Goal: Book appointment/travel/reservation

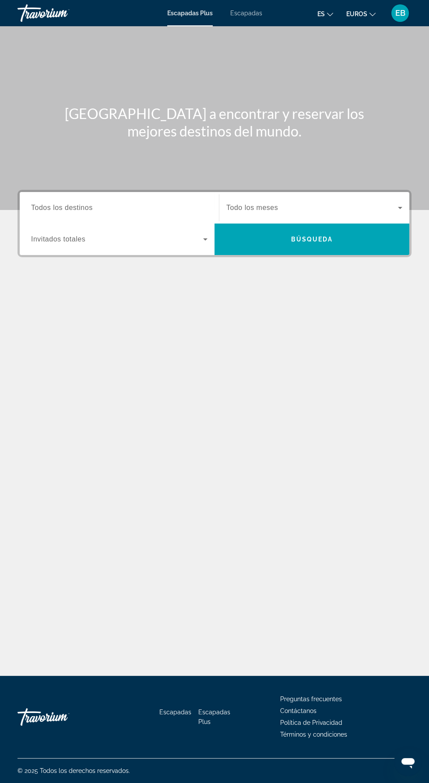
click at [133, 206] on input "Destination Todos los destinos" at bounding box center [119, 208] width 176 height 10
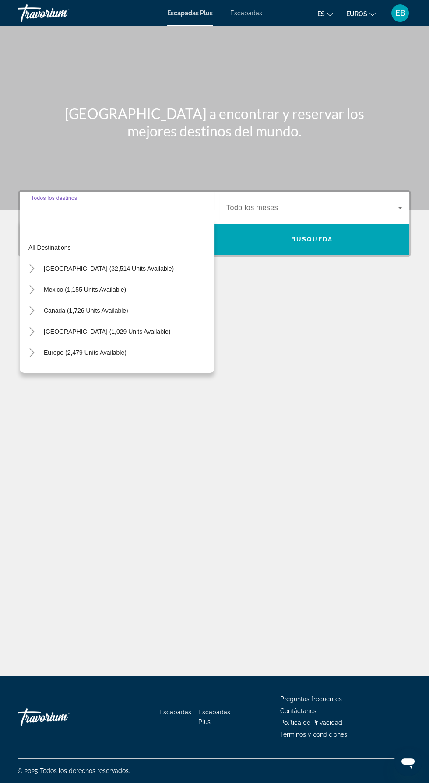
scroll to position [63, 0]
click at [129, 342] on span "Widget de búsqueda" at bounding box center [84, 352] width 91 height 21
type input "**********"
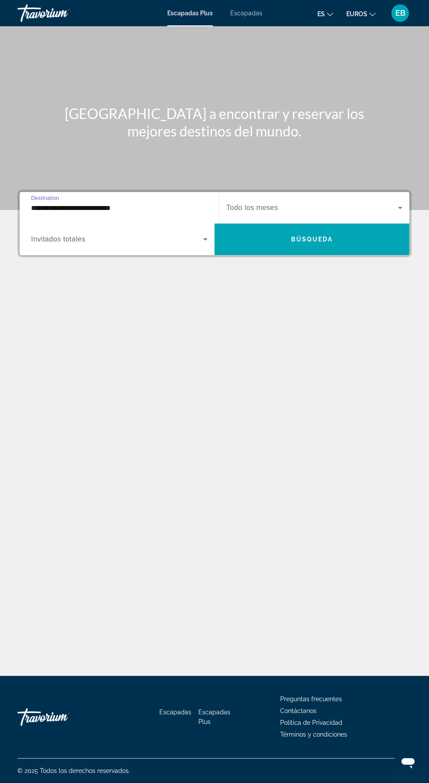
click at [140, 234] on span "Widget de búsqueda" at bounding box center [117, 239] width 172 height 10
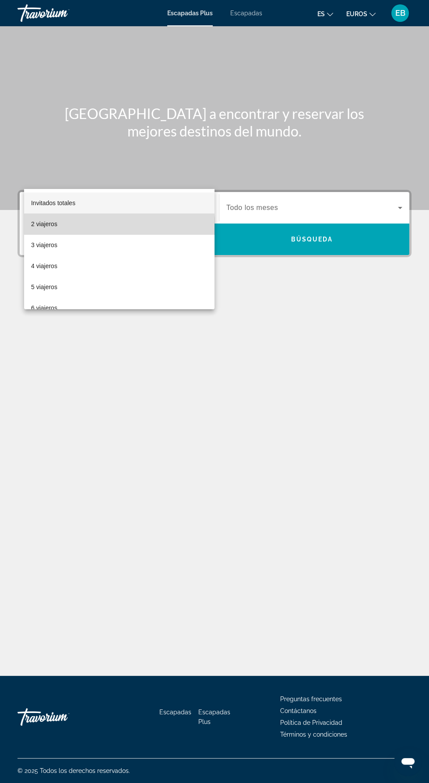
click at [106, 228] on mat-option "2 viajeros" at bounding box center [119, 223] width 190 height 21
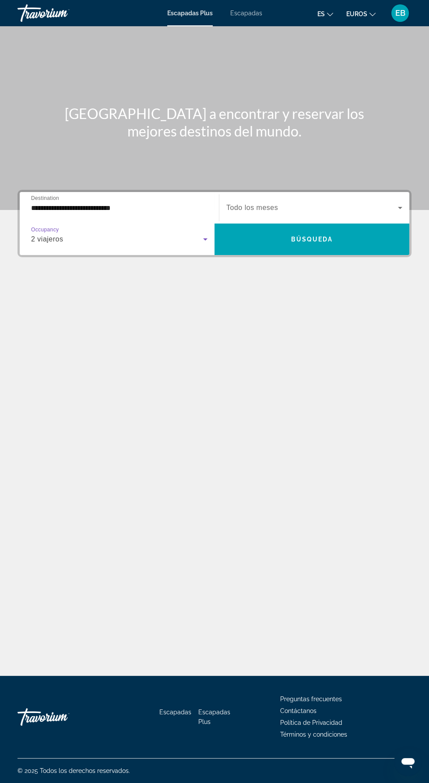
click at [311, 195] on div "Widget de búsqueda" at bounding box center [314, 207] width 176 height 24
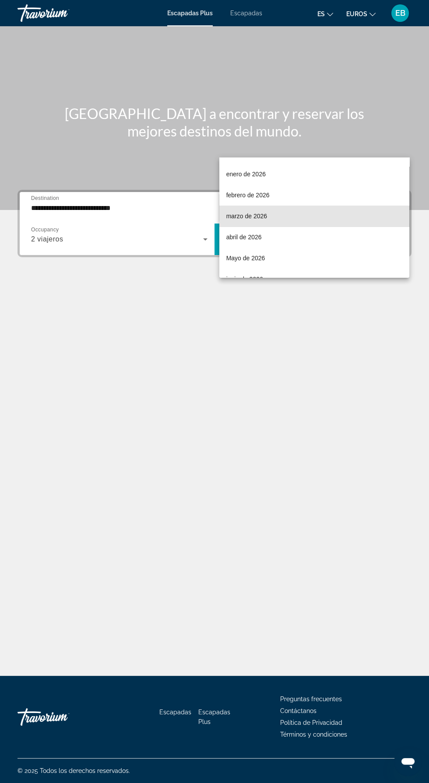
scroll to position [105, 0]
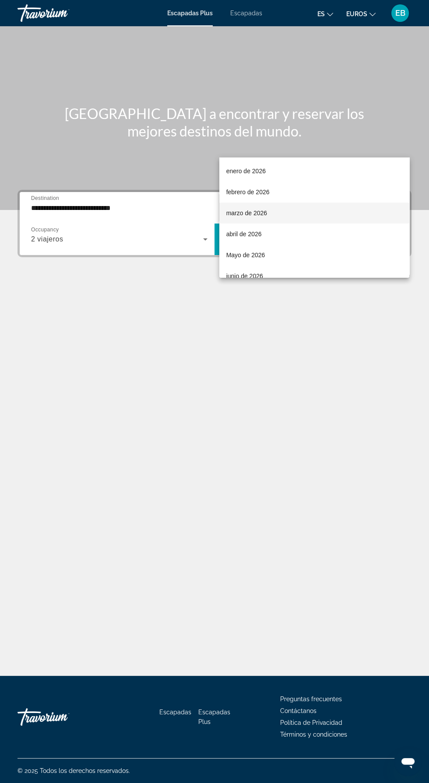
click at [335, 207] on mat-option "marzo de 2026" at bounding box center [314, 212] width 190 height 21
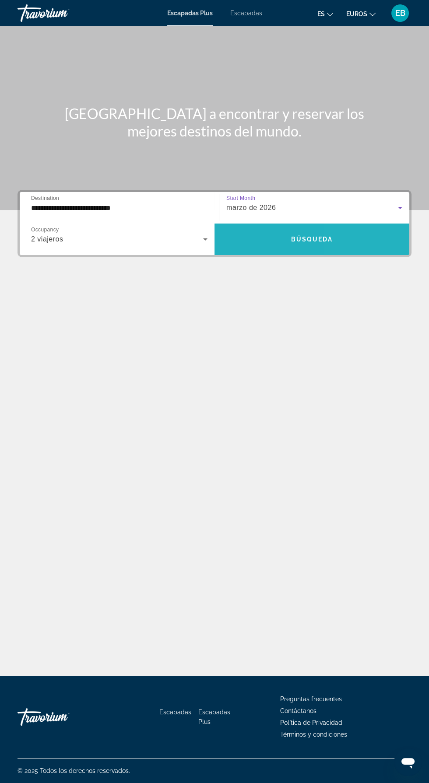
click at [351, 223] on span "Widget de búsqueda" at bounding box center [311, 238] width 195 height 31
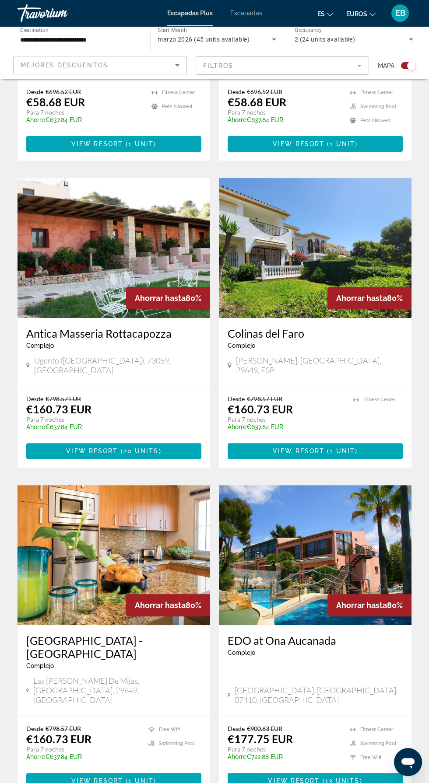
scroll to position [422, 0]
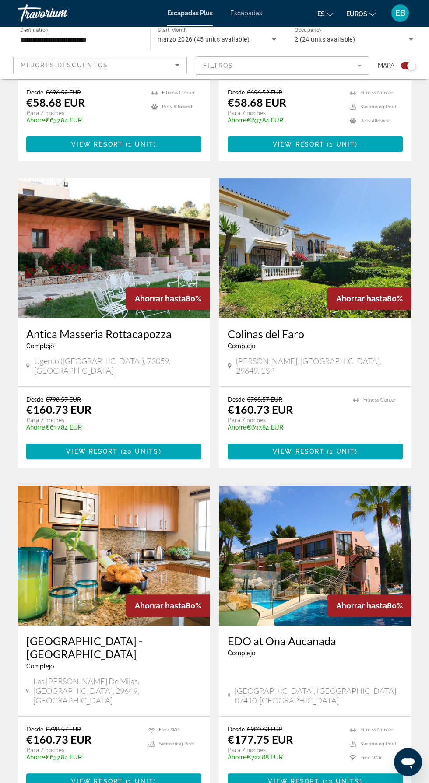
click at [360, 62] on mat-form-field "Filtros" at bounding box center [282, 65] width 174 height 18
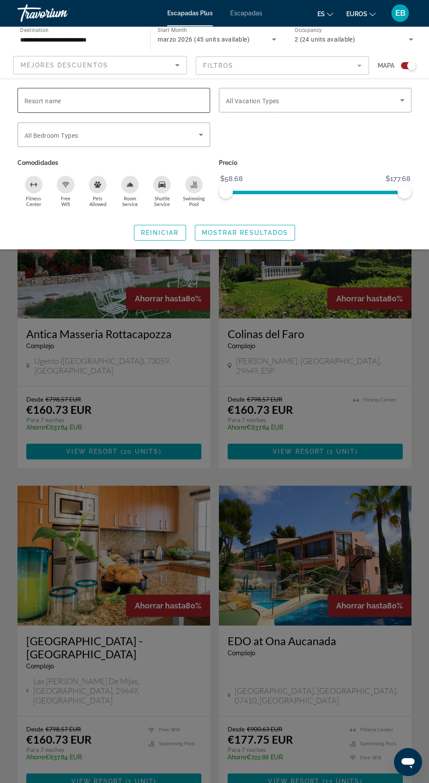
click at [164, 96] on input "Resort name" at bounding box center [113, 100] width 178 height 10
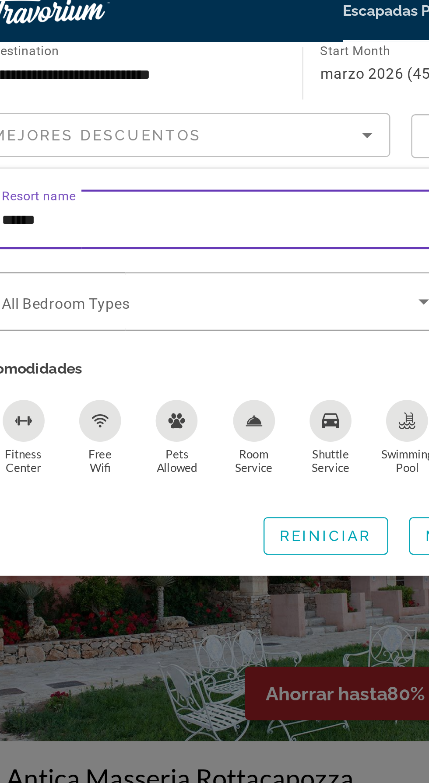
type input "******"
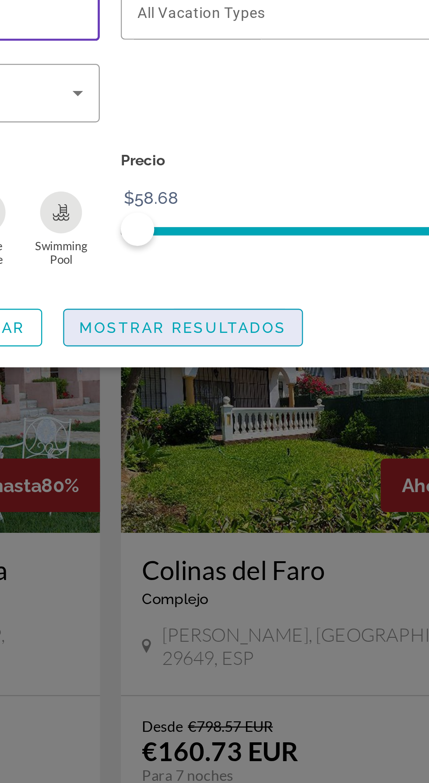
click at [284, 232] on span "Mostrar resultados" at bounding box center [245, 232] width 87 height 7
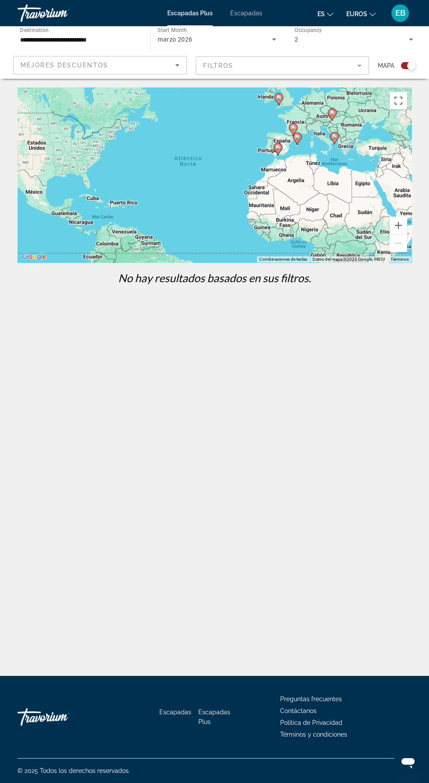
scroll to position [1, 0]
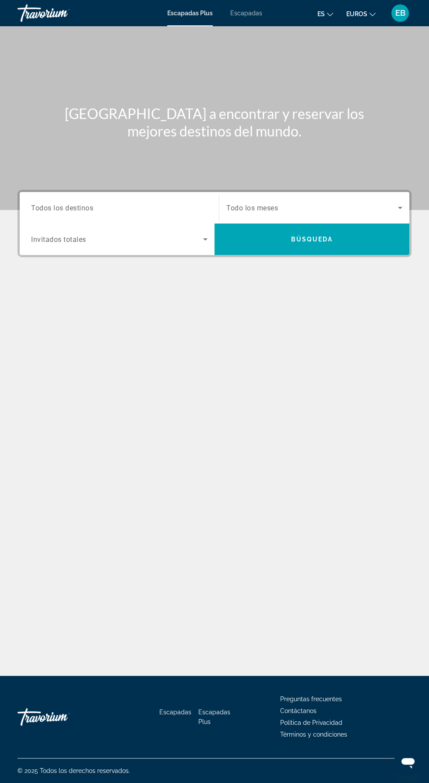
click at [152, 203] on input "Destination Todos los destinos" at bounding box center [119, 208] width 176 height 10
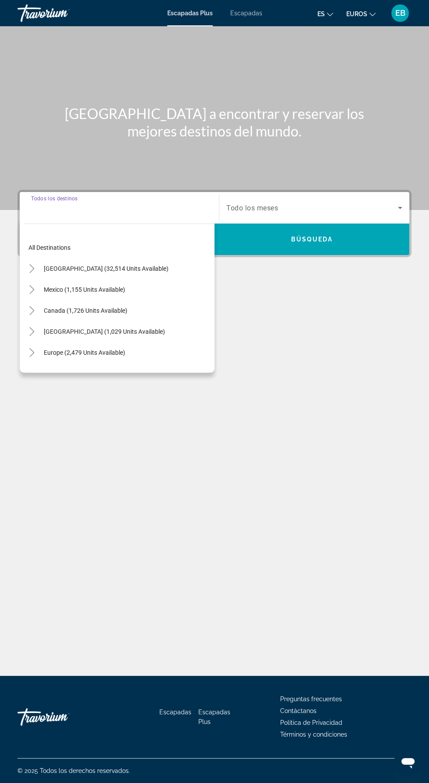
scroll to position [63, 0]
click at [120, 349] on span "Europe (2,479 units available)" at bounding box center [84, 352] width 81 height 7
type input "**********"
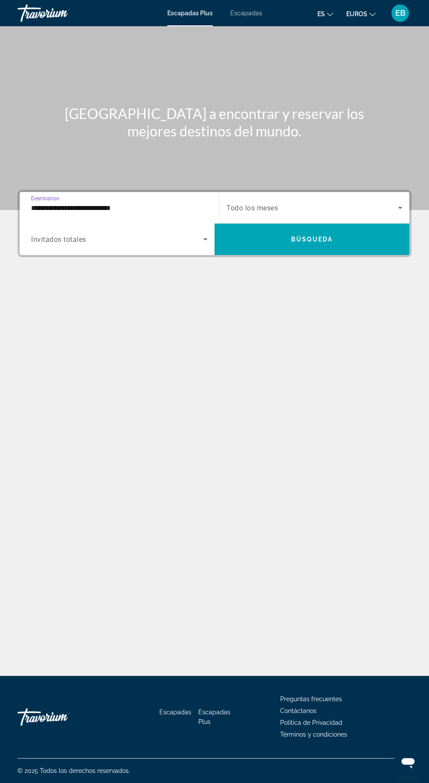
click at [165, 234] on span "Search widget" at bounding box center [117, 239] width 172 height 10
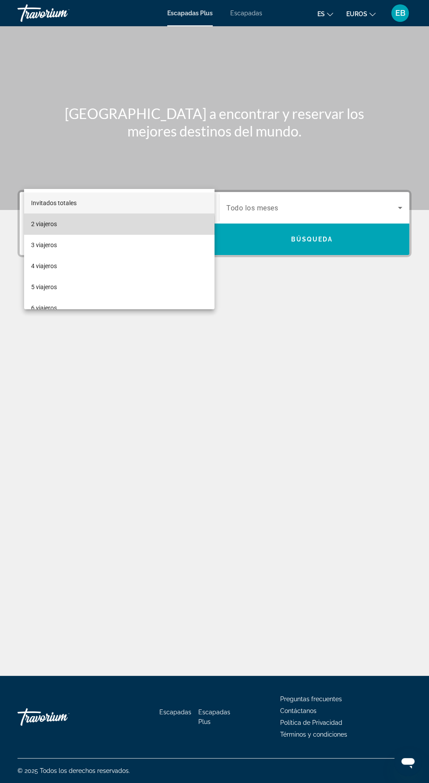
click at [119, 227] on mat-option "2 viajeros" at bounding box center [119, 223] width 190 height 21
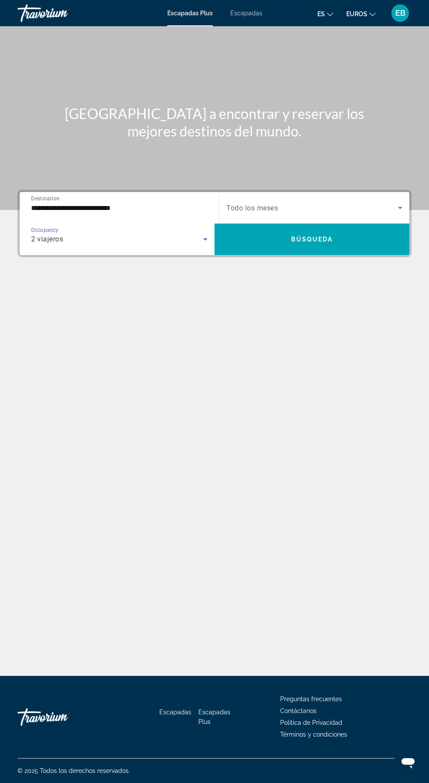
click at [289, 195] on div "Search widget" at bounding box center [314, 207] width 176 height 24
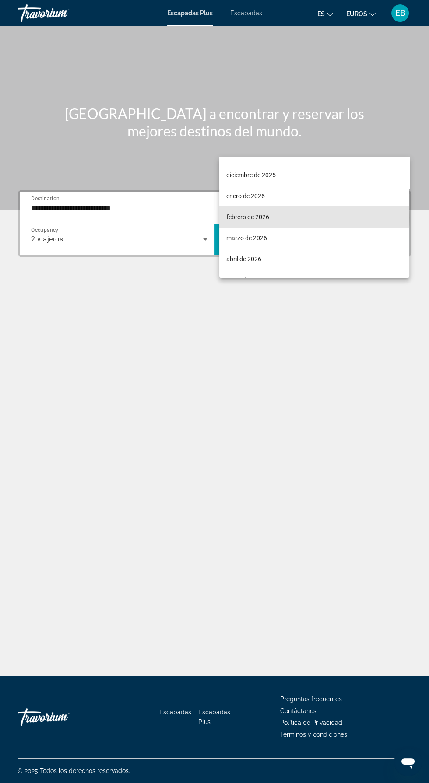
scroll to position [98, 0]
click at [304, 211] on mat-option "marzo de 2026" at bounding box center [314, 220] width 190 height 21
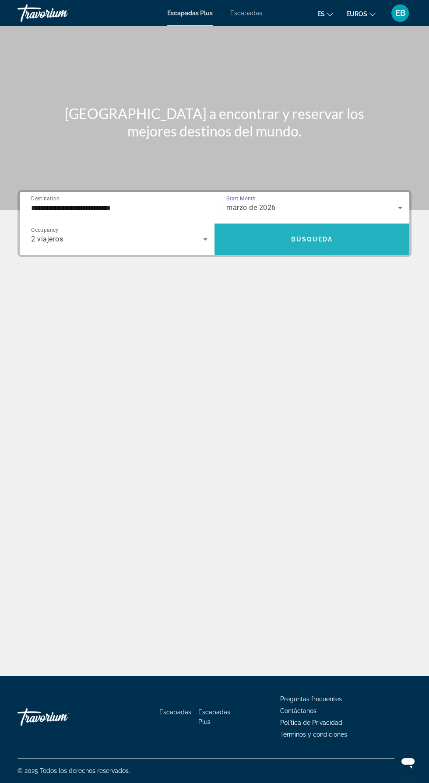
click at [345, 229] on span "Search widget" at bounding box center [311, 239] width 195 height 21
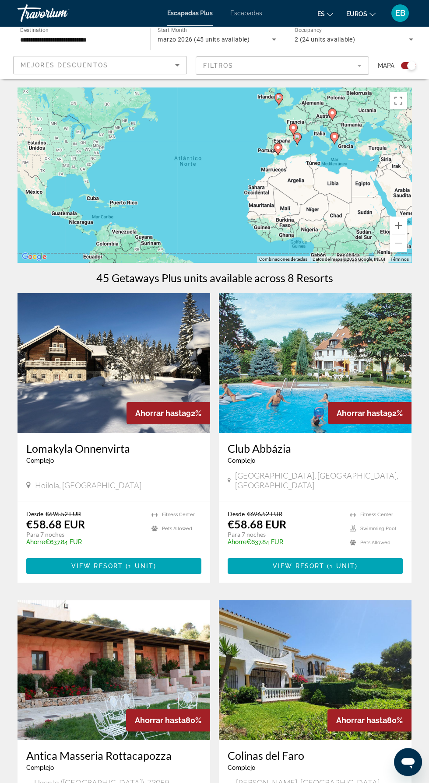
click at [175, 60] on icon "Sort by" at bounding box center [177, 65] width 10 height 10
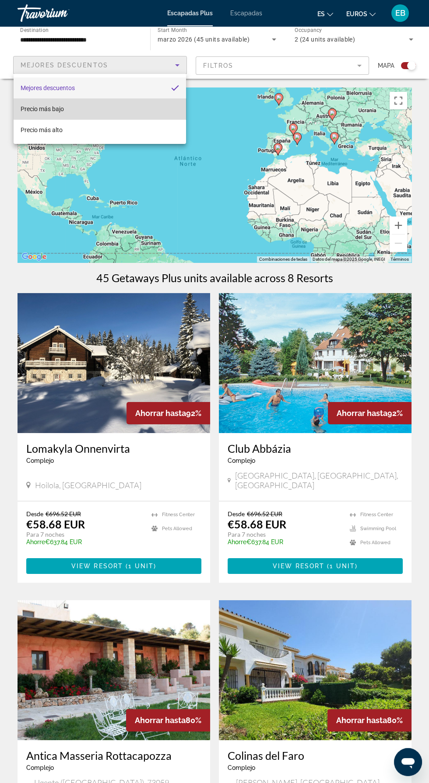
click at [141, 101] on mat-option "Precio más bajo" at bounding box center [100, 108] width 172 height 21
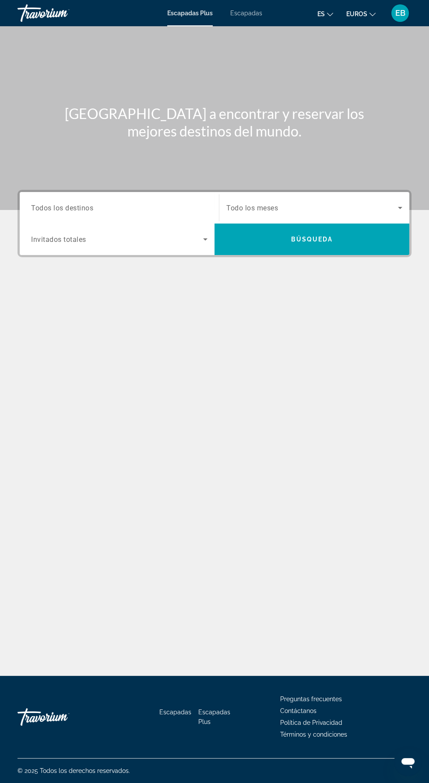
click at [282, 202] on span "Search widget" at bounding box center [311, 207] width 171 height 10
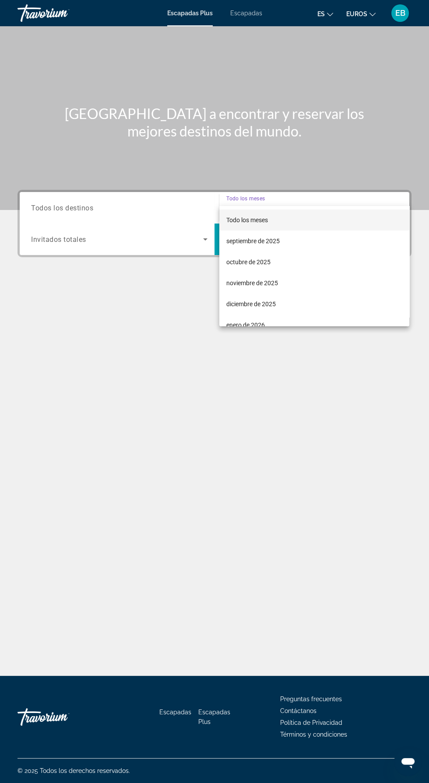
scroll to position [63, 0]
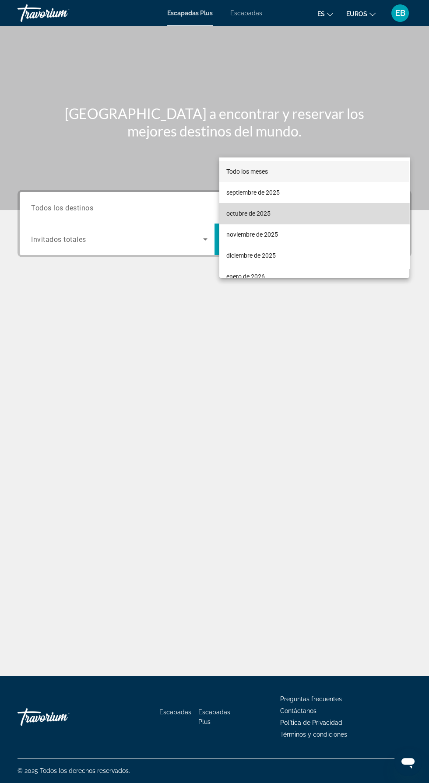
click at [319, 210] on mat-option "octubre de 2025" at bounding box center [314, 213] width 190 height 21
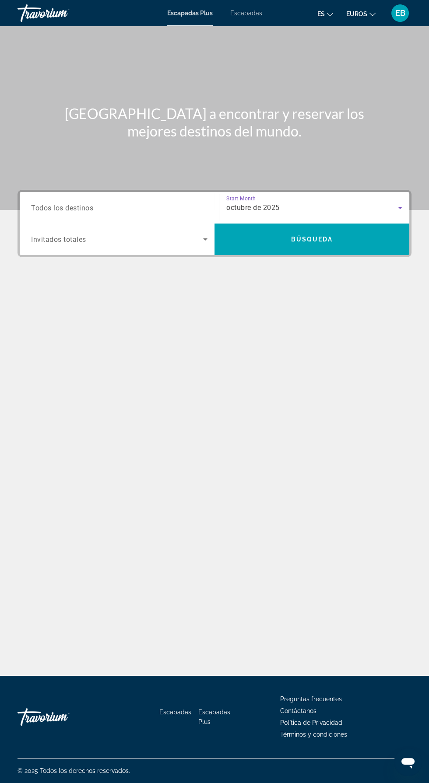
click at [176, 203] on input "Destination Todos los destinos" at bounding box center [119, 208] width 176 height 10
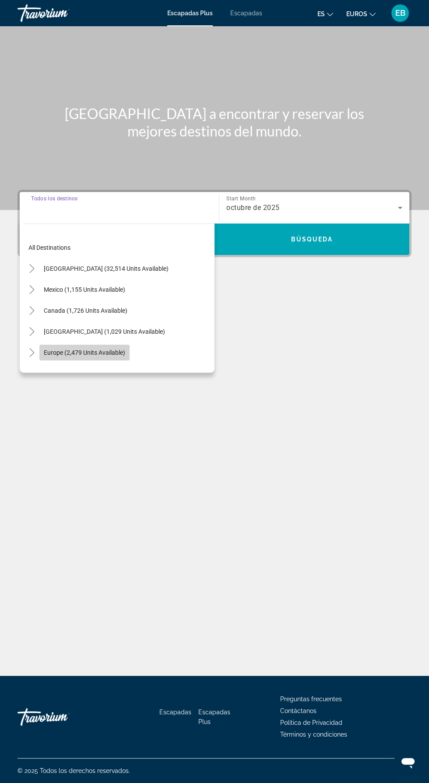
click at [129, 342] on span "Search widget" at bounding box center [84, 352] width 90 height 21
type input "**********"
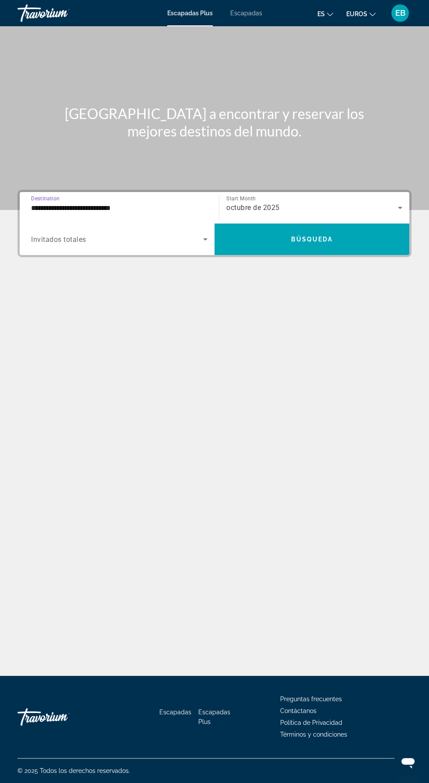
click at [164, 234] on span "Search widget" at bounding box center [117, 239] width 172 height 10
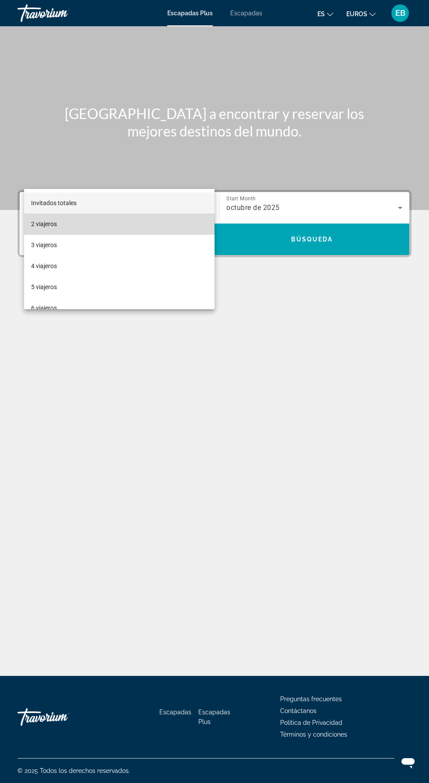
click at [154, 223] on mat-option "2 viajeros" at bounding box center [119, 223] width 190 height 21
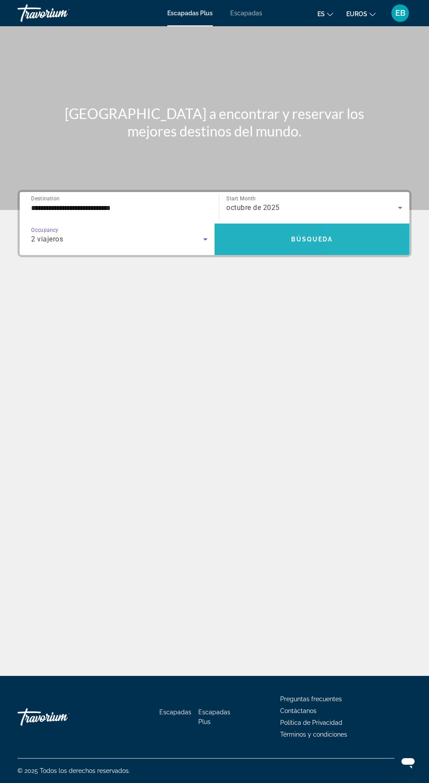
click at [346, 229] on span "Search widget" at bounding box center [311, 239] width 195 height 21
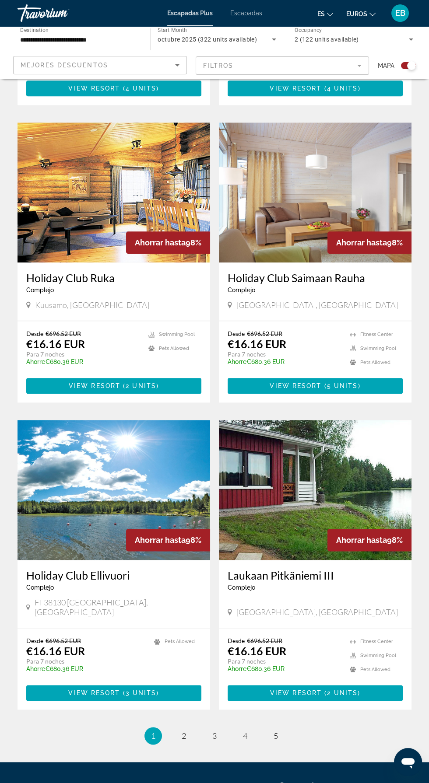
scroll to position [1386, 0]
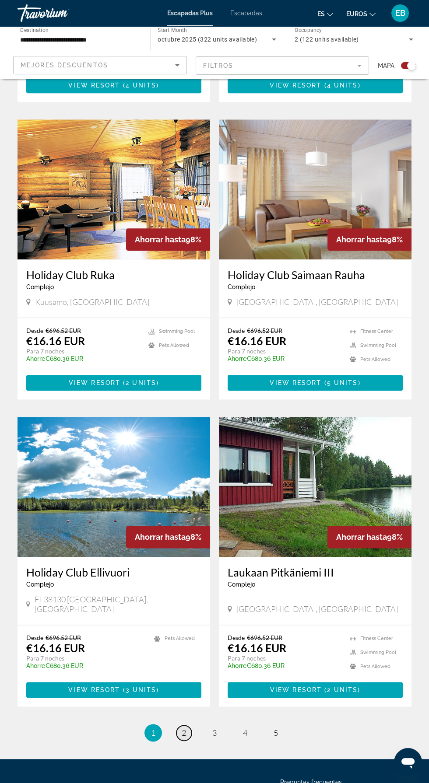
click at [183, 728] on span "2" at bounding box center [183, 733] width 4 height 10
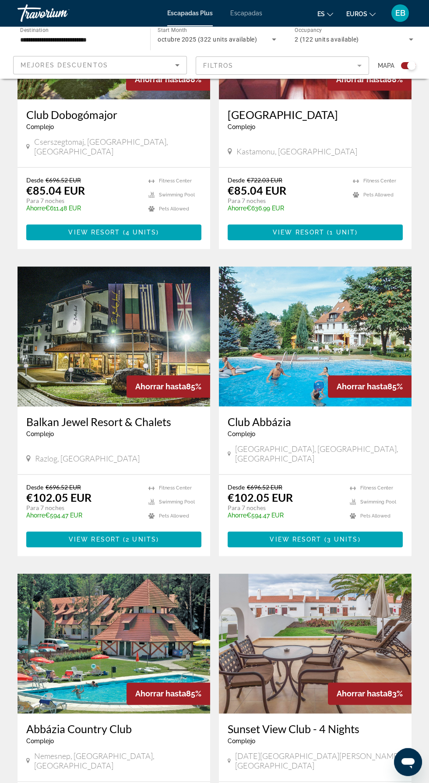
scroll to position [1373, 0]
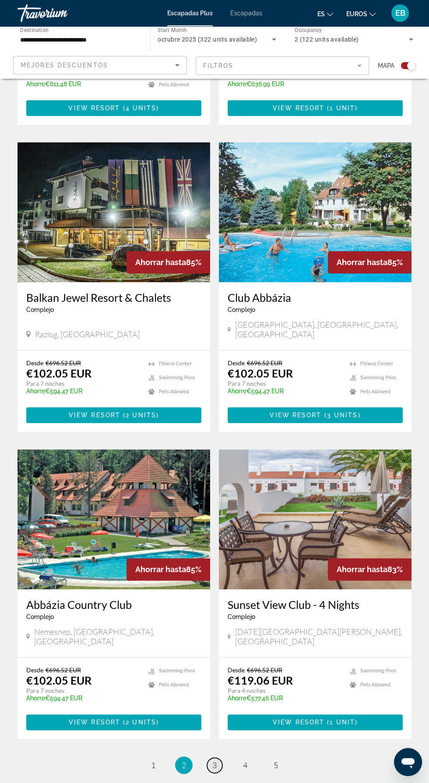
click at [214, 760] on span "3" at bounding box center [214, 765] width 4 height 10
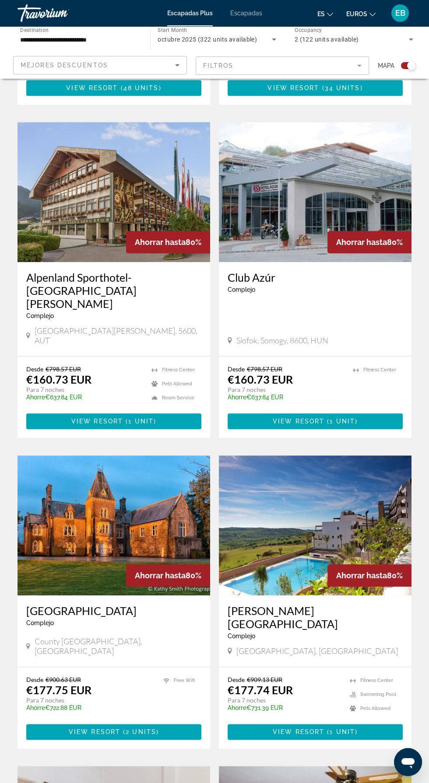
scroll to position [1154, 0]
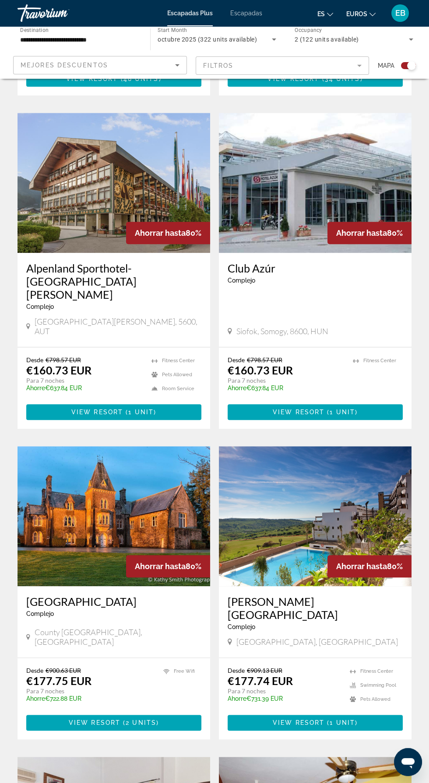
click at [339, 446] on img "Contenido principal" at bounding box center [315, 516] width 192 height 140
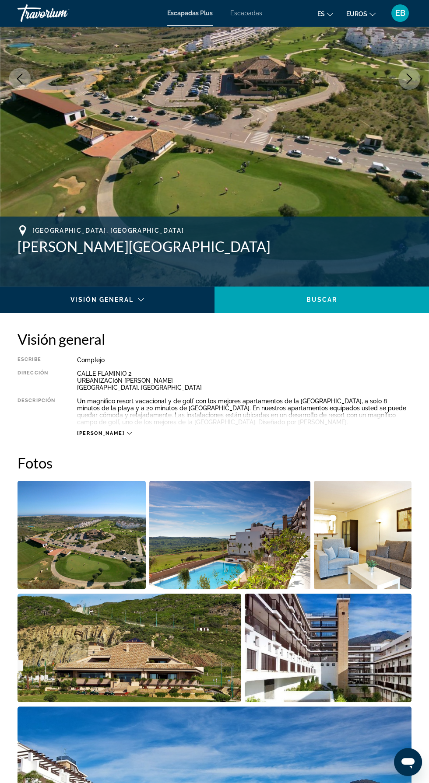
scroll to position [156, 0]
click at [59, 545] on img "Open full-screen image slider" at bounding box center [81, 534] width 128 height 108
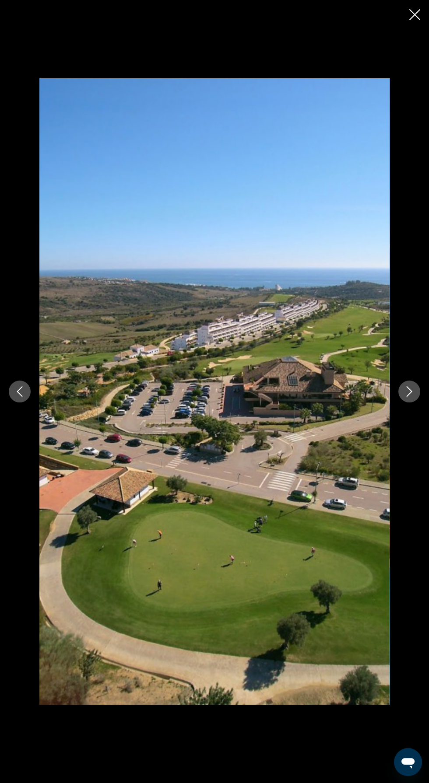
click at [409, 391] on icon "Next image" at bounding box center [409, 391] width 10 height 10
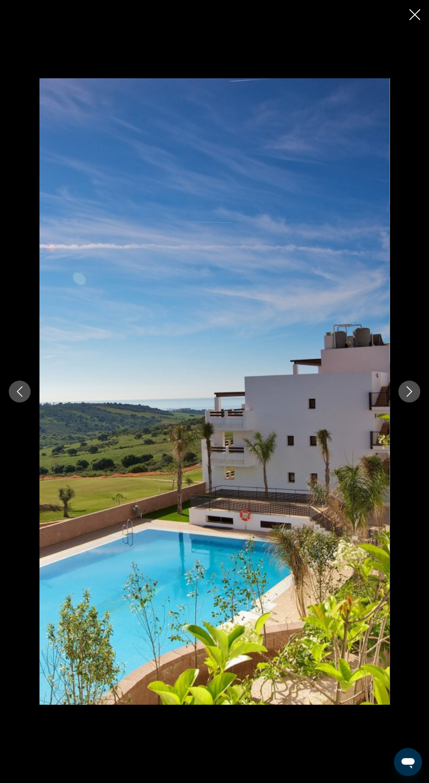
click at [411, 388] on icon "Next image" at bounding box center [409, 391] width 10 height 10
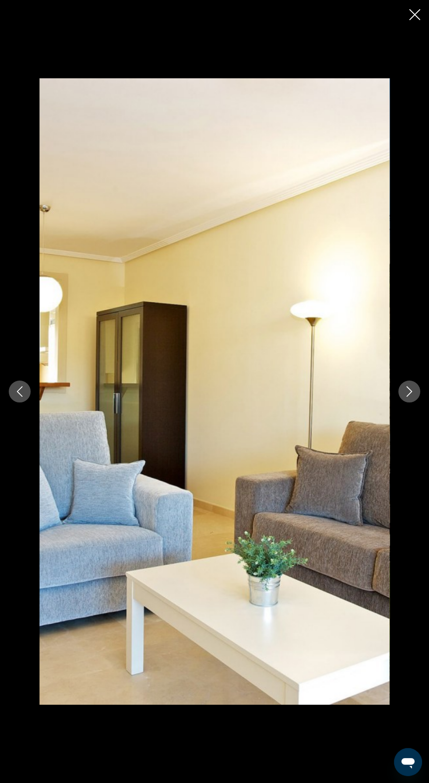
click at [408, 391] on icon "Next image" at bounding box center [409, 391] width 10 height 10
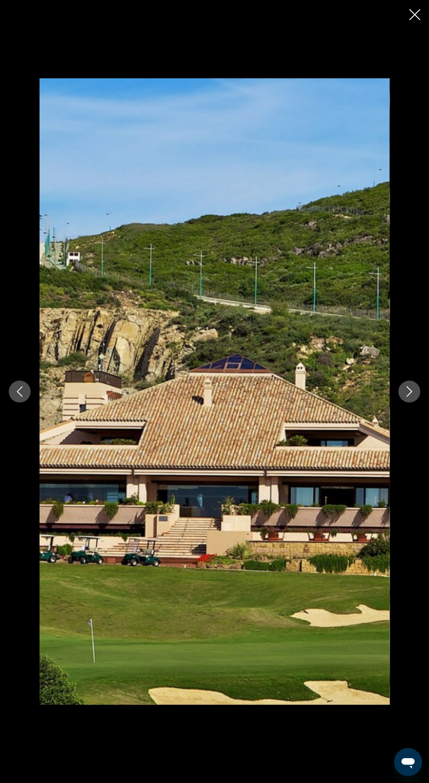
click at [413, 393] on icon "Next image" at bounding box center [409, 391] width 10 height 10
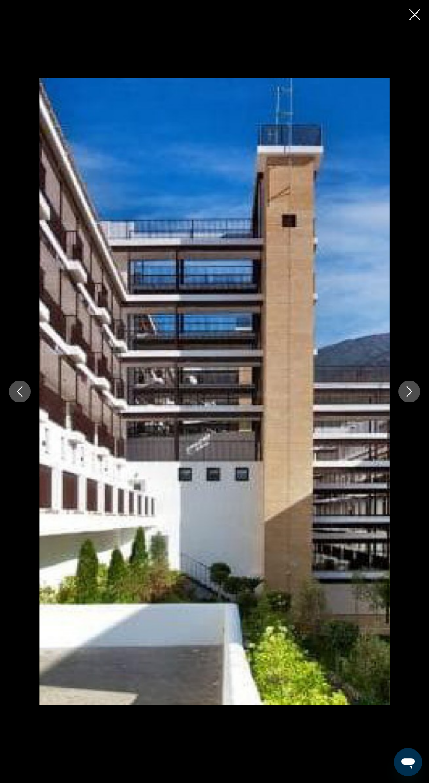
click at [406, 388] on icon "Next image" at bounding box center [409, 391] width 10 height 10
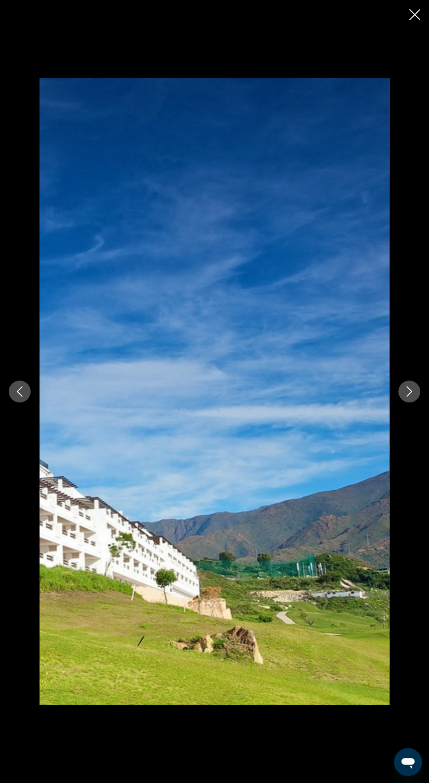
click at [408, 391] on icon "Next image" at bounding box center [409, 391] width 10 height 10
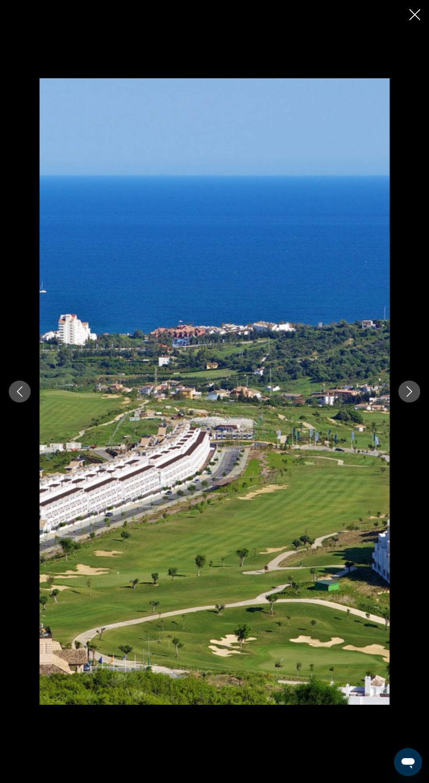
click at [410, 389] on icon "Next image" at bounding box center [409, 391] width 10 height 10
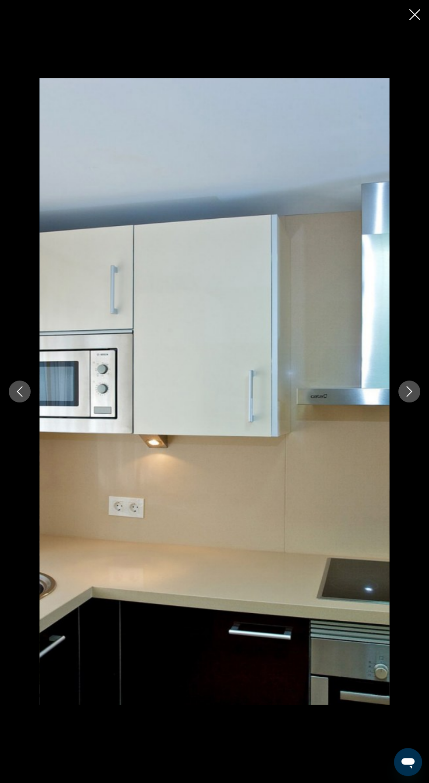
click at [405, 396] on icon "Next image" at bounding box center [409, 391] width 10 height 10
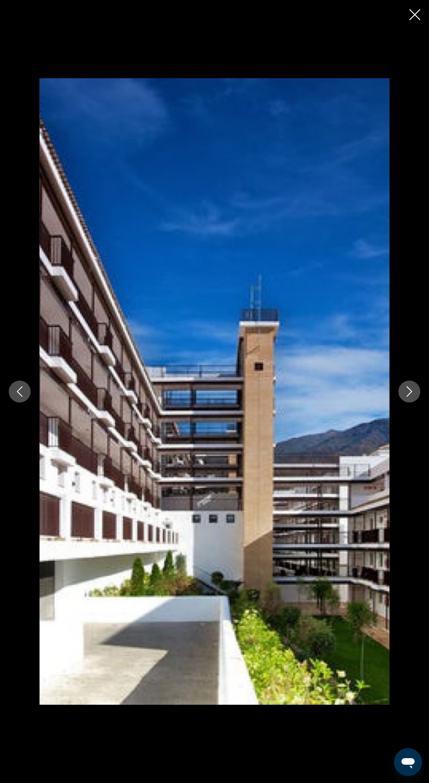
click at [408, 391] on icon "Next image" at bounding box center [409, 391] width 10 height 10
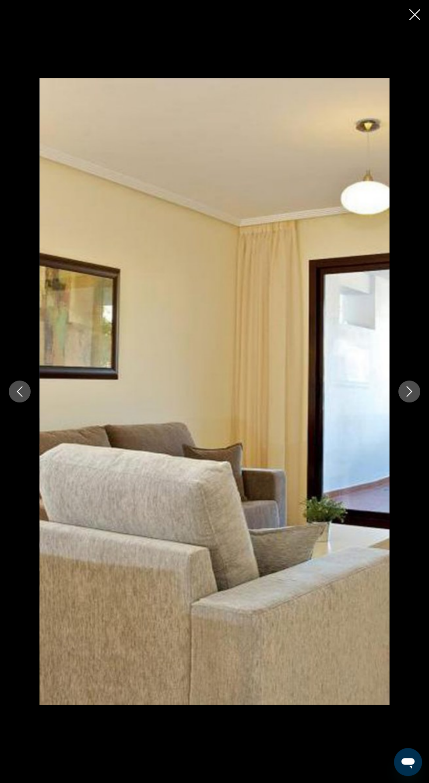
click at [407, 391] on icon "Next image" at bounding box center [409, 391] width 10 height 10
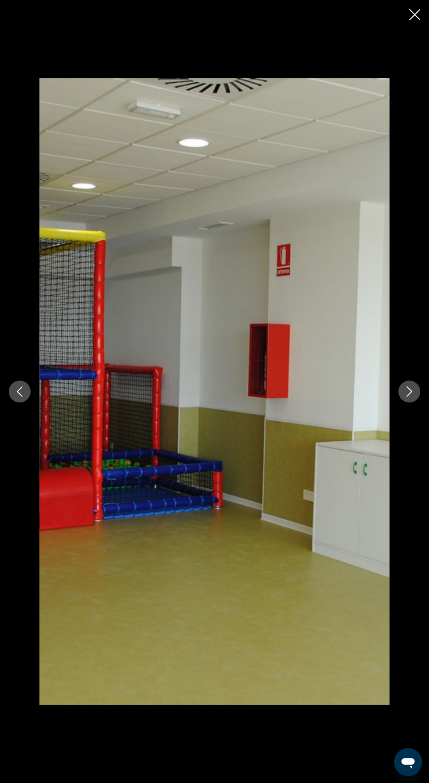
click at [405, 388] on icon "Next image" at bounding box center [409, 391] width 10 height 10
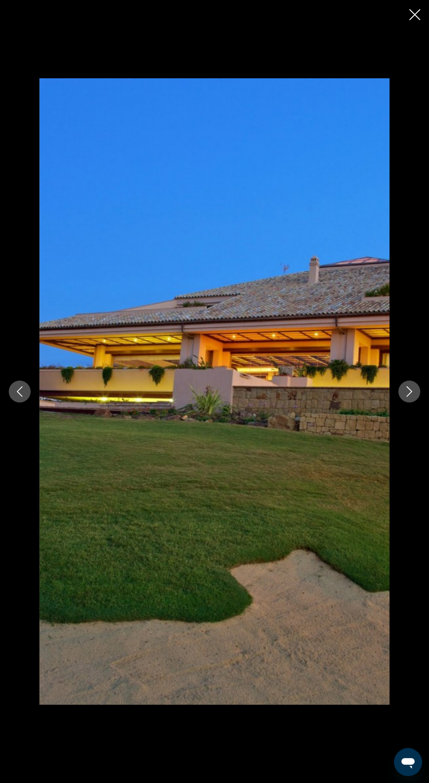
click at [408, 391] on icon "Next image" at bounding box center [409, 391] width 10 height 10
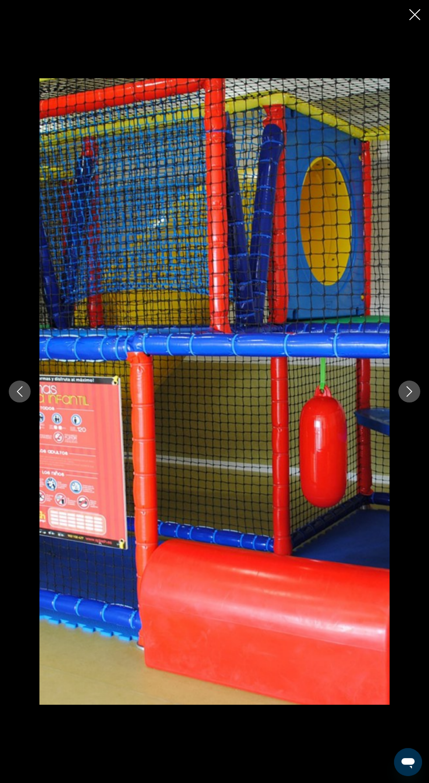
click at [408, 390] on icon "Next image" at bounding box center [409, 391] width 10 height 10
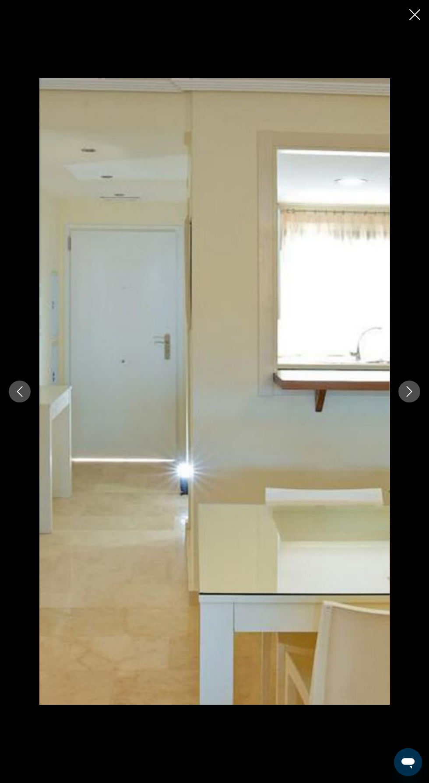
click at [405, 392] on icon "Next image" at bounding box center [409, 391] width 10 height 10
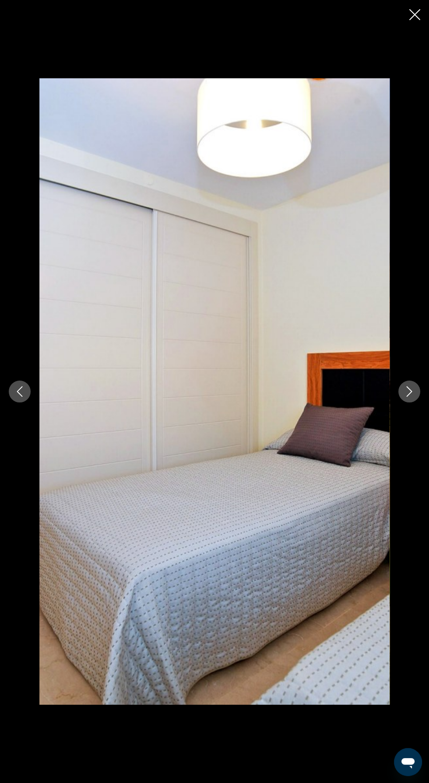
click at [411, 394] on icon "Next image" at bounding box center [409, 391] width 10 height 10
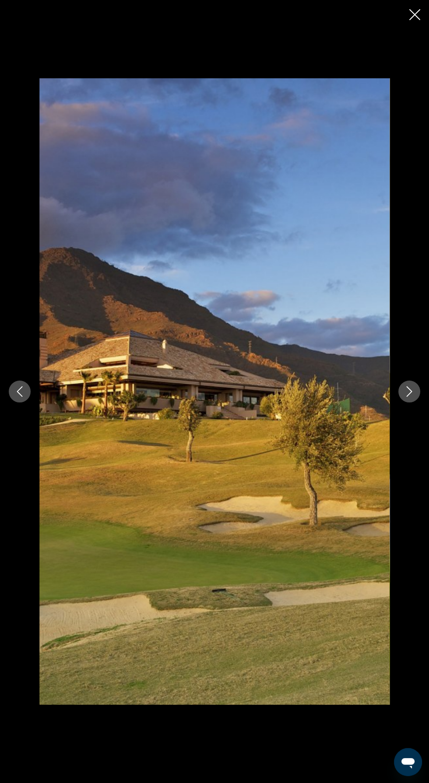
click at [408, 392] on icon "Next image" at bounding box center [409, 391] width 10 height 10
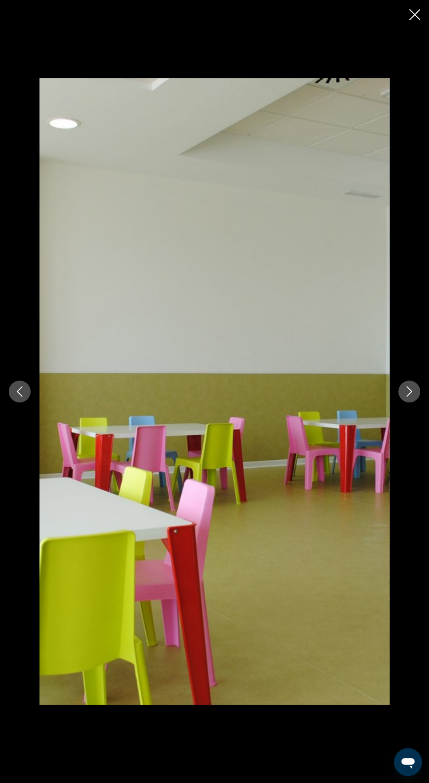
click at [408, 391] on icon "Next image" at bounding box center [409, 391] width 10 height 10
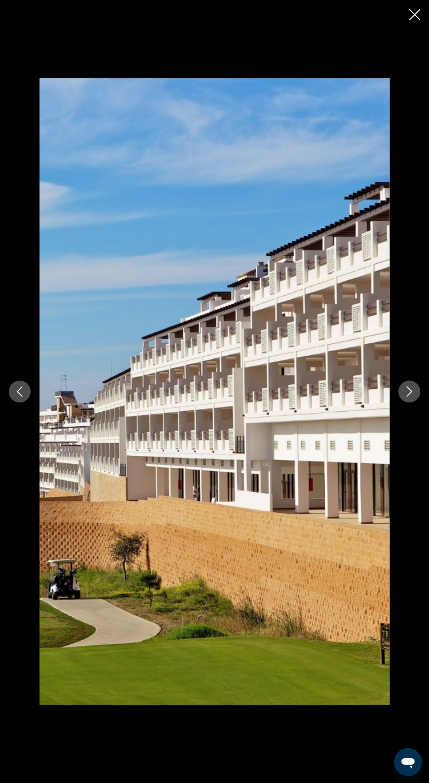
click at [414, 391] on icon "Next image" at bounding box center [409, 391] width 10 height 10
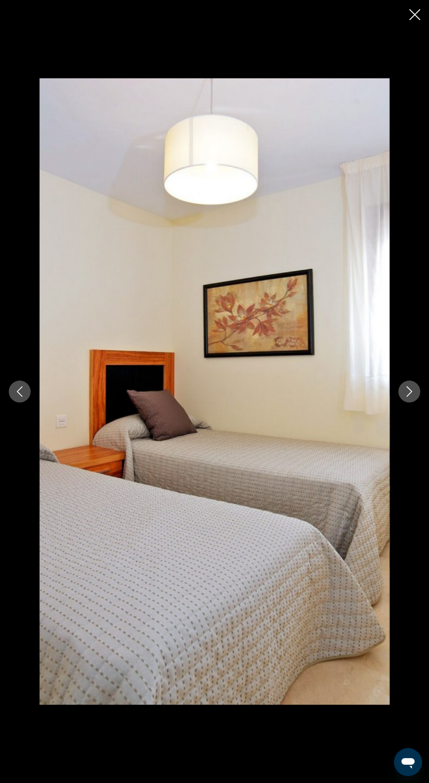
click at [408, 392] on icon "Next image" at bounding box center [409, 391] width 10 height 10
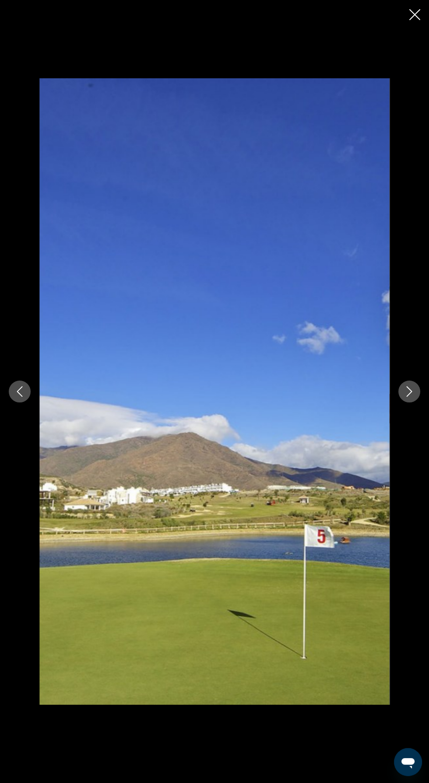
click at [408, 391] on icon "Next image" at bounding box center [409, 391] width 10 height 10
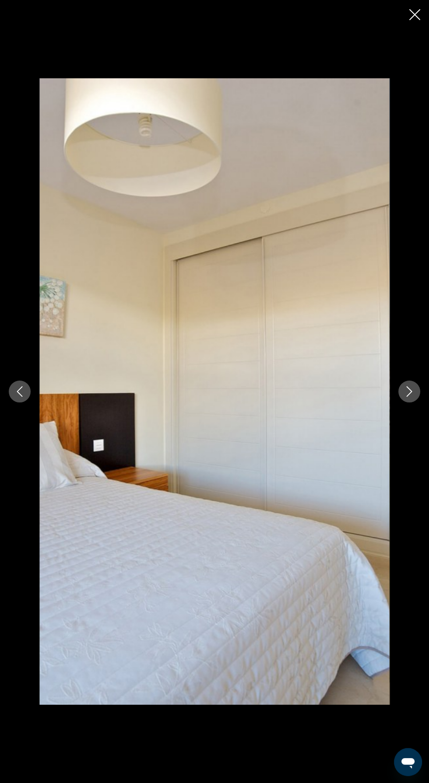
click at [407, 397] on button "Next image" at bounding box center [409, 391] width 22 height 22
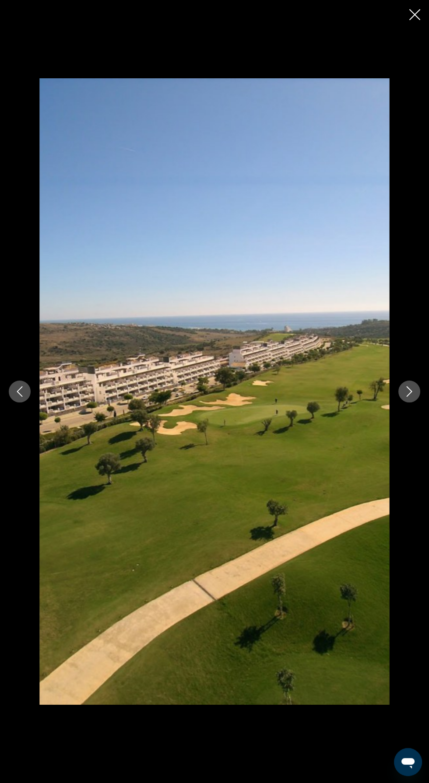
click at [408, 392] on icon "Next image" at bounding box center [409, 391] width 10 height 10
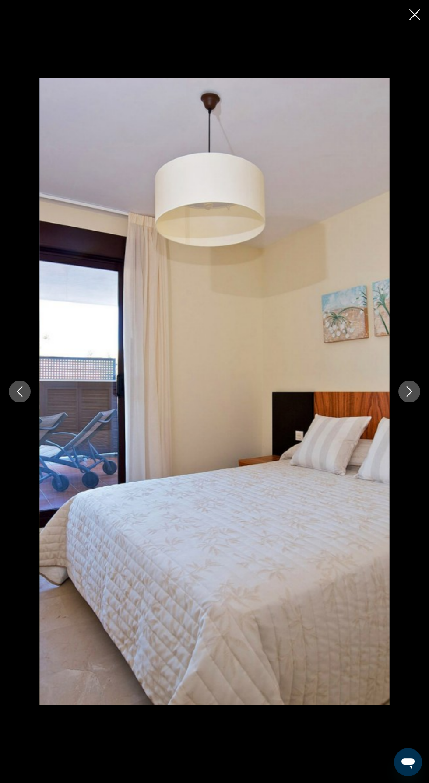
click at [409, 395] on icon "Next image" at bounding box center [409, 391] width 10 height 10
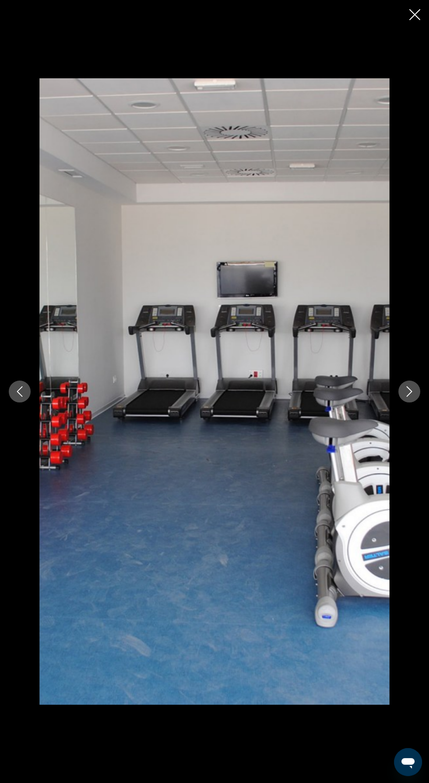
click at [405, 397] on icon "Next image" at bounding box center [409, 391] width 10 height 10
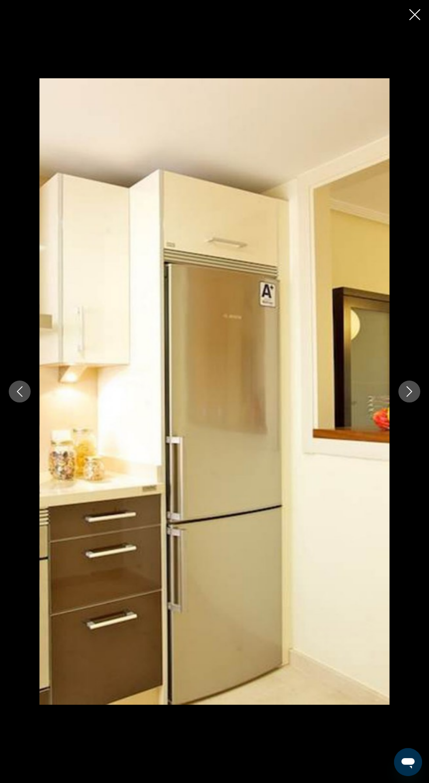
click at [408, 393] on icon "Next image" at bounding box center [409, 391] width 6 height 10
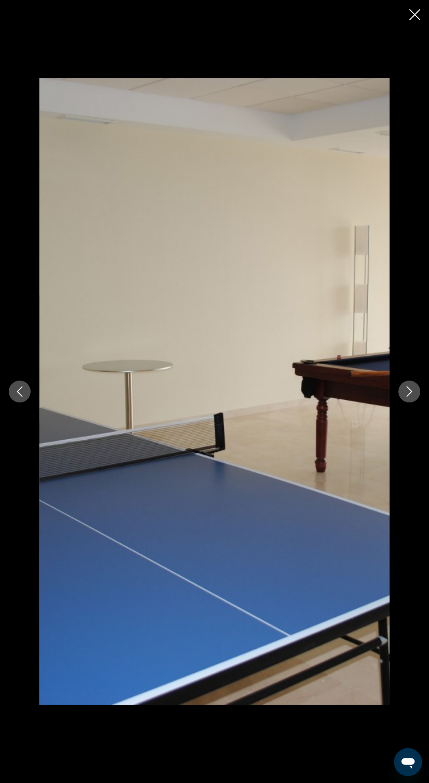
click at [404, 394] on icon "Next image" at bounding box center [409, 391] width 10 height 10
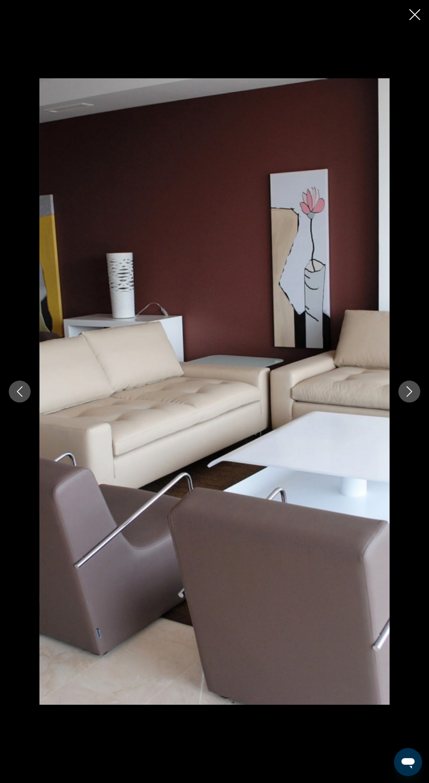
click at [413, 394] on icon "Next image" at bounding box center [409, 391] width 10 height 10
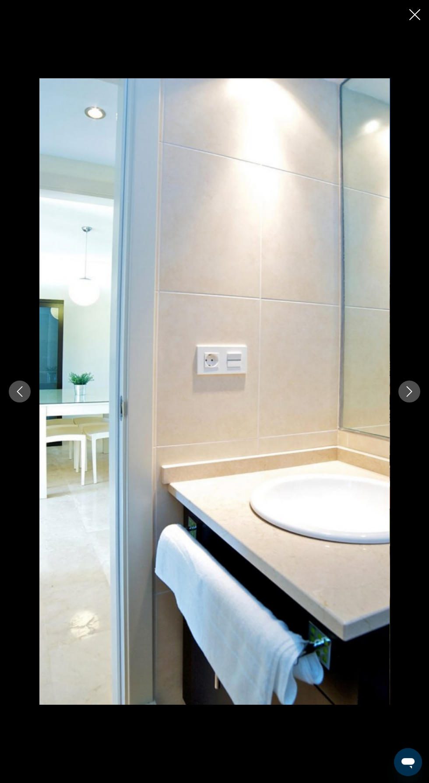
click at [404, 396] on icon "Next image" at bounding box center [409, 391] width 10 height 10
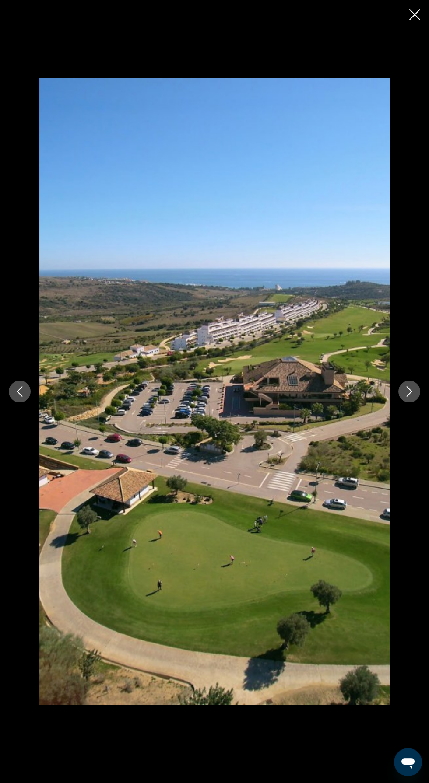
click at [408, 392] on icon "Next image" at bounding box center [409, 391] width 10 height 10
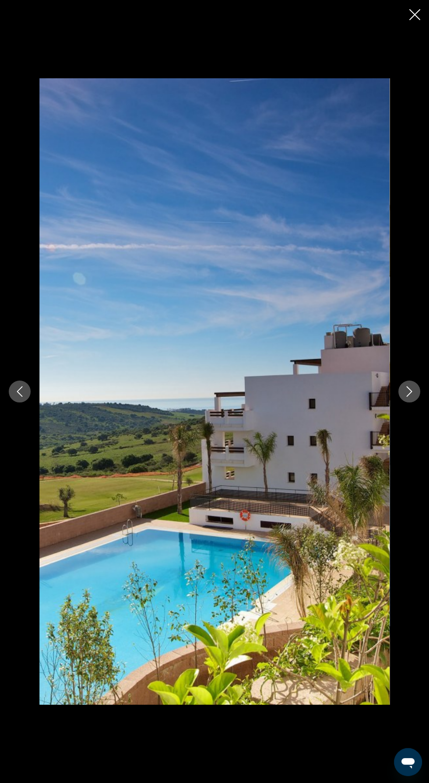
click at [408, 401] on button "Next image" at bounding box center [409, 391] width 22 height 22
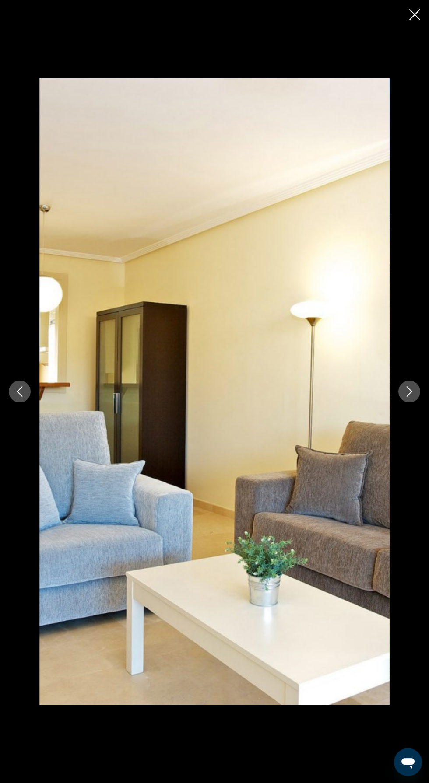
click at [420, 22] on div "prev next" at bounding box center [214, 391] width 429 height 783
click at [410, 5] on div "prev next" at bounding box center [214, 391] width 429 height 783
click at [413, 10] on icon "Close slideshow" at bounding box center [414, 14] width 11 height 11
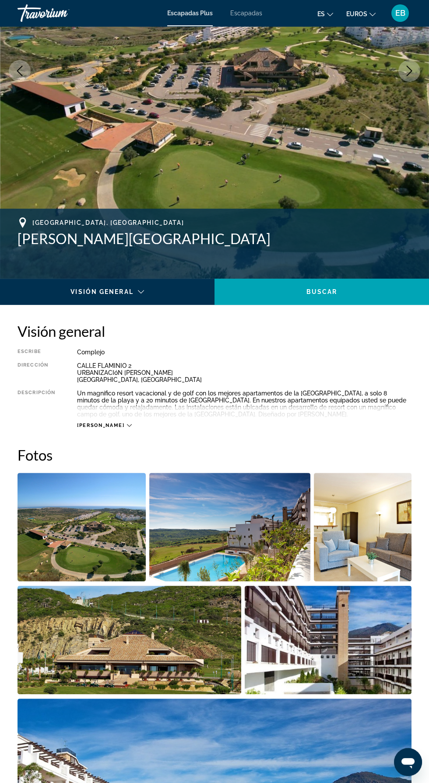
scroll to position [167, 0]
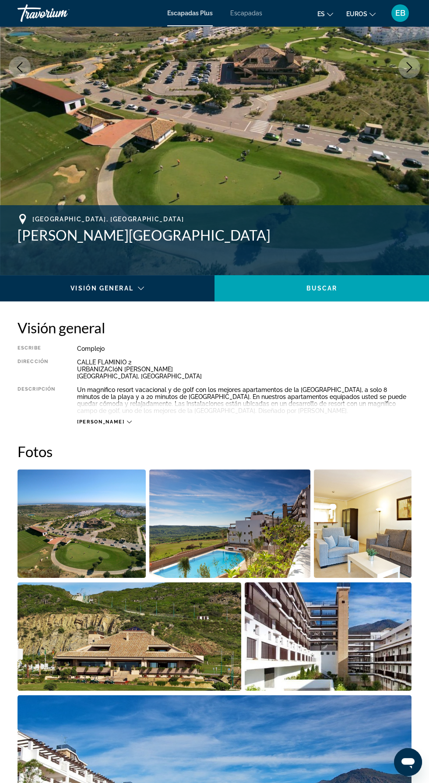
click at [86, 419] on span "[PERSON_NAME]" at bounding box center [100, 422] width 47 height 6
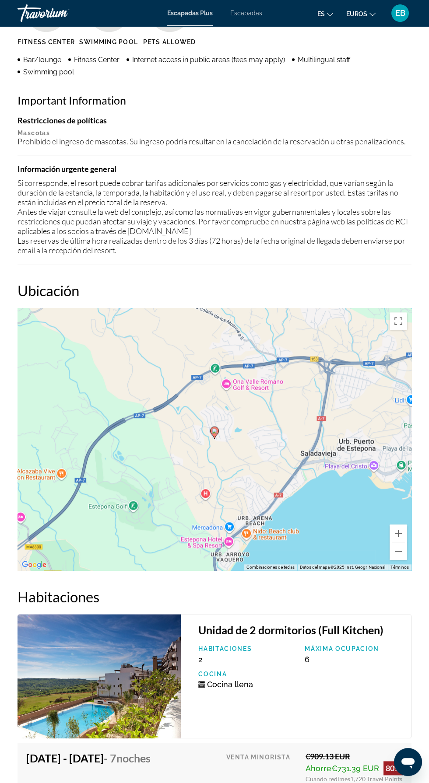
scroll to position [1169, 0]
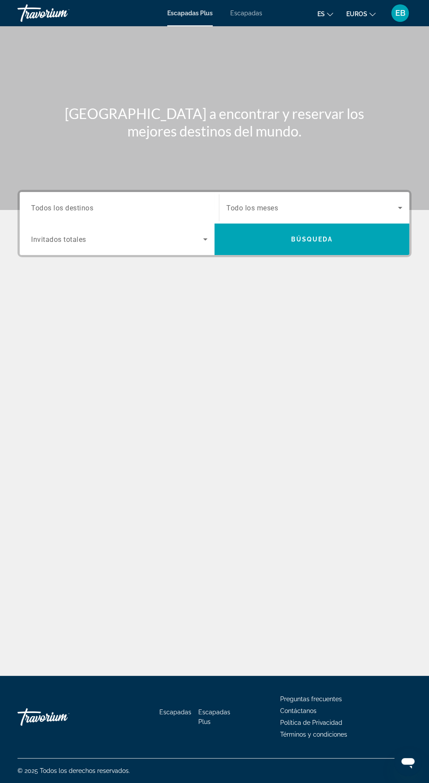
click at [372, 13] on icon "Cambiar moneda" at bounding box center [372, 14] width 6 height 6
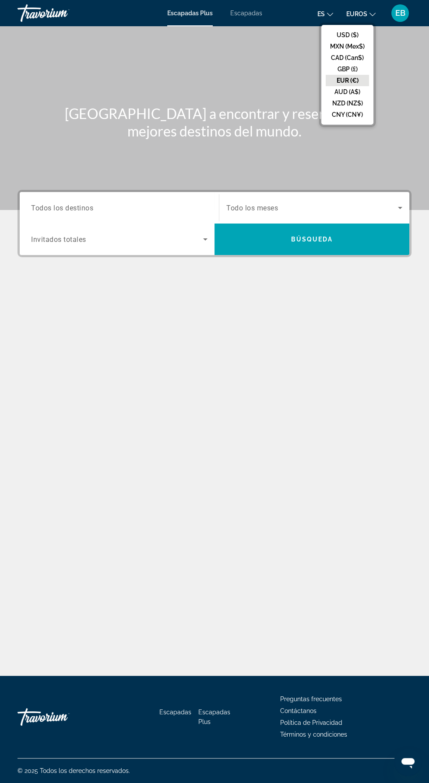
click at [354, 325] on div "Contenido principal" at bounding box center [214, 312] width 394 height 66
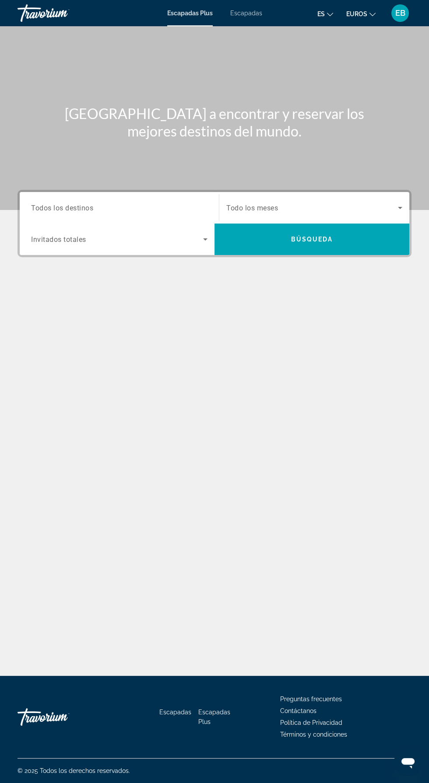
click at [330, 13] on icon "Cambiar idioma" at bounding box center [330, 14] width 6 height 6
click at [298, 375] on div "[GEOGRAPHIC_DATA] a encontrar y reservar los mejores destinos del mundo. Destin…" at bounding box center [214, 350] width 429 height 649
click at [384, 206] on span "Search widget" at bounding box center [311, 207] width 171 height 10
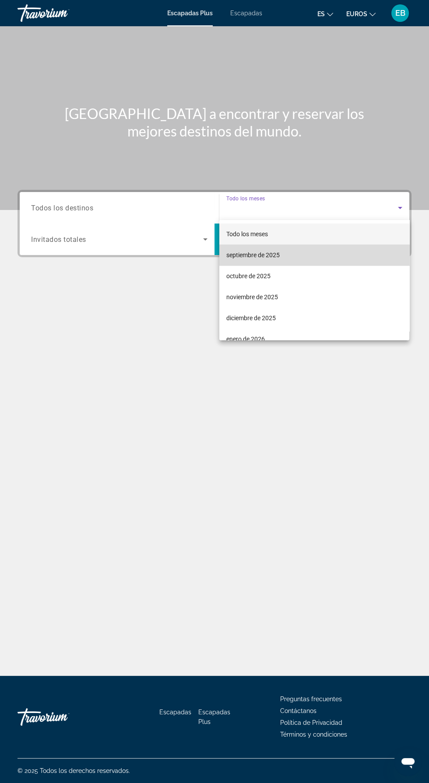
click at [319, 255] on mat-option "septiembre de 2025" at bounding box center [314, 254] width 190 height 21
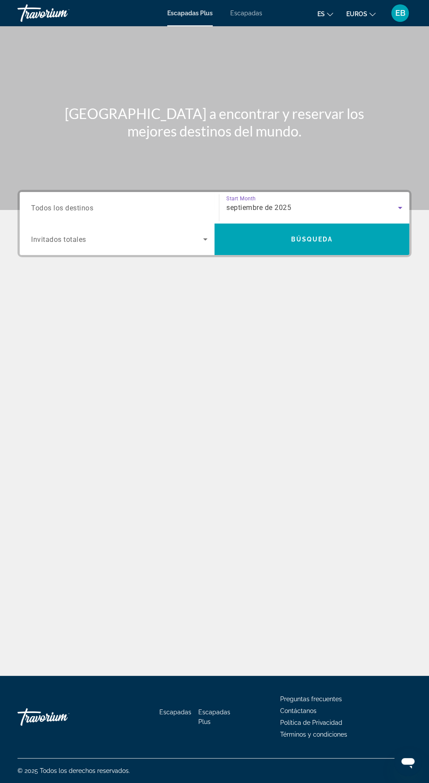
click at [153, 203] on input "Destination Todos los destinos" at bounding box center [119, 208] width 176 height 10
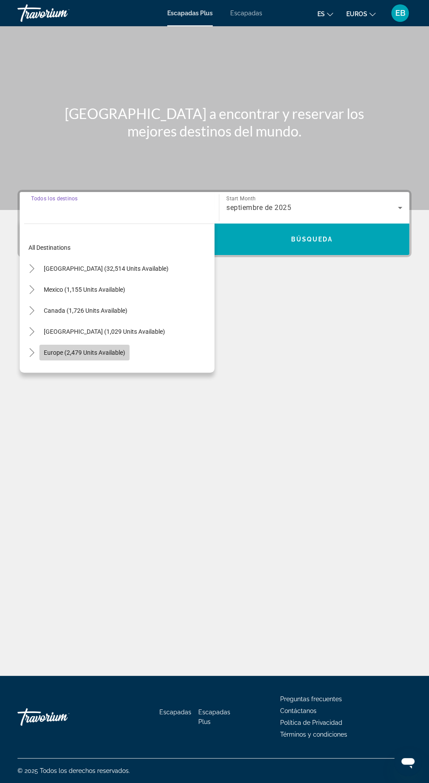
click at [126, 356] on span "Search widget" at bounding box center [84, 352] width 90 height 21
type input "**********"
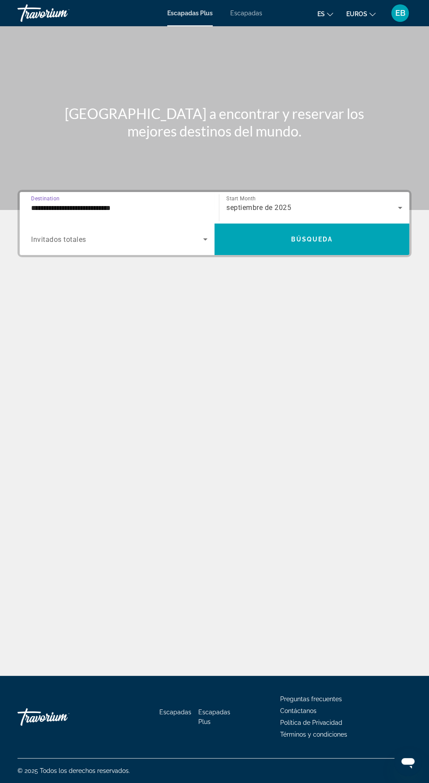
click at [165, 237] on span "Search widget" at bounding box center [117, 239] width 172 height 10
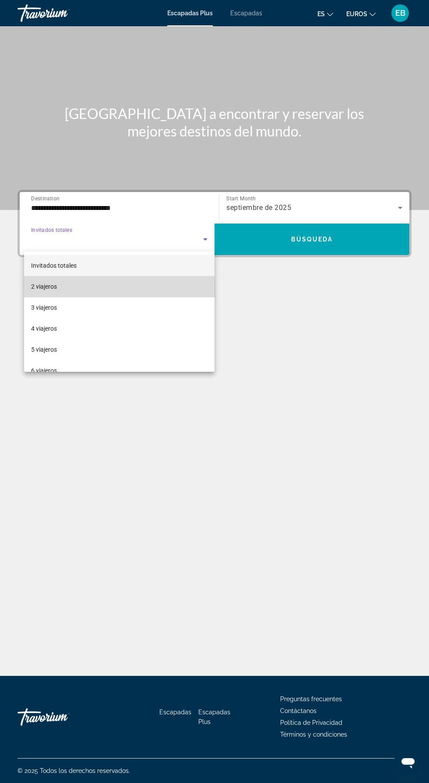
click at [118, 289] on mat-option "2 viajeros" at bounding box center [119, 286] width 190 height 21
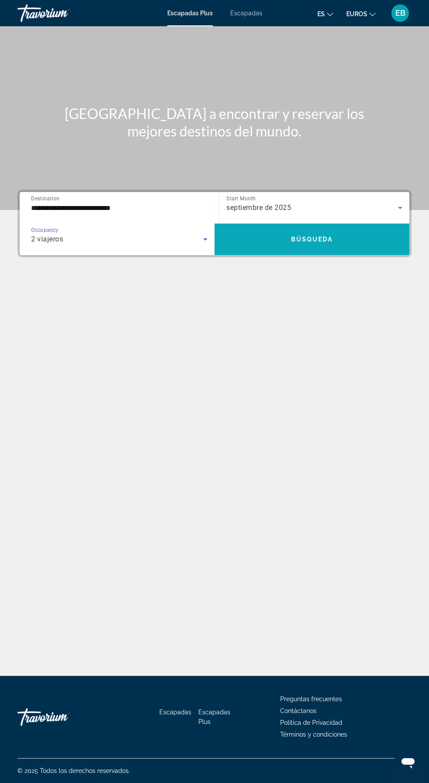
click at [328, 230] on span "Search widget" at bounding box center [311, 239] width 195 height 21
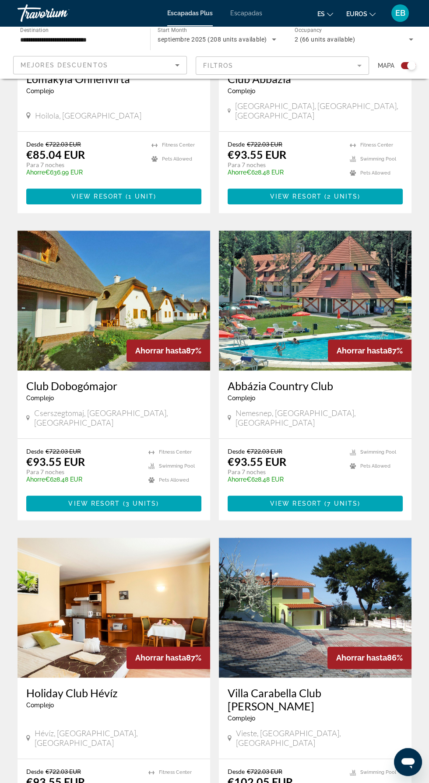
scroll to position [1386, 0]
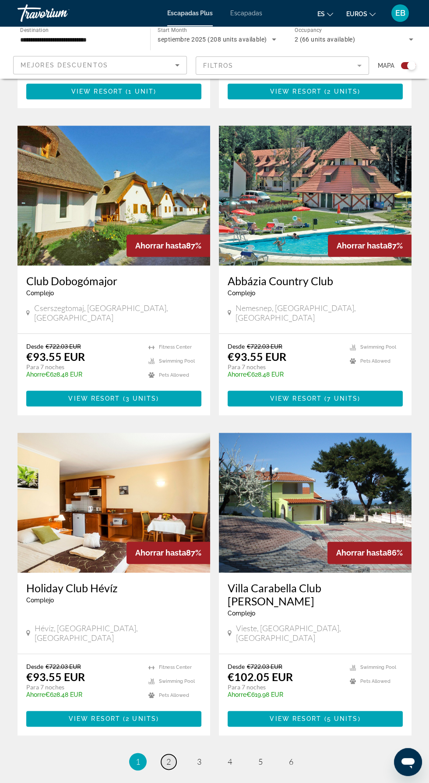
click at [167, 757] on span "2" at bounding box center [168, 762] width 4 height 10
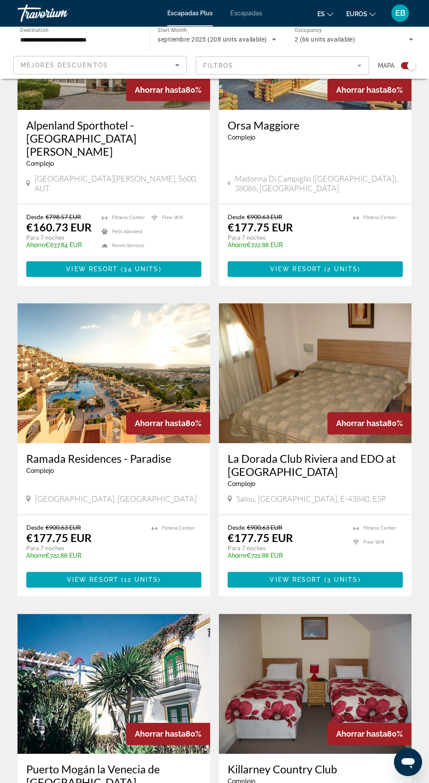
scroll to position [1257, 0]
click at [284, 305] on img "Contenido principal" at bounding box center [315, 373] width 192 height 140
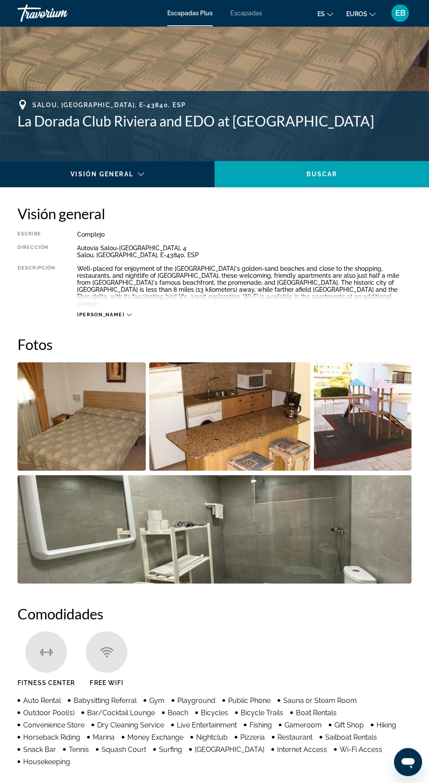
scroll to position [261, 0]
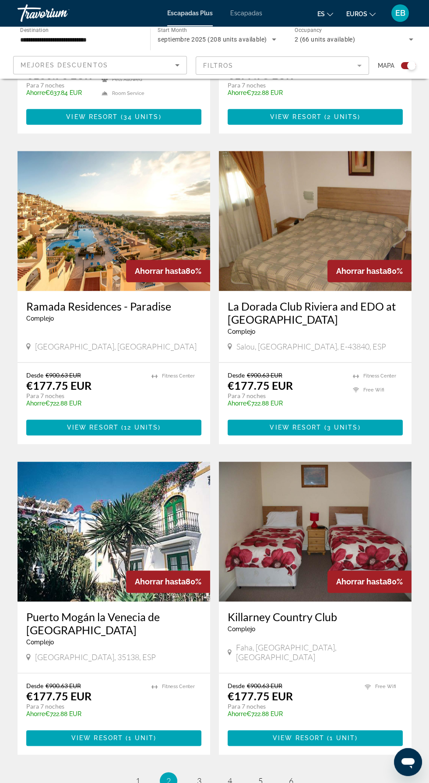
scroll to position [1412, 0]
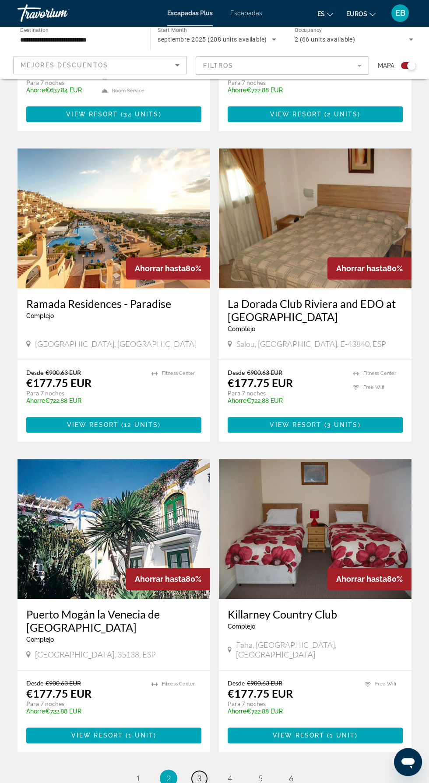
click at [199, 773] on span "3" at bounding box center [199, 778] width 4 height 10
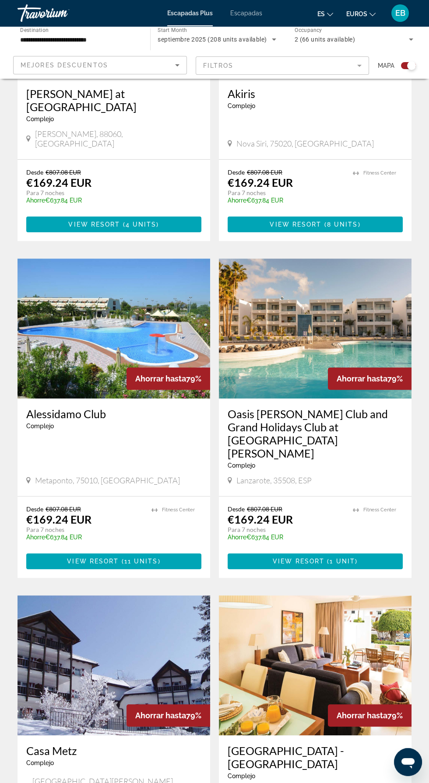
scroll to position [363, 0]
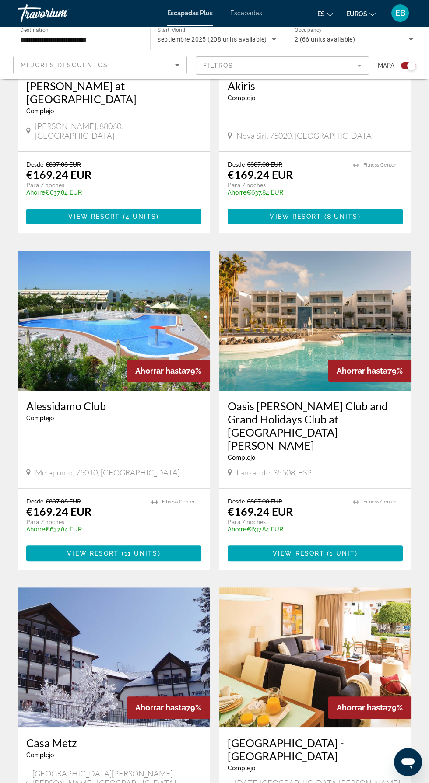
click at [316, 291] on img "Contenido principal" at bounding box center [315, 321] width 192 height 140
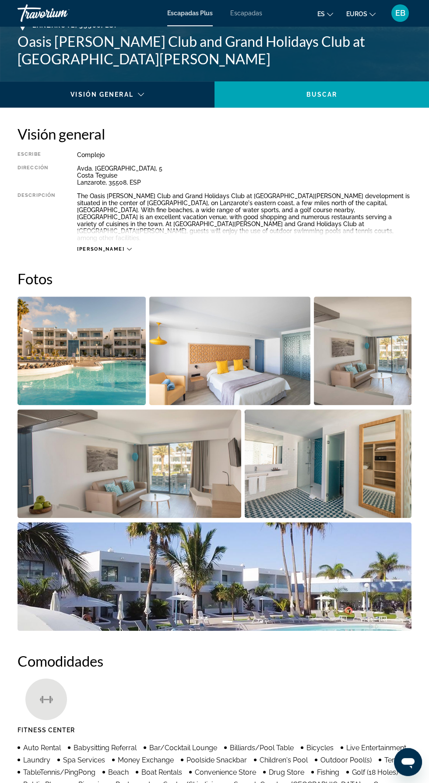
scroll to position [354, 0]
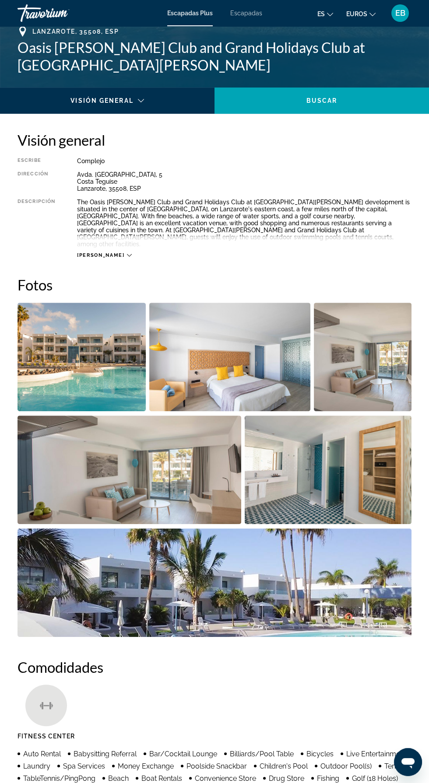
click at [77, 335] on img "Open full-screen image slider" at bounding box center [81, 357] width 128 height 108
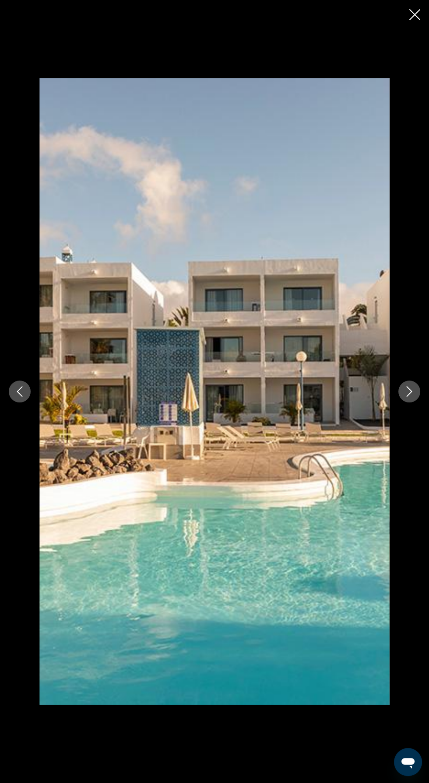
click at [408, 391] on icon "Next image" at bounding box center [409, 391] width 10 height 10
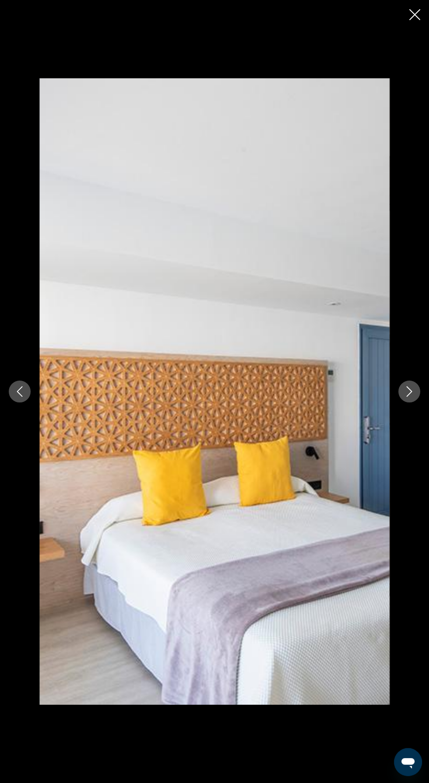
click at [411, 389] on icon "Next image" at bounding box center [409, 391] width 10 height 10
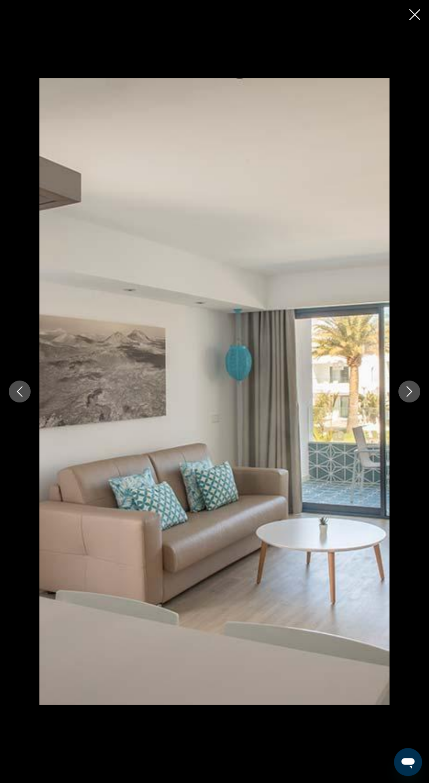
click at [409, 391] on icon "Next image" at bounding box center [409, 391] width 10 height 10
click at [408, 391] on icon "Next image" at bounding box center [409, 391] width 10 height 10
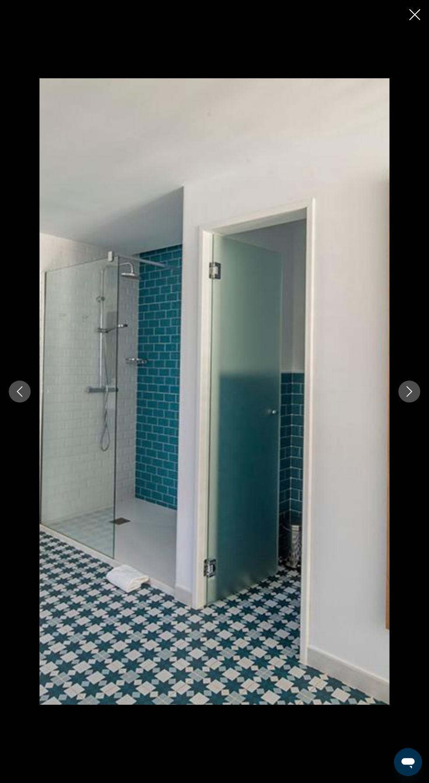
click at [408, 391] on icon "Next image" at bounding box center [409, 391] width 10 height 10
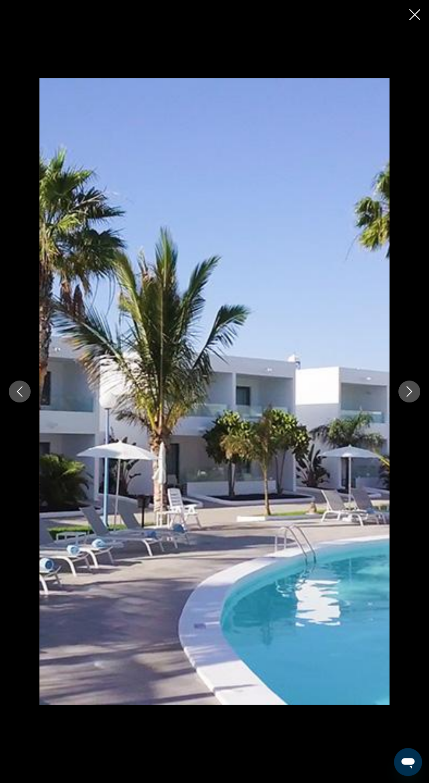
click at [408, 390] on icon "Next image" at bounding box center [409, 391] width 10 height 10
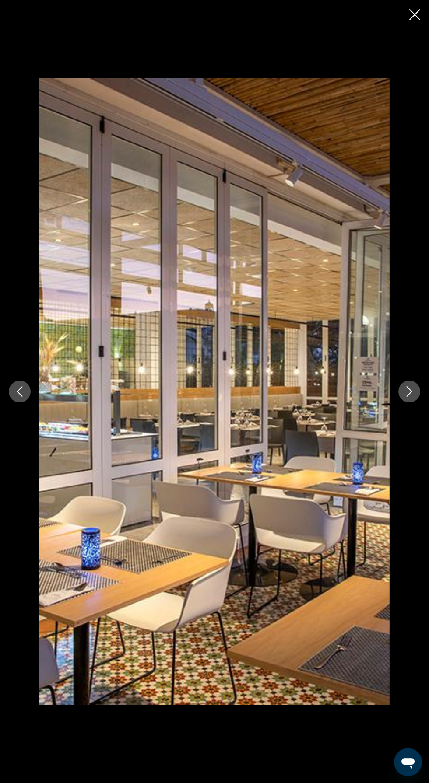
click at [409, 391] on icon "Next image" at bounding box center [409, 391] width 10 height 10
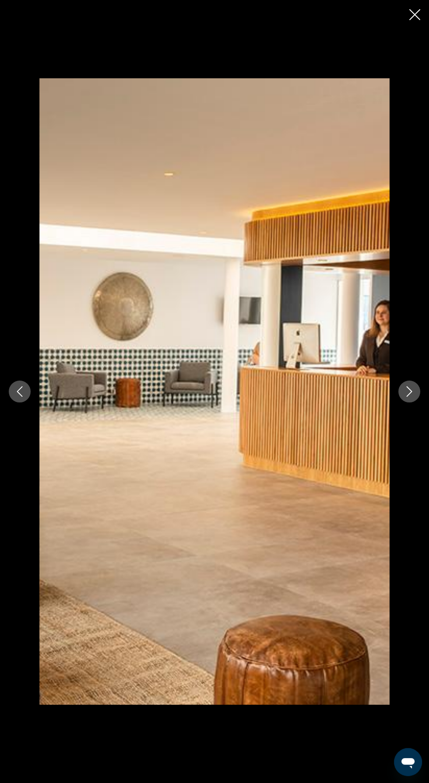
click at [400, 385] on button "Next image" at bounding box center [409, 391] width 22 height 22
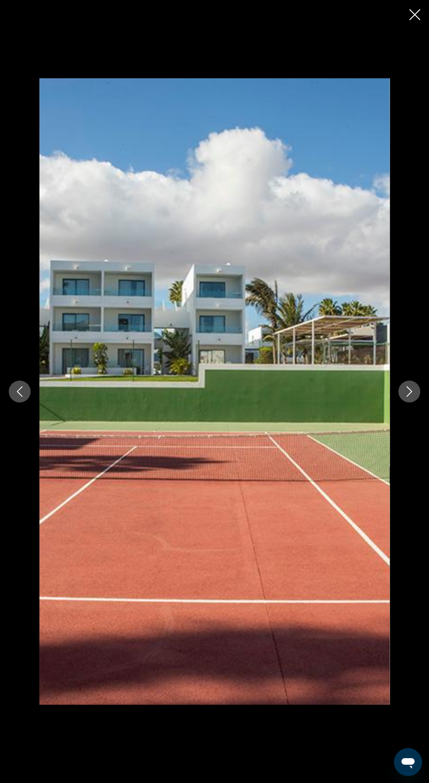
click at [411, 390] on icon "Next image" at bounding box center [409, 391] width 6 height 10
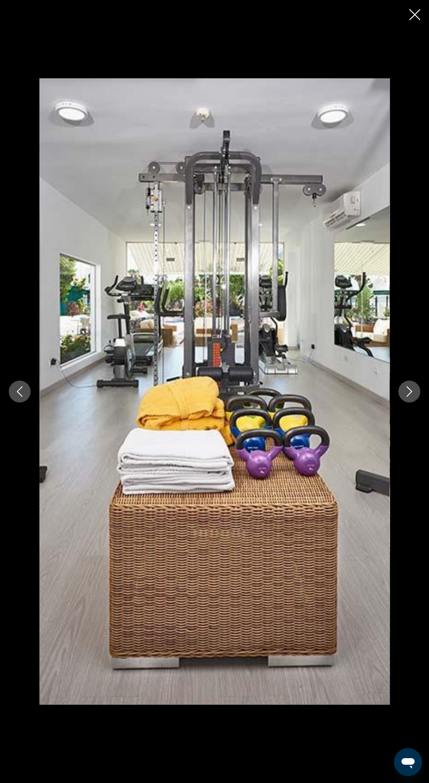
click at [405, 389] on icon "Next image" at bounding box center [409, 391] width 10 height 10
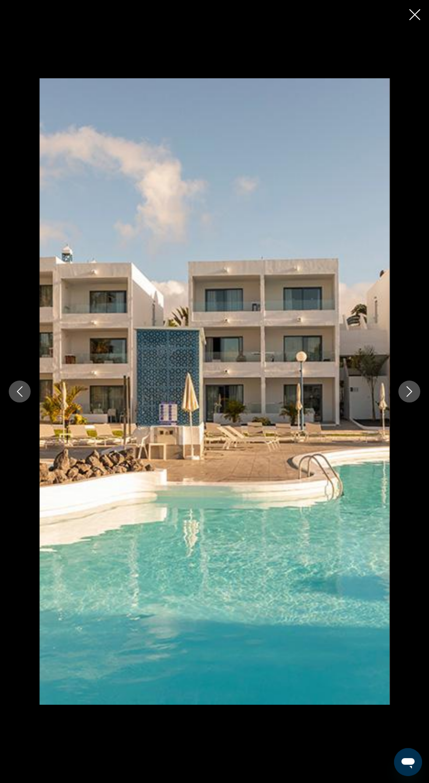
click at [408, 391] on icon "Next image" at bounding box center [409, 391] width 10 height 10
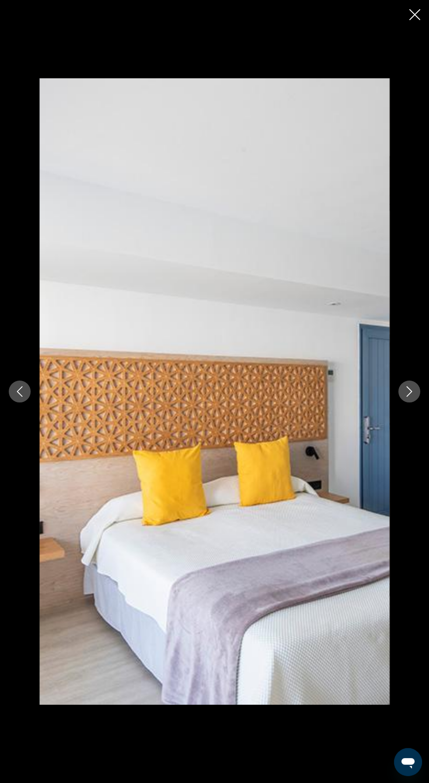
click at [406, 388] on icon "Next image" at bounding box center [409, 391] width 10 height 10
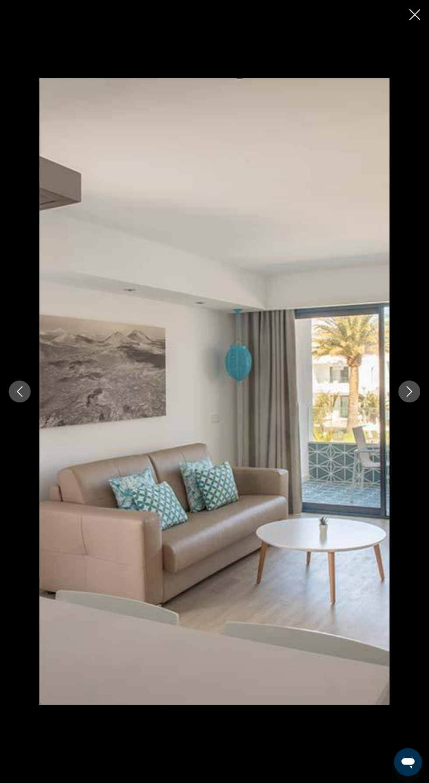
click at [409, 391] on icon "Next image" at bounding box center [409, 391] width 10 height 10
click at [411, 12] on icon "Close slideshow" at bounding box center [414, 14] width 11 height 11
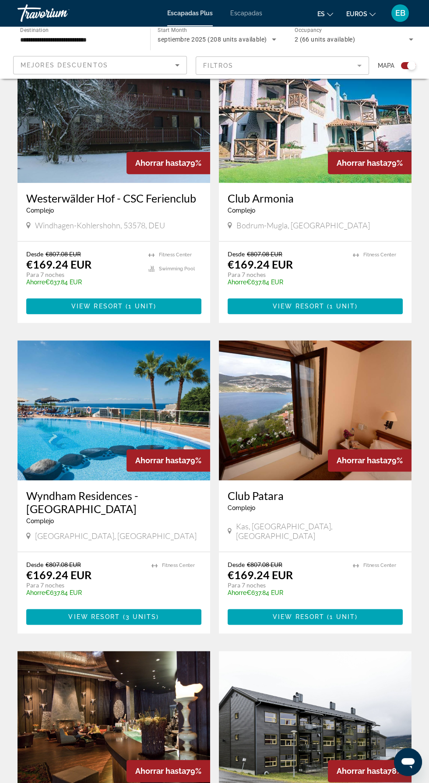
scroll to position [1231, 0]
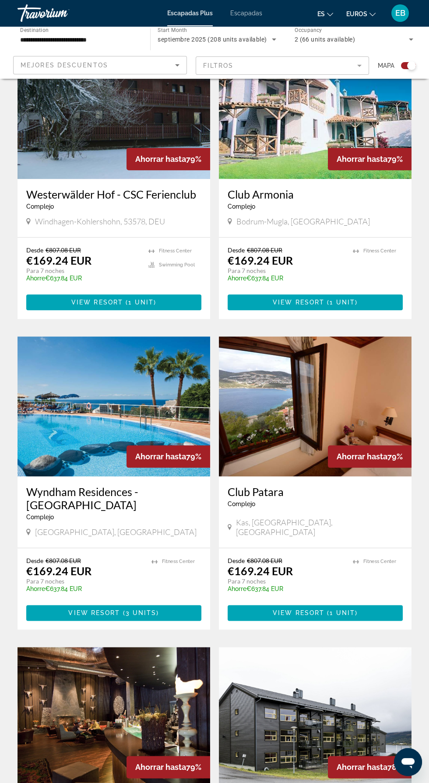
click at [120, 338] on img "Contenido principal" at bounding box center [113, 406] width 192 height 140
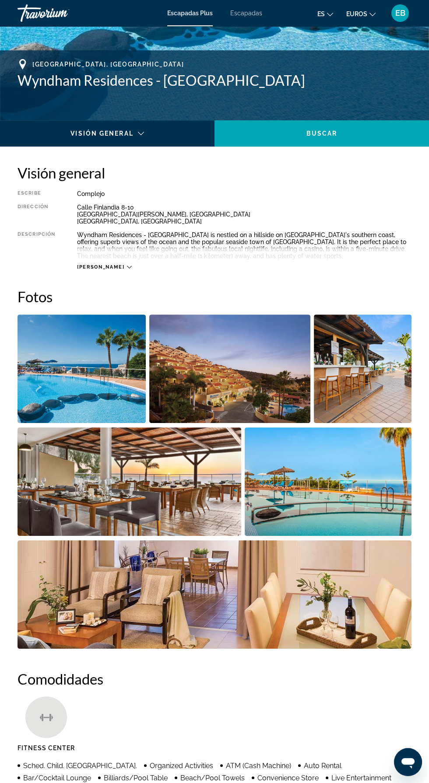
scroll to position [337, 0]
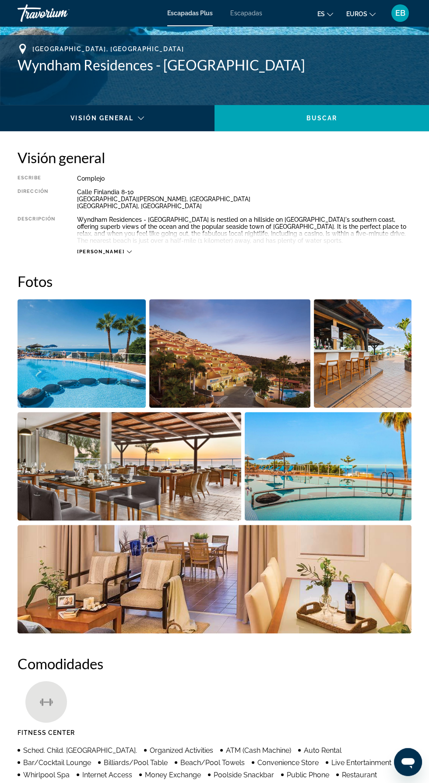
click at [91, 366] on img "Open full-screen image slider" at bounding box center [81, 353] width 128 height 108
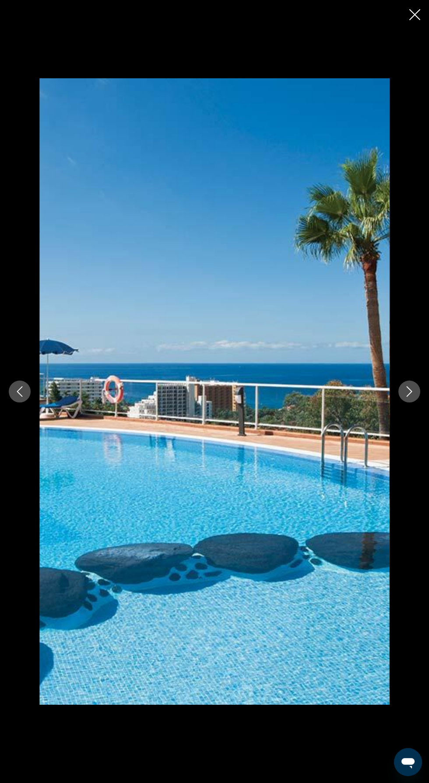
click at [409, 391] on icon "Next image" at bounding box center [409, 391] width 10 height 10
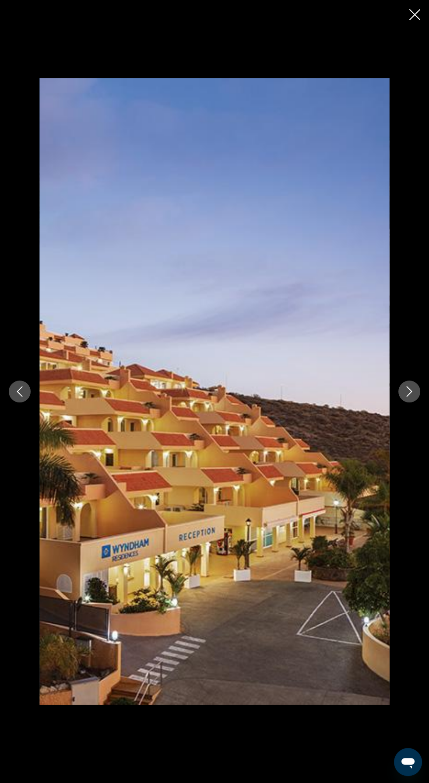
click at [413, 394] on icon "Next image" at bounding box center [409, 391] width 10 height 10
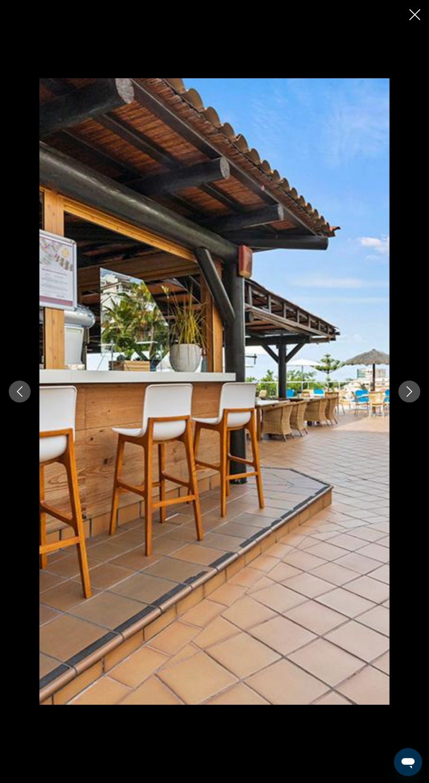
click at [408, 391] on icon "Next image" at bounding box center [409, 391] width 10 height 10
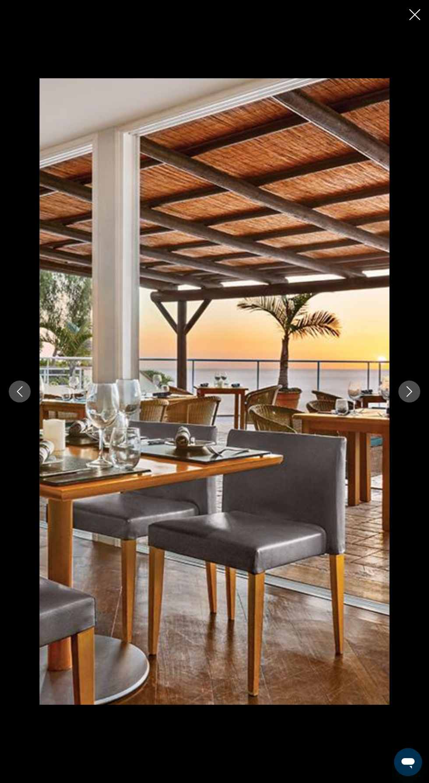
click at [406, 391] on icon "Next image" at bounding box center [409, 391] width 10 height 10
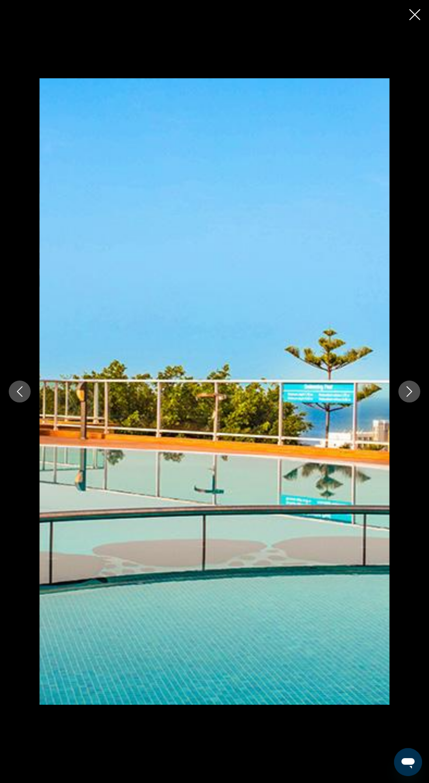
click at [415, 390] on button "Next image" at bounding box center [409, 391] width 22 height 22
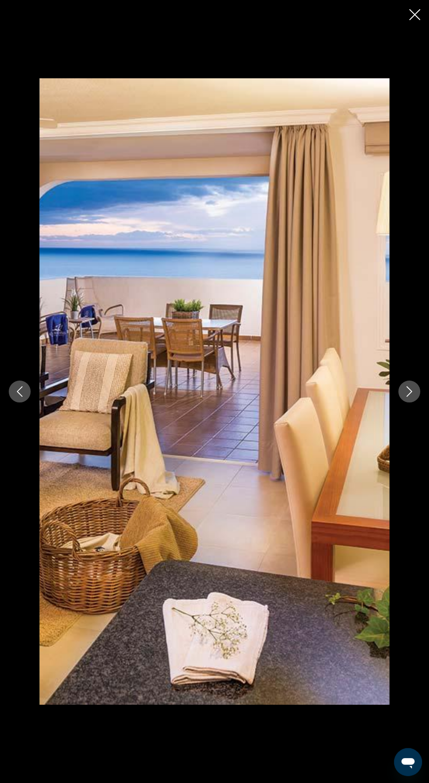
click at [408, 392] on icon "Next image" at bounding box center [409, 391] width 10 height 10
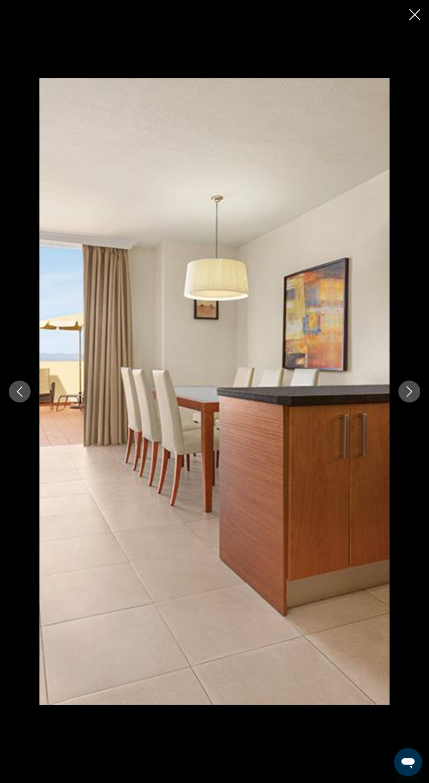
click at [408, 392] on icon "Next image" at bounding box center [409, 391] width 10 height 10
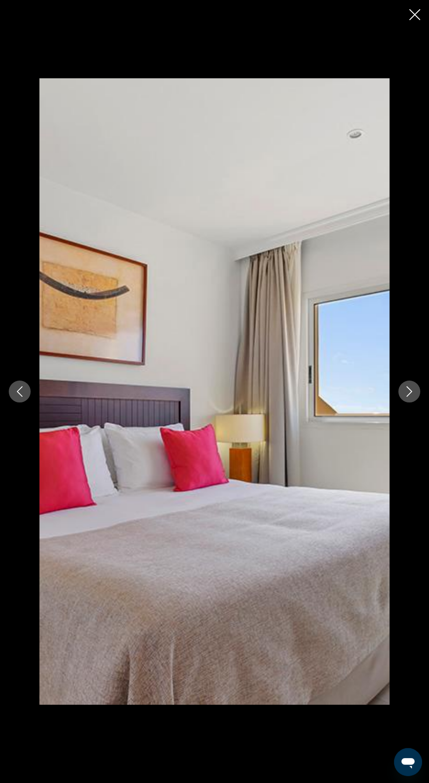
click at [404, 395] on icon "Next image" at bounding box center [409, 391] width 10 height 10
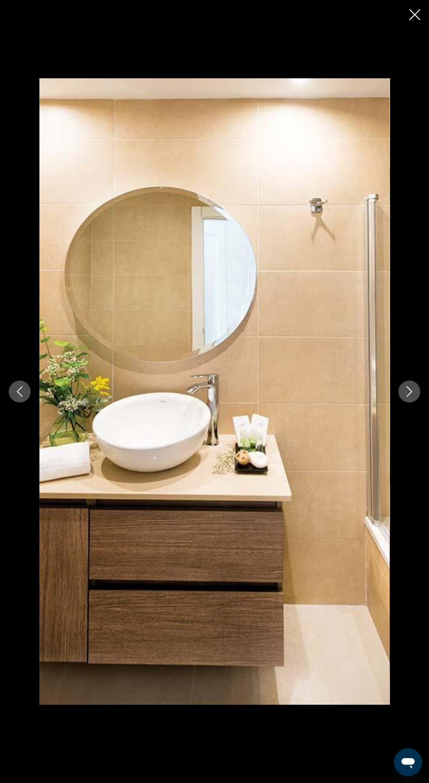
click at [408, 391] on icon "Next image" at bounding box center [409, 391] width 10 height 10
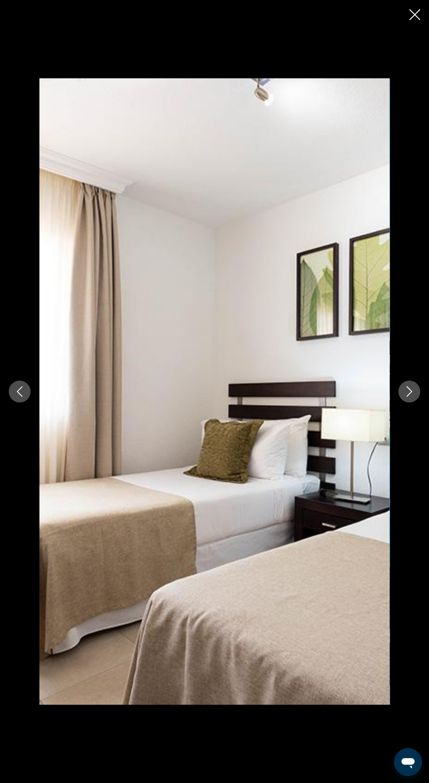
click at [405, 396] on icon "Next image" at bounding box center [409, 391] width 10 height 10
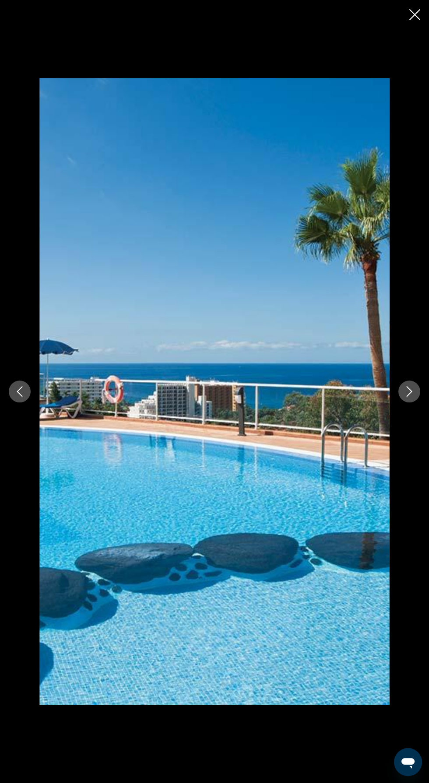
click at [408, 386] on button "Next image" at bounding box center [409, 391] width 22 height 22
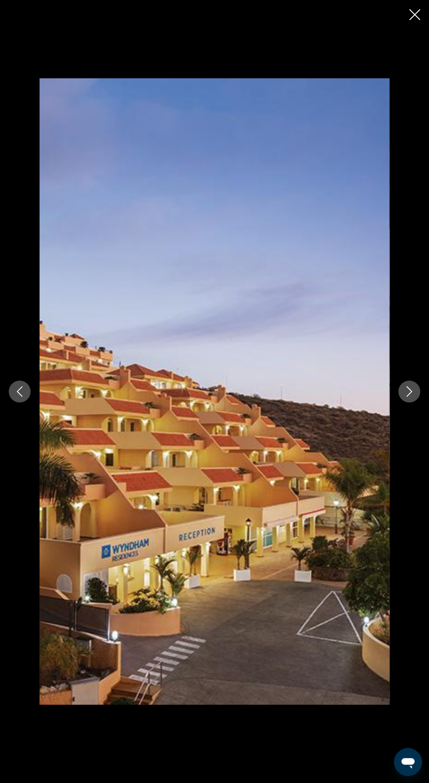
click at [409, 16] on icon "Close slideshow" at bounding box center [414, 14] width 11 height 11
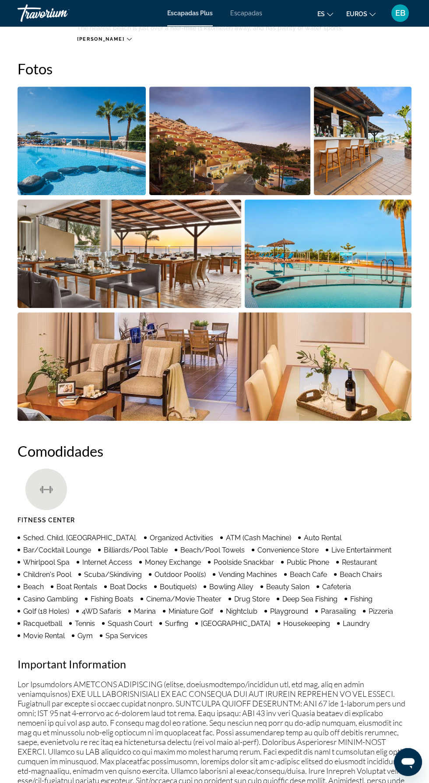
scroll to position [556, 0]
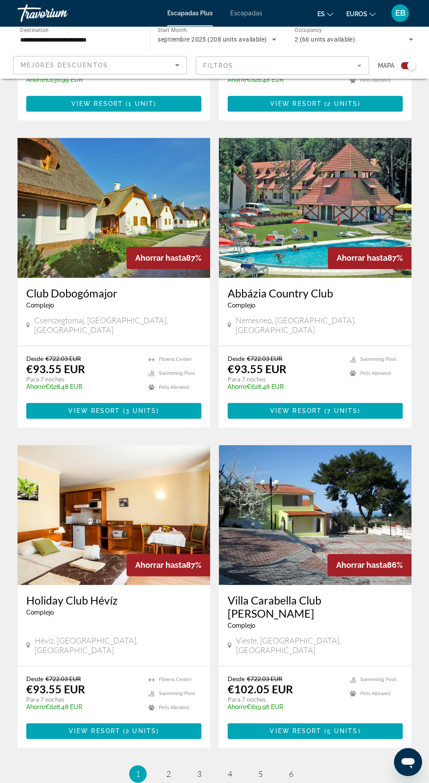
scroll to position [1386, 0]
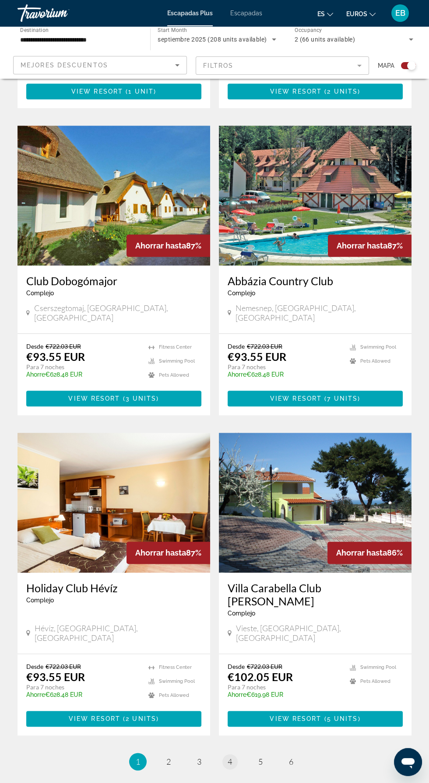
click at [228, 757] on span "4" at bounding box center [229, 762] width 4 height 10
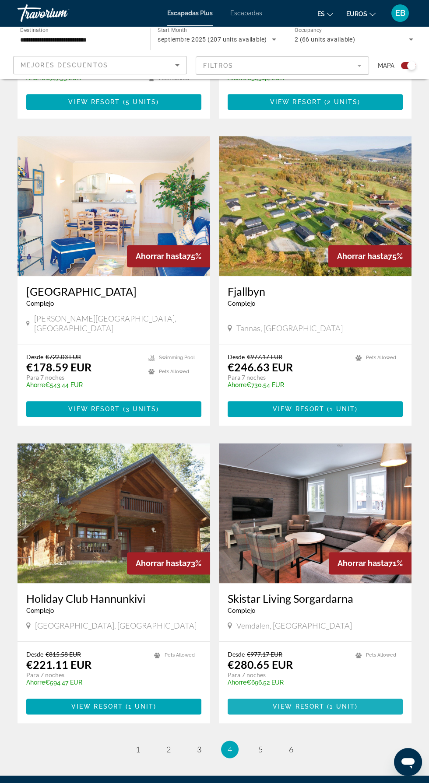
scroll to position [1386, 0]
click at [262, 744] on span "5" at bounding box center [260, 749] width 4 height 10
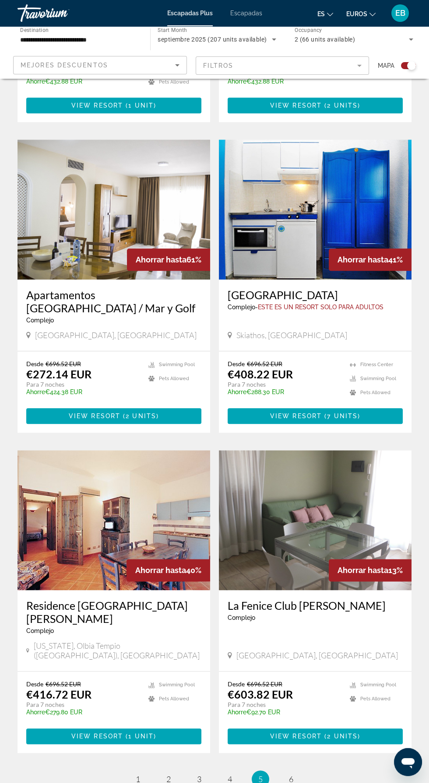
scroll to position [1386, 0]
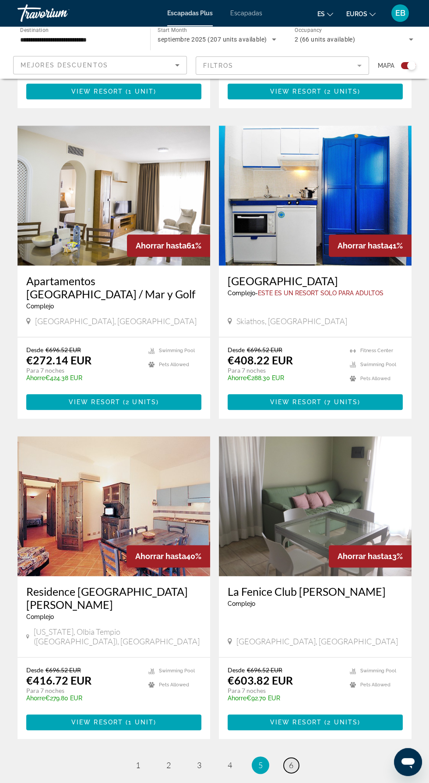
click at [292, 760] on span "6" at bounding box center [291, 765] width 4 height 10
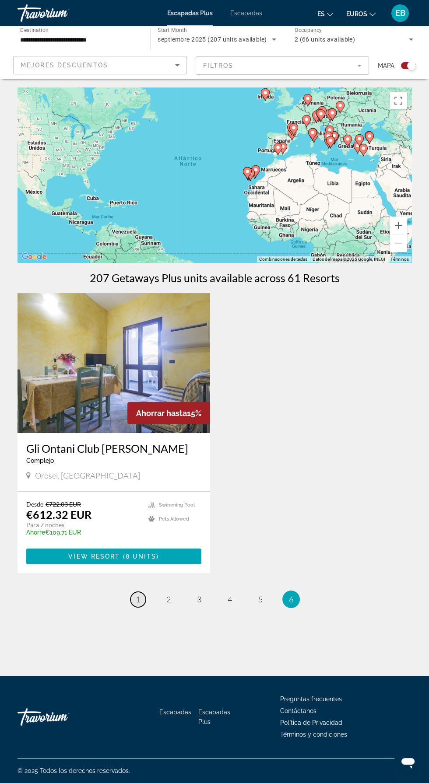
click at [138, 599] on span "1" at bounding box center [138, 599] width 4 height 10
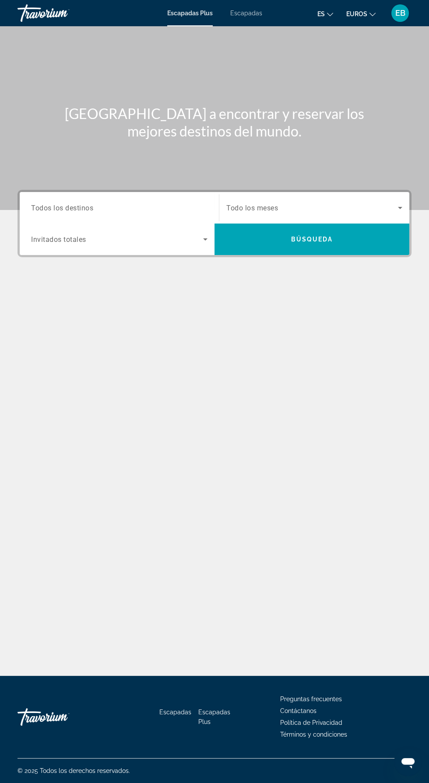
click at [292, 203] on span "Search widget" at bounding box center [311, 207] width 171 height 10
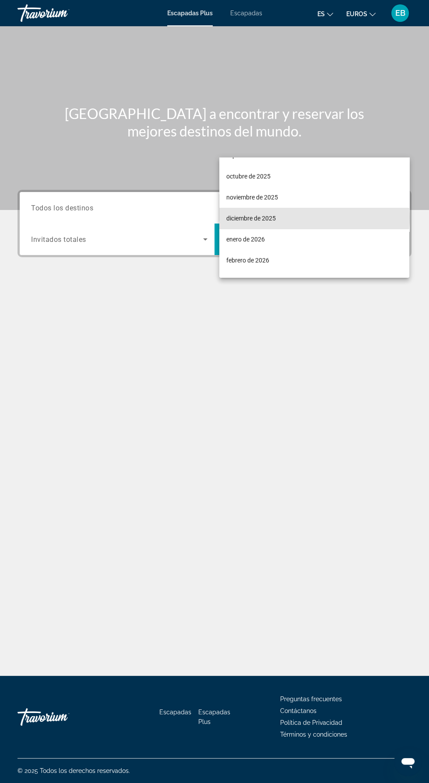
scroll to position [38, 0]
click at [318, 217] on mat-option "diciembre de 2025" at bounding box center [314, 217] width 190 height 21
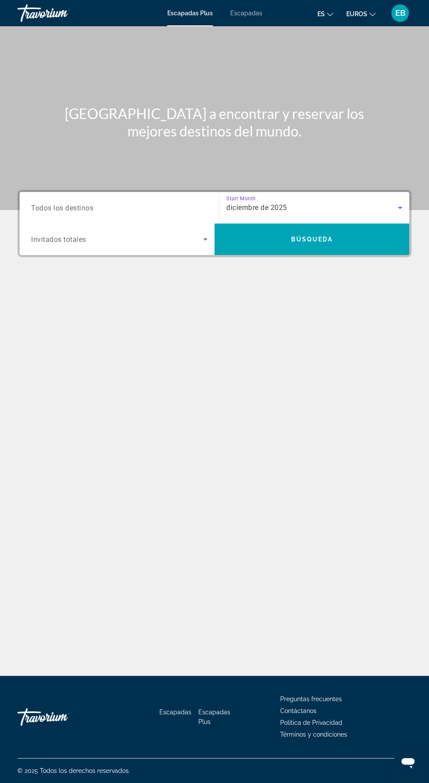
click at [126, 203] on input "Destination Todos los destinos" at bounding box center [119, 208] width 176 height 10
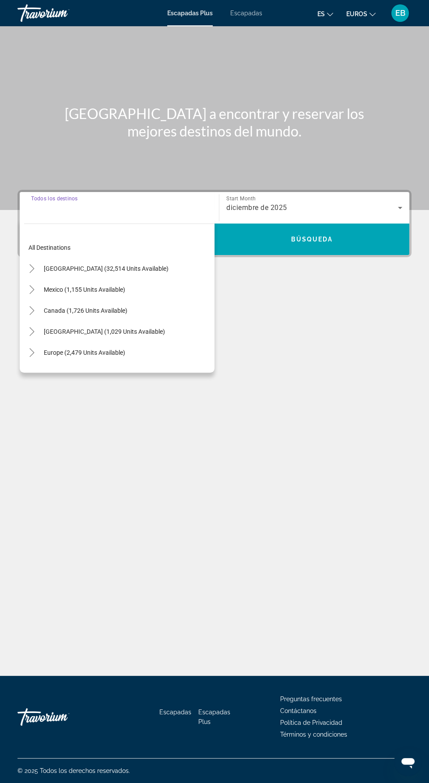
click at [124, 203] on input "Destination Todos los destinos" at bounding box center [119, 208] width 176 height 10
click at [115, 349] on span "Europe (2,479 units available)" at bounding box center [84, 352] width 81 height 7
type input "**********"
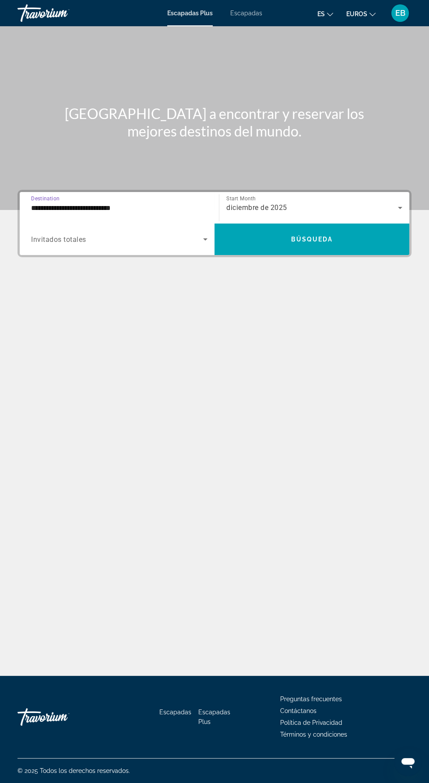
click at [191, 234] on span "Search widget" at bounding box center [117, 239] width 172 height 10
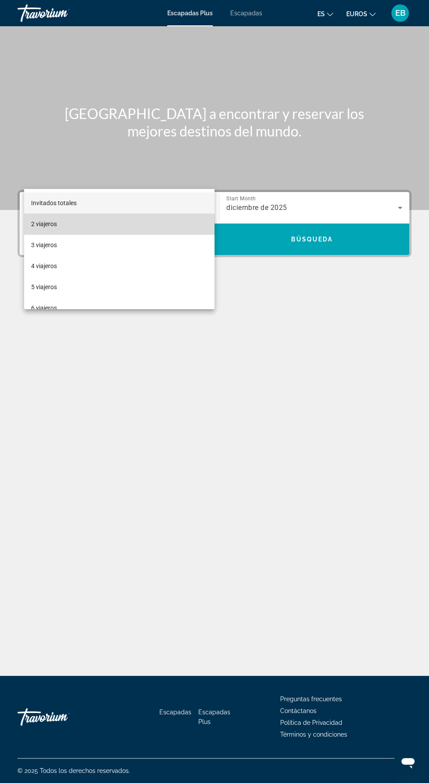
click at [100, 231] on mat-option "2 viajeros" at bounding box center [119, 223] width 190 height 21
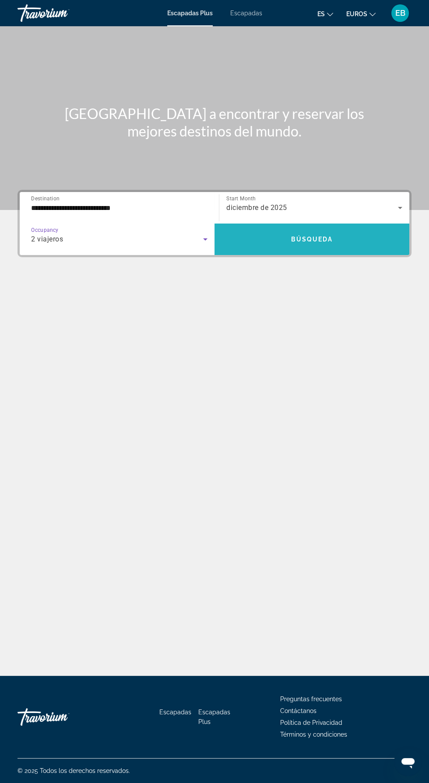
click at [314, 236] on span "Búsqueda" at bounding box center [312, 239] width 42 height 7
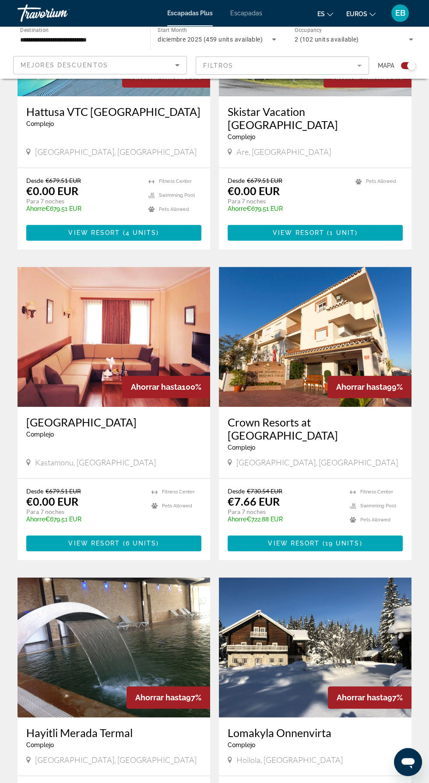
scroll to position [951, 0]
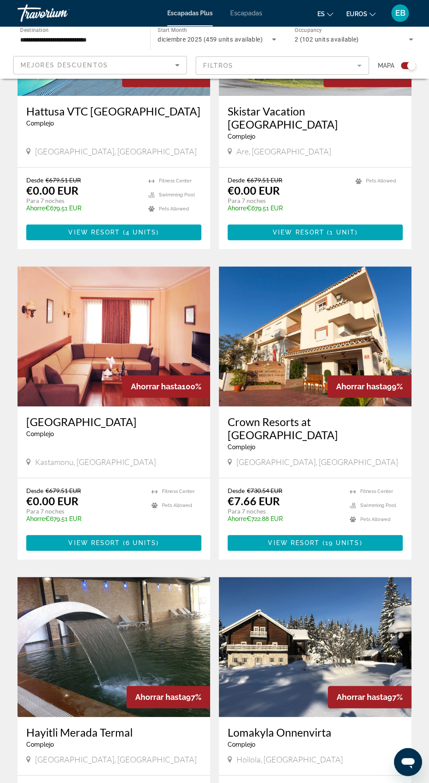
click at [349, 288] on img "Contenido principal" at bounding box center [315, 336] width 192 height 140
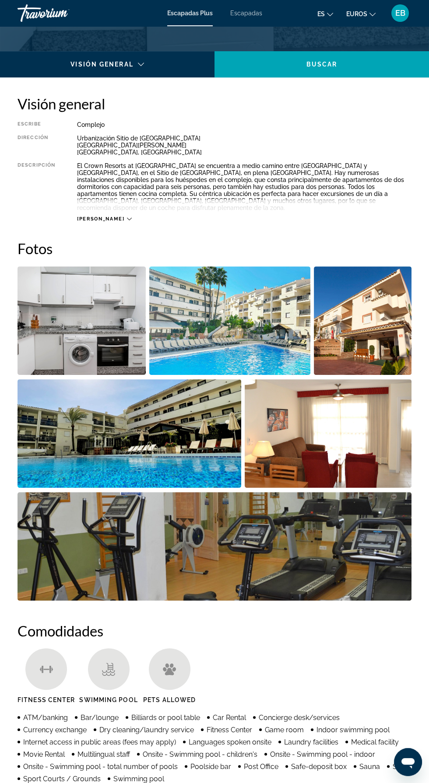
scroll to position [391, 0]
click at [282, 321] on img "Open full-screen image slider" at bounding box center [229, 320] width 161 height 108
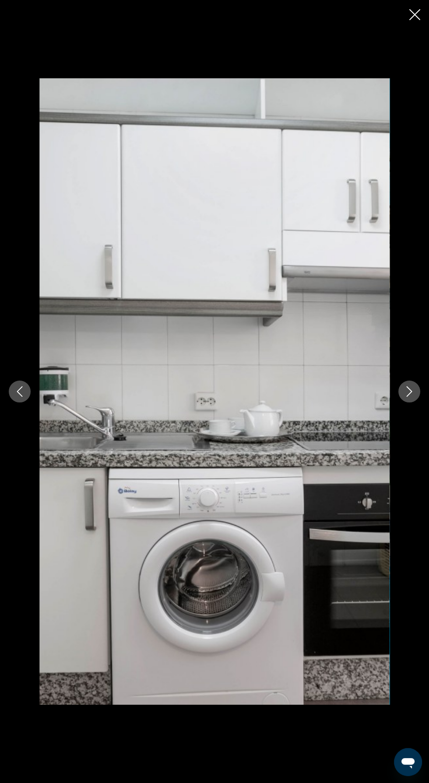
click at [409, 397] on icon "Next image" at bounding box center [409, 391] width 6 height 10
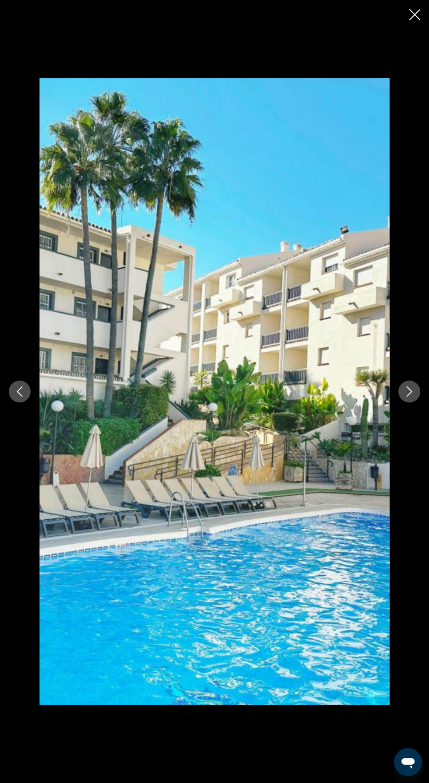
click at [407, 397] on icon "Next image" at bounding box center [409, 391] width 10 height 10
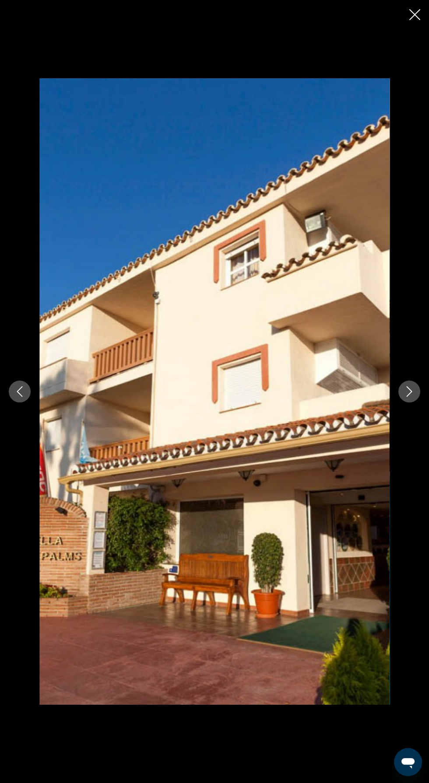
click at [409, 397] on icon "Next image" at bounding box center [409, 391] width 10 height 10
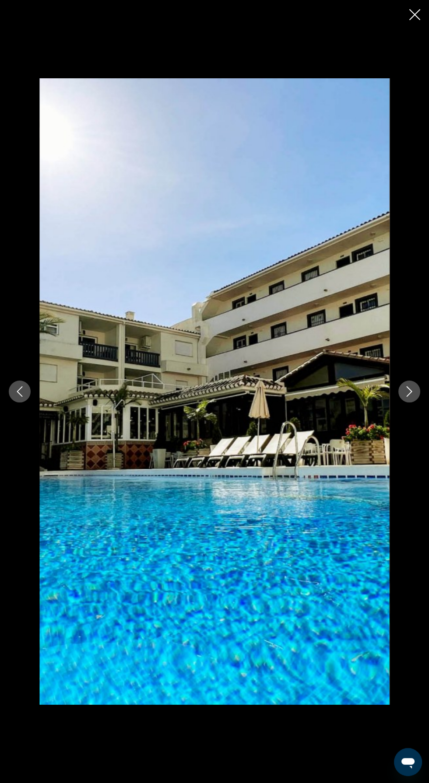
click at [409, 397] on icon "Next image" at bounding box center [409, 391] width 10 height 10
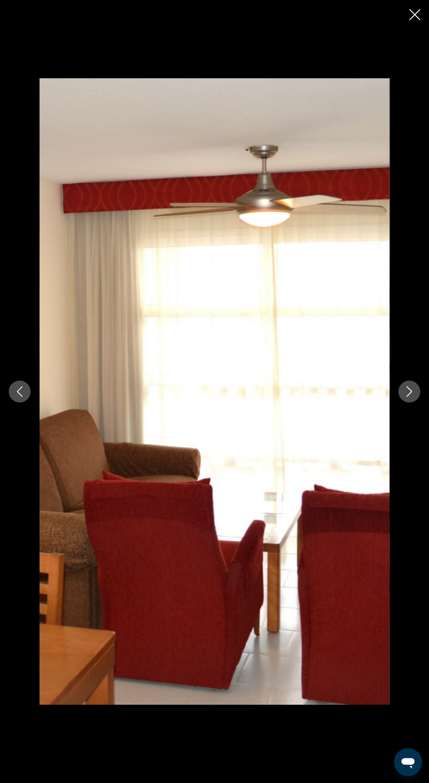
click at [409, 397] on icon "Next image" at bounding box center [409, 391] width 6 height 10
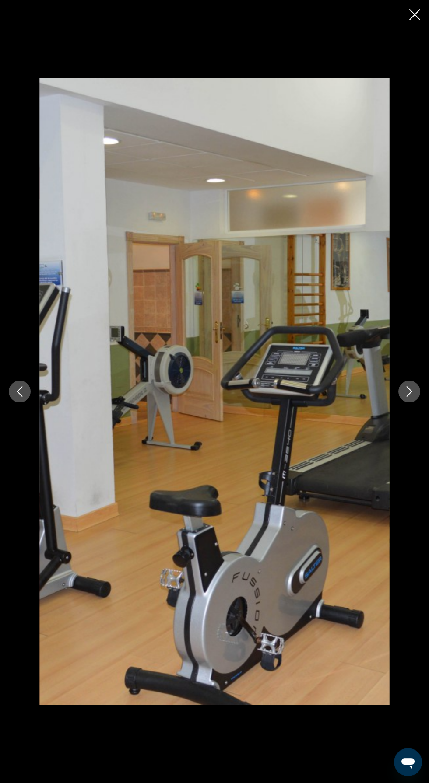
click at [409, 397] on icon "Next image" at bounding box center [409, 391] width 10 height 10
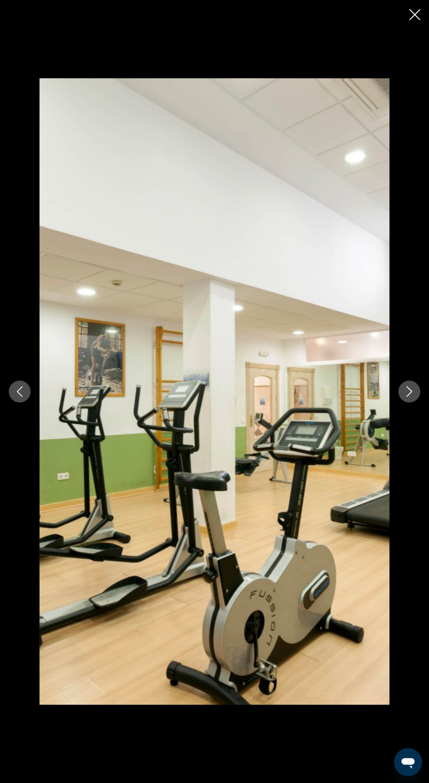
click at [408, 397] on icon "Next image" at bounding box center [409, 391] width 10 height 10
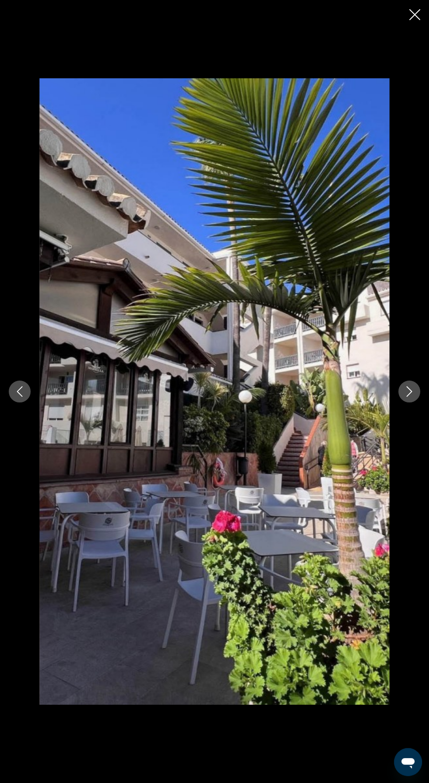
click at [418, 433] on div "prev next" at bounding box center [214, 391] width 429 height 626
click at [408, 397] on icon "Next image" at bounding box center [409, 391] width 10 height 10
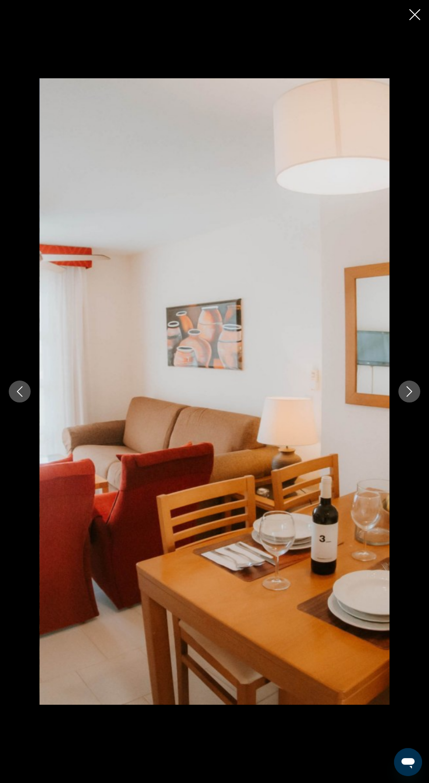
click at [413, 397] on icon "Next image" at bounding box center [409, 391] width 10 height 10
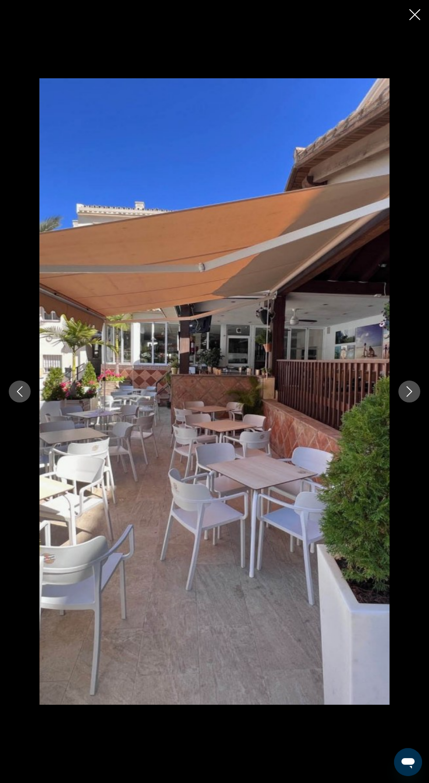
click at [410, 397] on icon "Next image" at bounding box center [409, 391] width 6 height 10
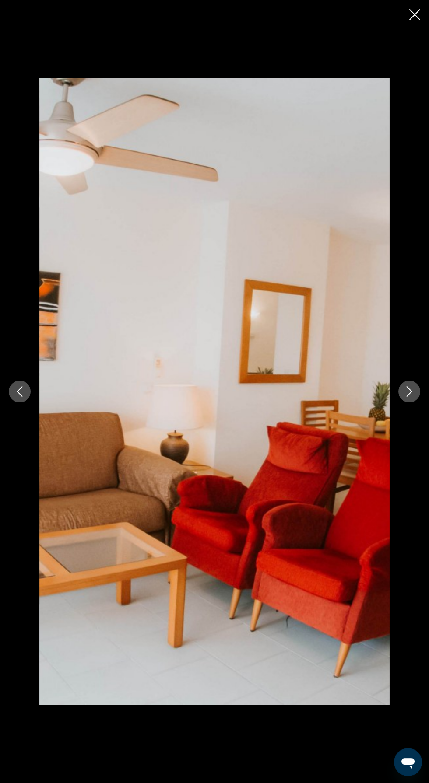
click at [412, 397] on icon "Next image" at bounding box center [409, 391] width 10 height 10
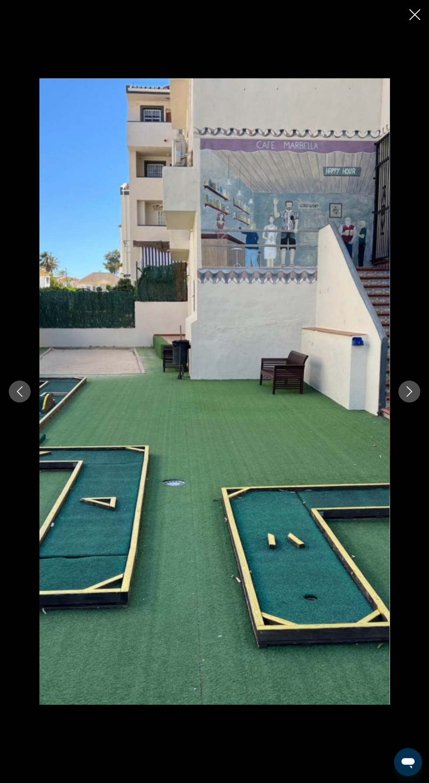
click at [415, 402] on button "Next image" at bounding box center [409, 391] width 22 height 22
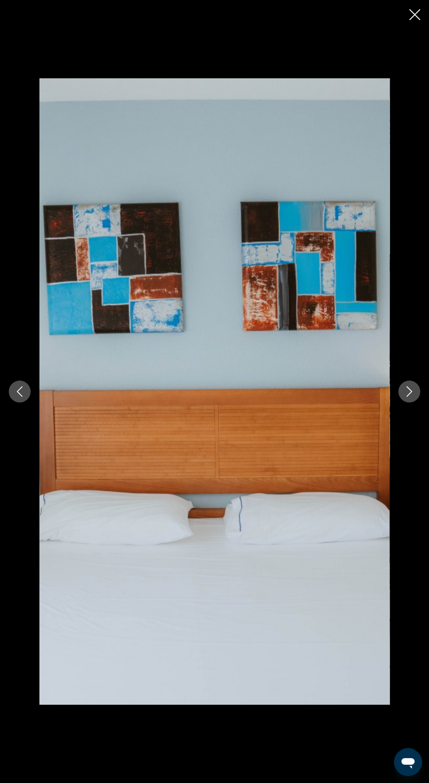
click at [404, 397] on icon "Next image" at bounding box center [409, 391] width 10 height 10
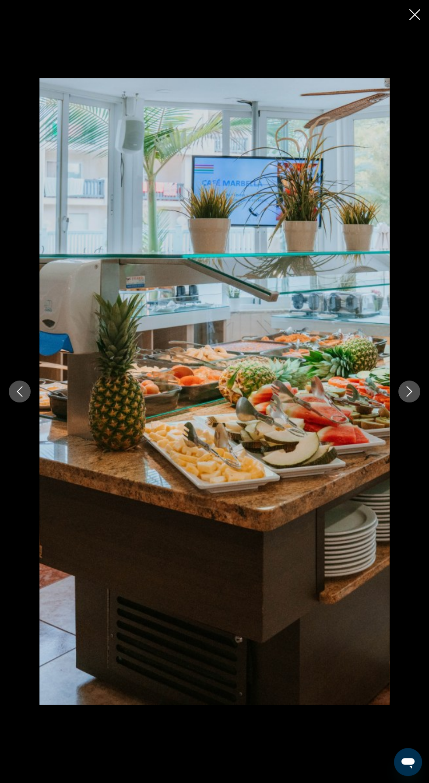
click at [407, 397] on icon "Next image" at bounding box center [409, 391] width 10 height 10
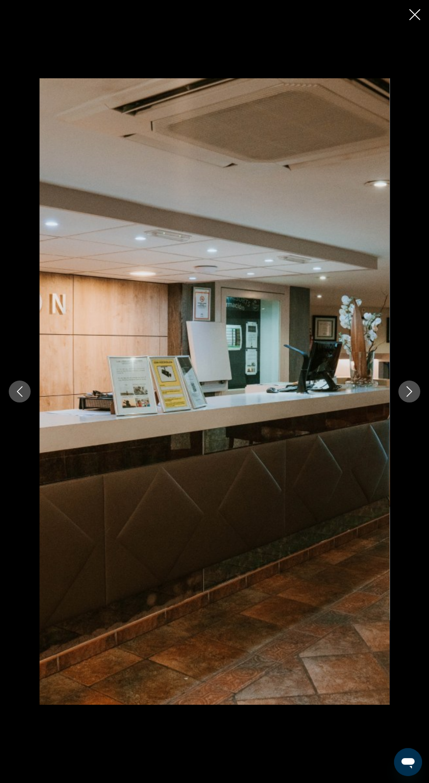
click at [404, 397] on icon "Next image" at bounding box center [409, 391] width 10 height 10
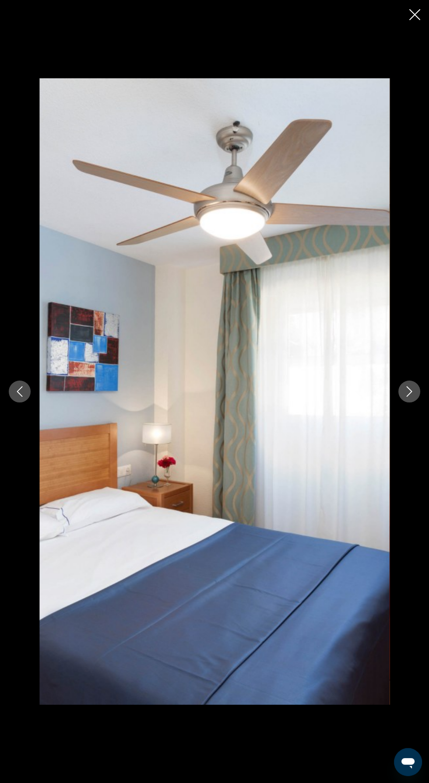
click at [408, 397] on icon "Next image" at bounding box center [409, 391] width 10 height 10
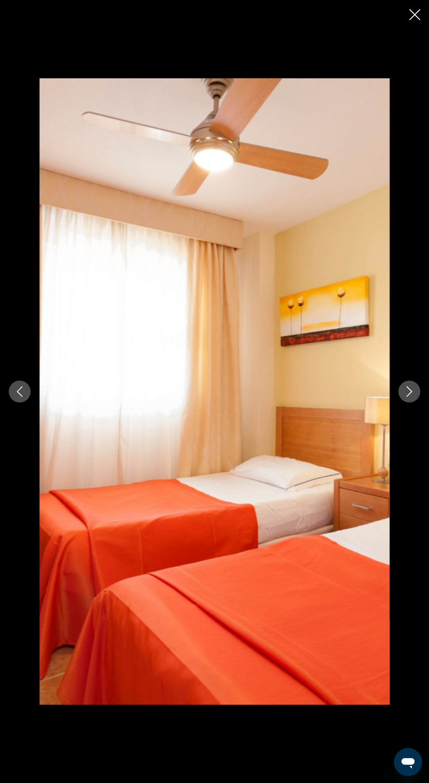
click at [411, 397] on icon "Next image" at bounding box center [409, 391] width 10 height 10
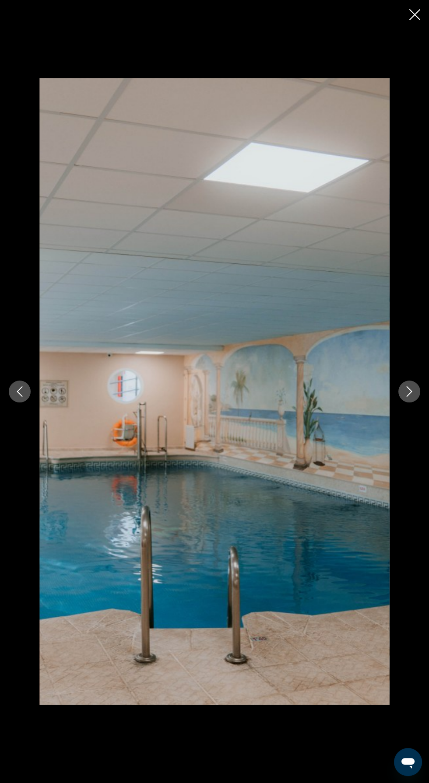
click at [412, 397] on icon "Next image" at bounding box center [409, 391] width 10 height 10
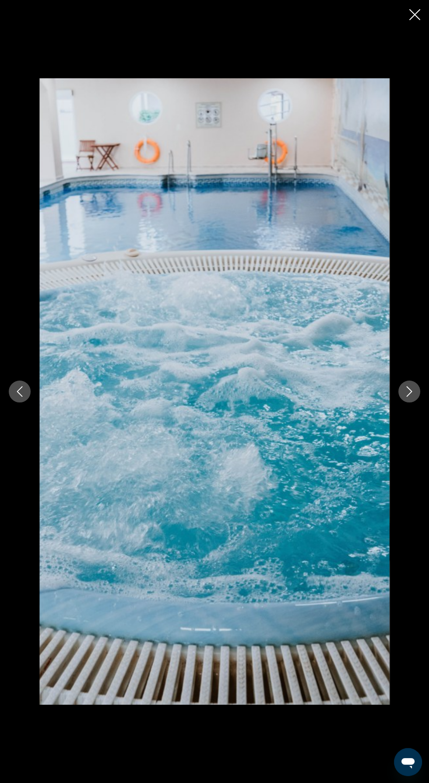
click at [413, 397] on icon "Next image" at bounding box center [409, 391] width 10 height 10
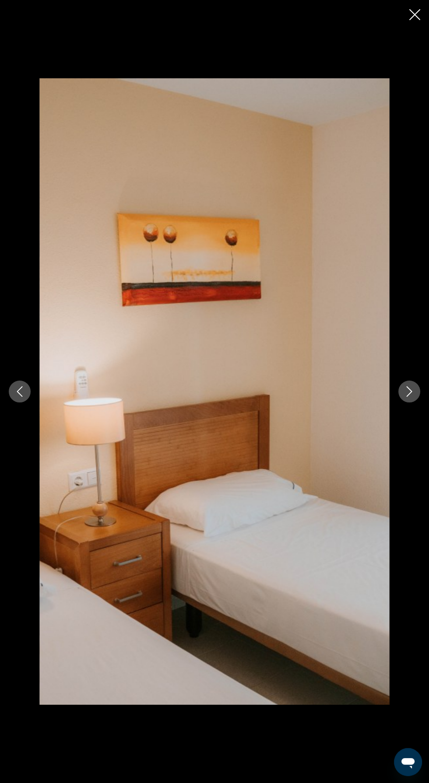
click at [405, 397] on icon "Next image" at bounding box center [409, 391] width 10 height 10
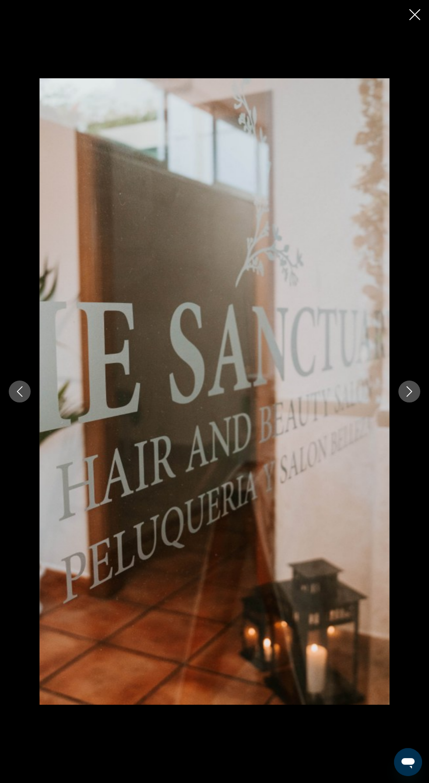
click at [411, 397] on icon "Next image" at bounding box center [409, 391] width 6 height 10
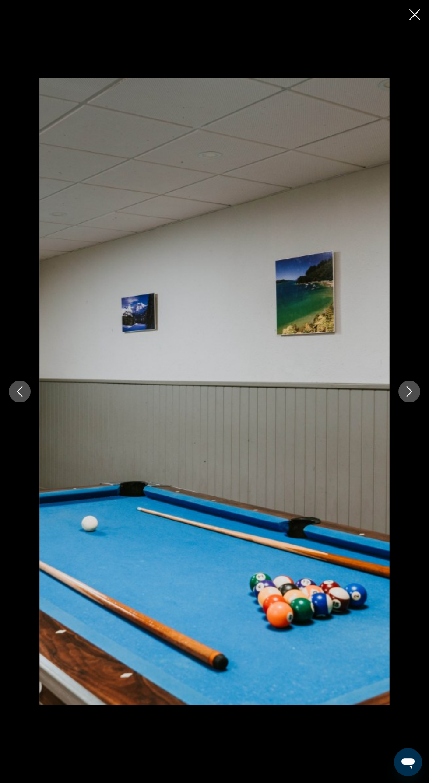
click at [409, 397] on icon "Next image" at bounding box center [409, 391] width 10 height 10
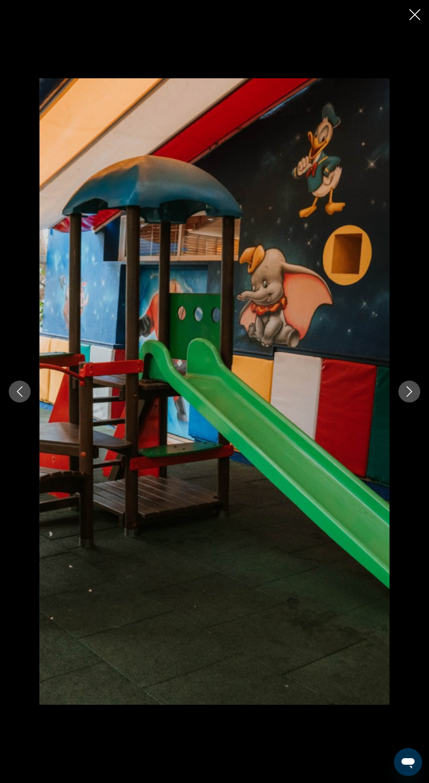
click at [412, 397] on icon "Next image" at bounding box center [409, 391] width 10 height 10
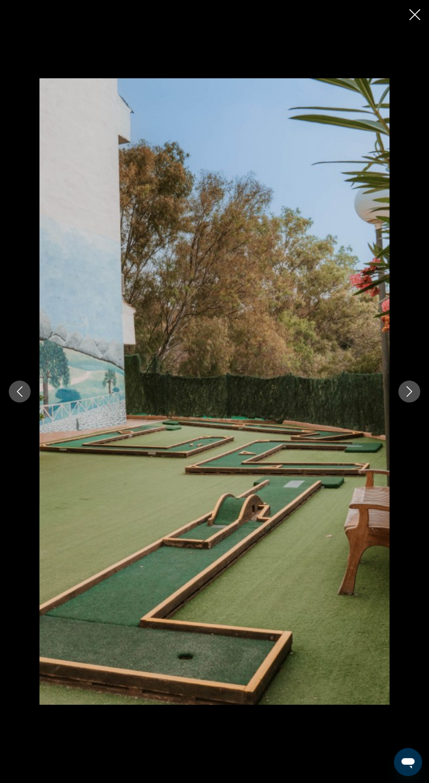
click at [408, 397] on icon "Next image" at bounding box center [409, 391] width 10 height 10
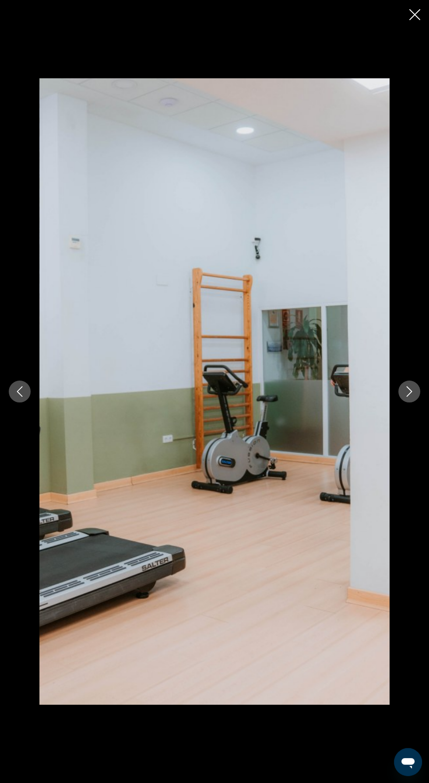
click at [406, 397] on icon "Next image" at bounding box center [409, 391] width 10 height 10
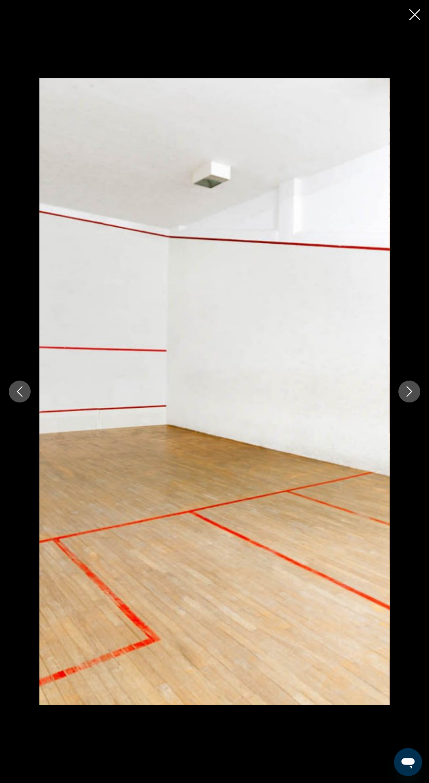
click at [405, 397] on icon "Next image" at bounding box center [409, 391] width 10 height 10
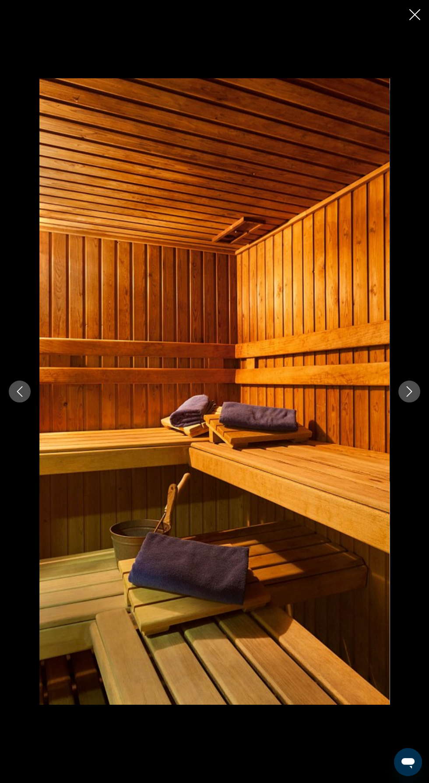
click at [408, 397] on icon "Next image" at bounding box center [409, 391] width 10 height 10
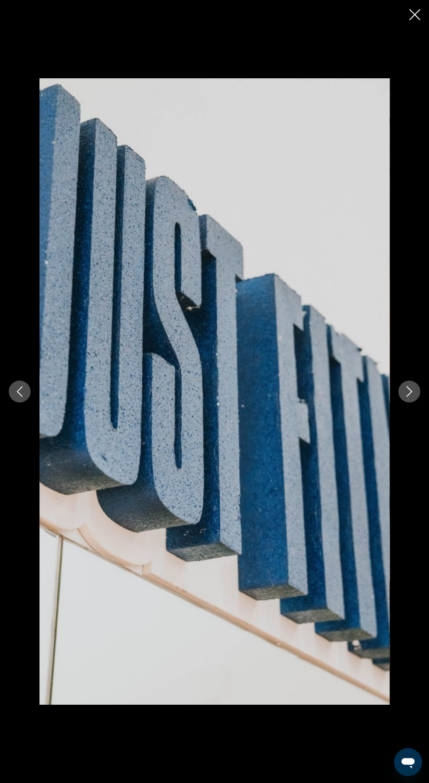
click at [412, 397] on icon "Next image" at bounding box center [409, 391] width 10 height 10
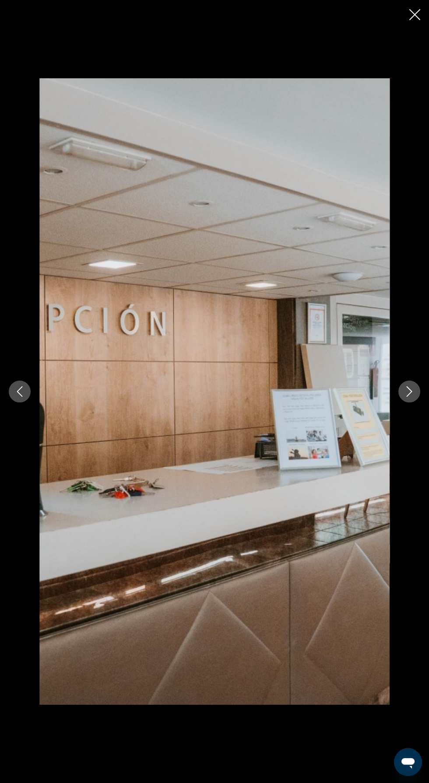
click at [415, 402] on button "Next image" at bounding box center [409, 391] width 22 height 22
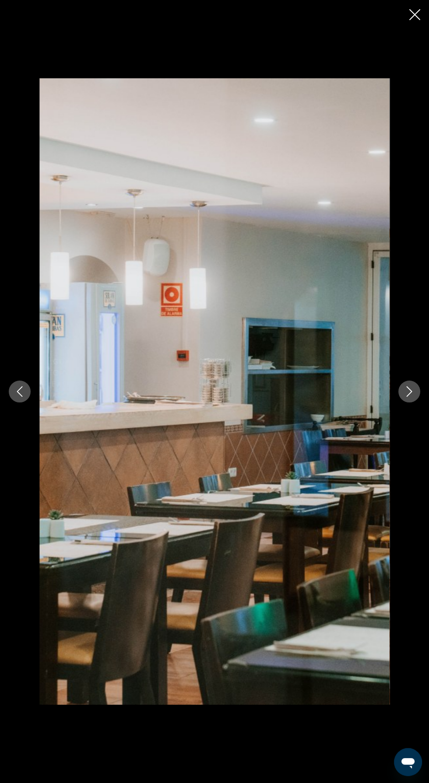
click at [413, 397] on icon "Next image" at bounding box center [409, 391] width 10 height 10
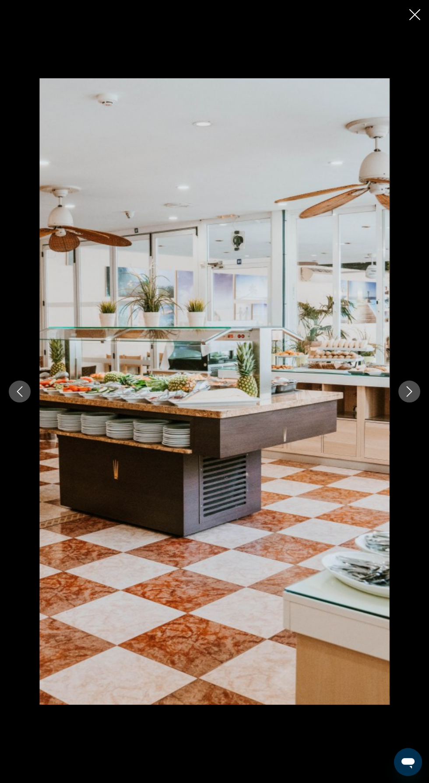
click at [412, 397] on icon "Next image" at bounding box center [409, 391] width 10 height 10
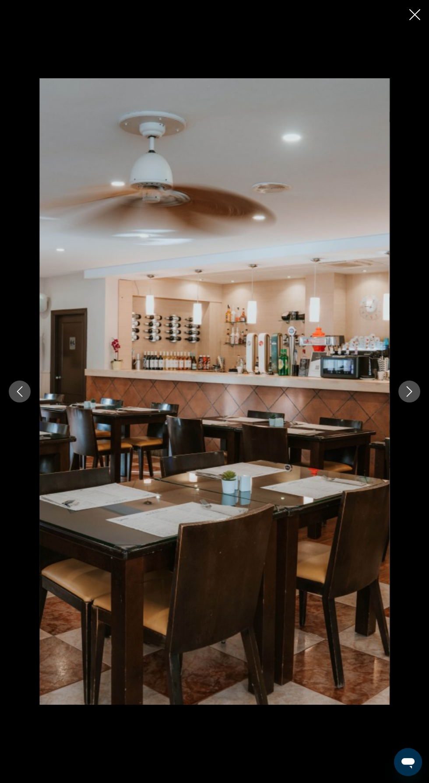
click at [406, 397] on icon "Next image" at bounding box center [409, 391] width 10 height 10
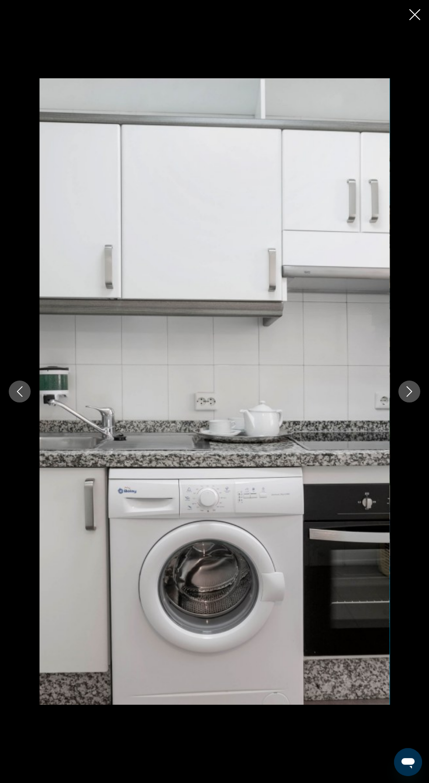
click at [408, 397] on icon "Next image" at bounding box center [409, 391] width 10 height 10
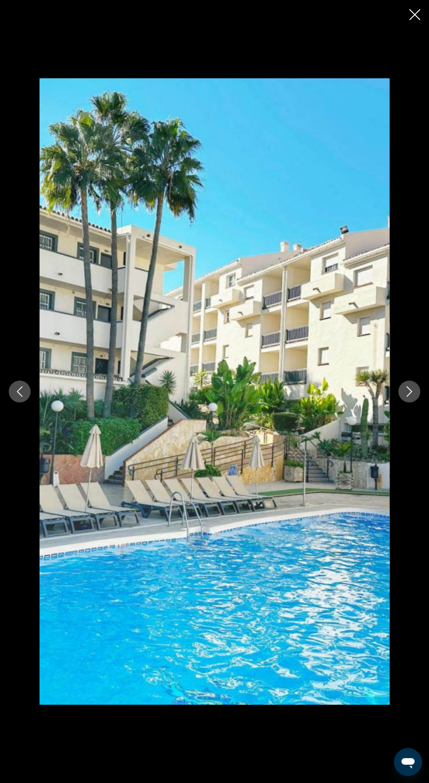
click at [421, 14] on div "prev next" at bounding box center [214, 391] width 429 height 783
click at [411, 15] on icon "Close slideshow" at bounding box center [414, 14] width 11 height 11
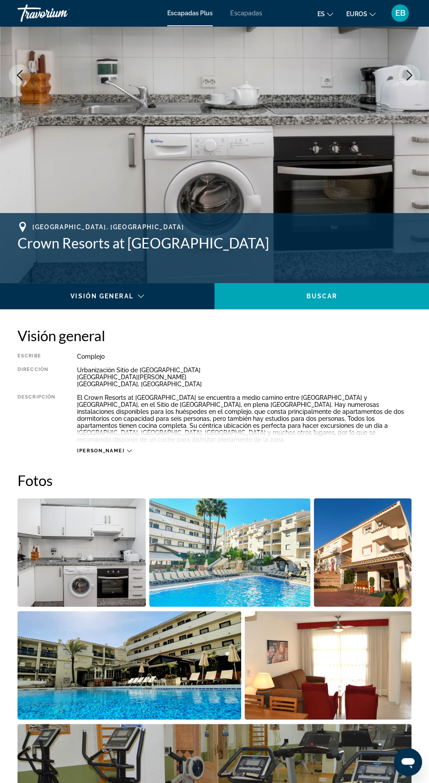
scroll to position [0, 0]
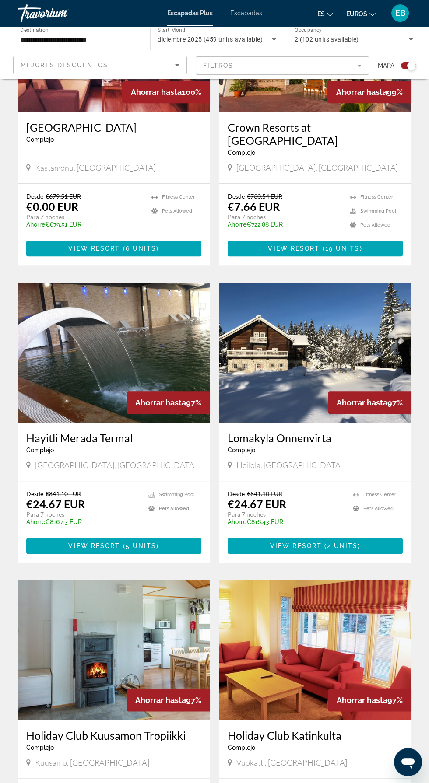
scroll to position [1373, 0]
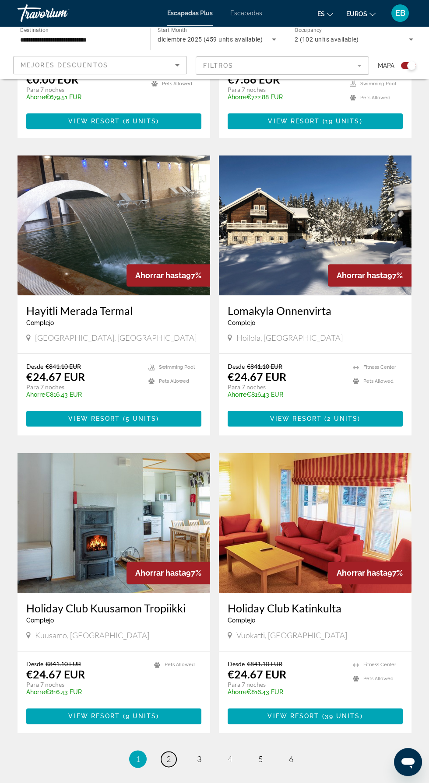
click at [169, 754] on span "2" at bounding box center [168, 759] width 4 height 10
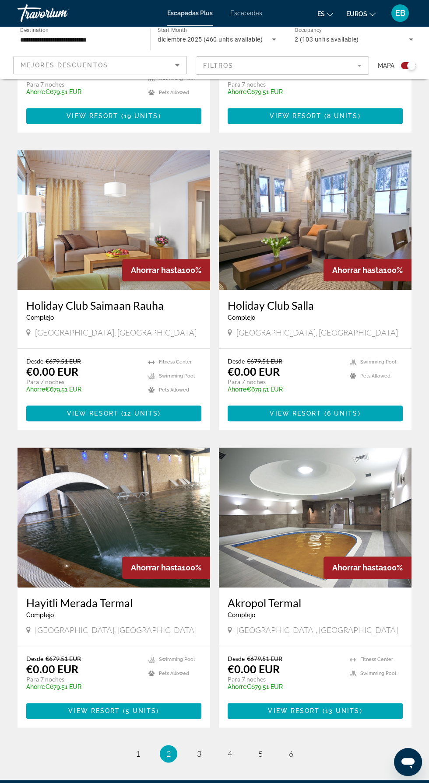
scroll to position [1373, 0]
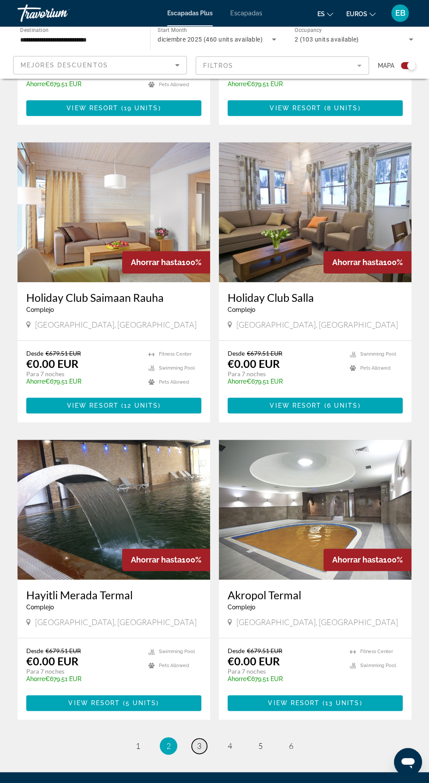
click at [199, 741] on span "3" at bounding box center [199, 746] width 4 height 10
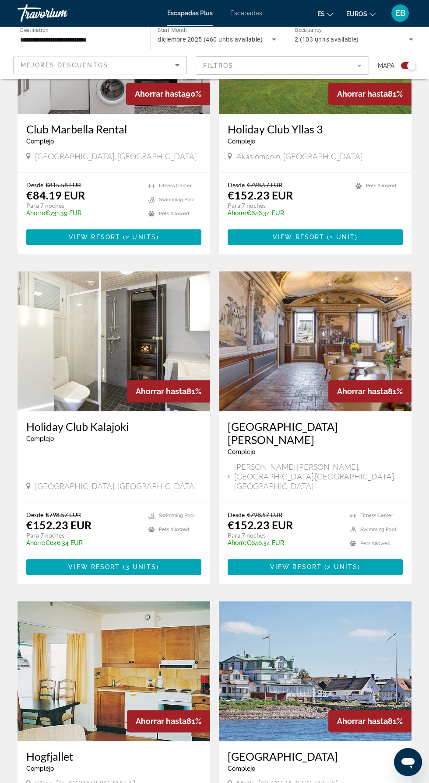
scroll to position [1373, 0]
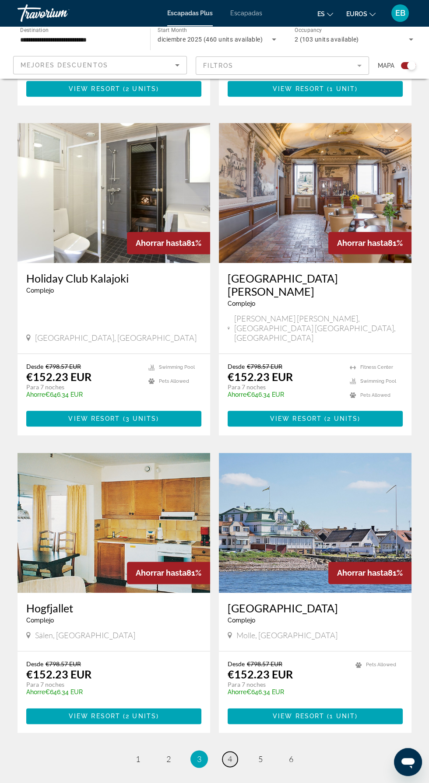
click at [229, 754] on span "4" at bounding box center [229, 759] width 4 height 10
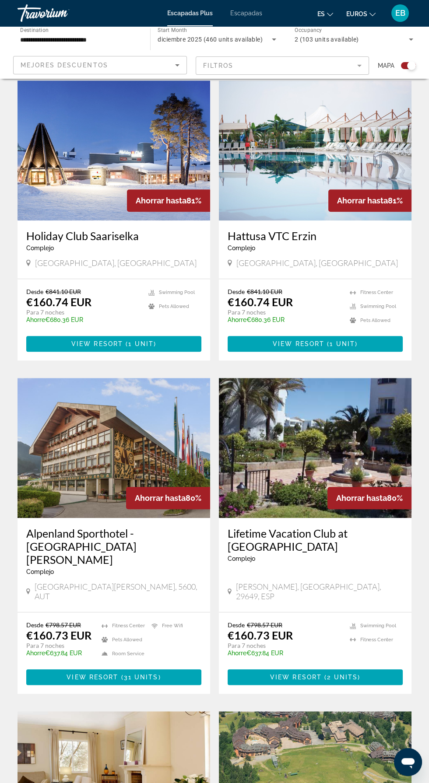
scroll to position [835, 0]
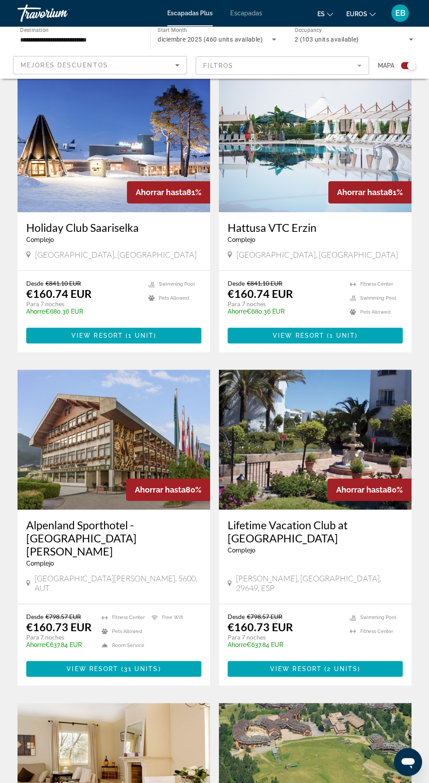
click at [318, 447] on img "Contenido principal" at bounding box center [315, 440] width 192 height 140
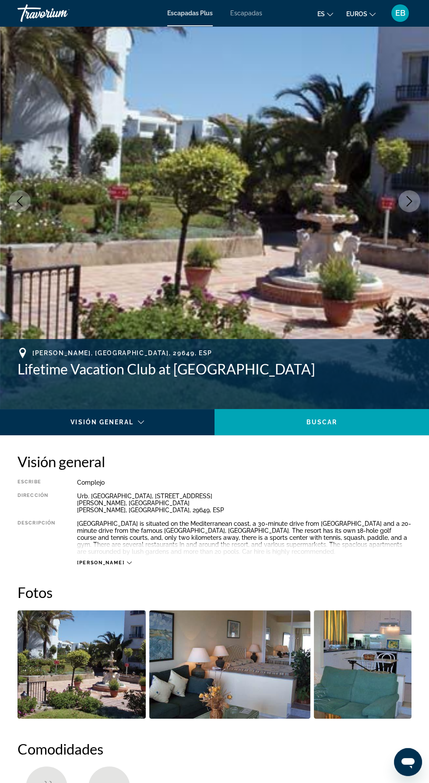
scroll to position [18, 0]
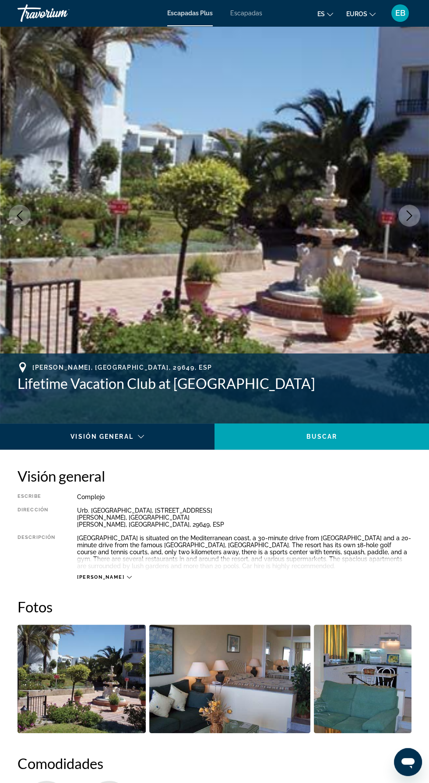
click at [409, 214] on icon "Next image" at bounding box center [409, 215] width 10 height 10
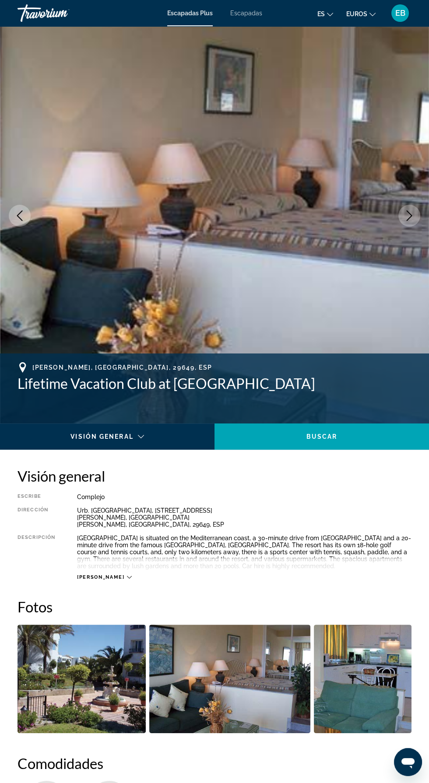
click at [416, 209] on button "Next image" at bounding box center [409, 216] width 22 height 22
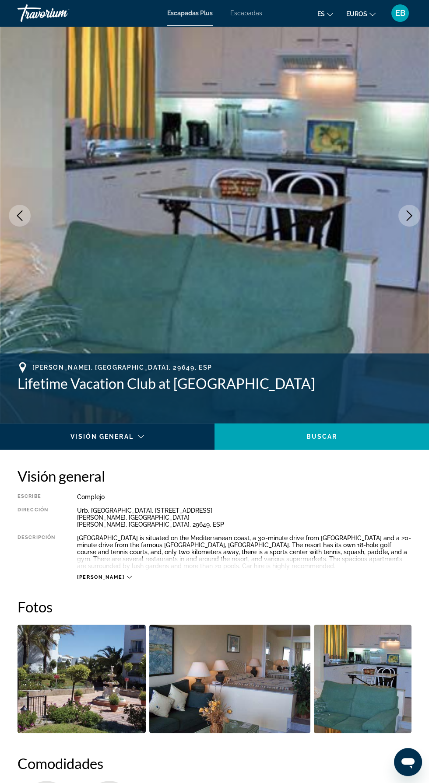
click at [405, 215] on icon "Next image" at bounding box center [409, 215] width 10 height 10
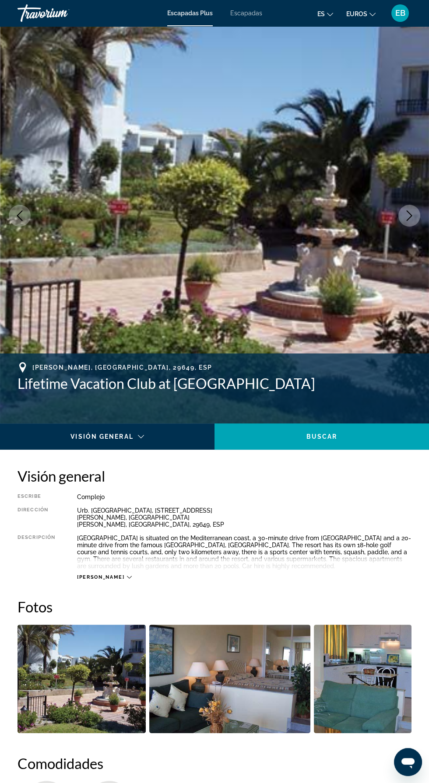
click at [409, 217] on icon "Next image" at bounding box center [409, 215] width 6 height 10
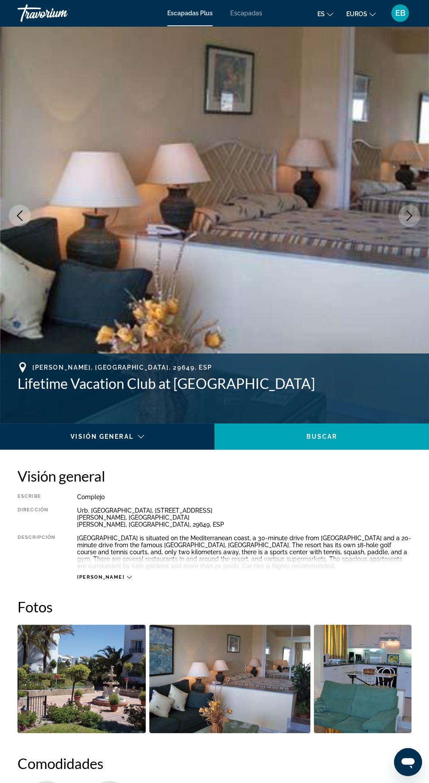
click at [409, 219] on icon "Next image" at bounding box center [409, 215] width 10 height 10
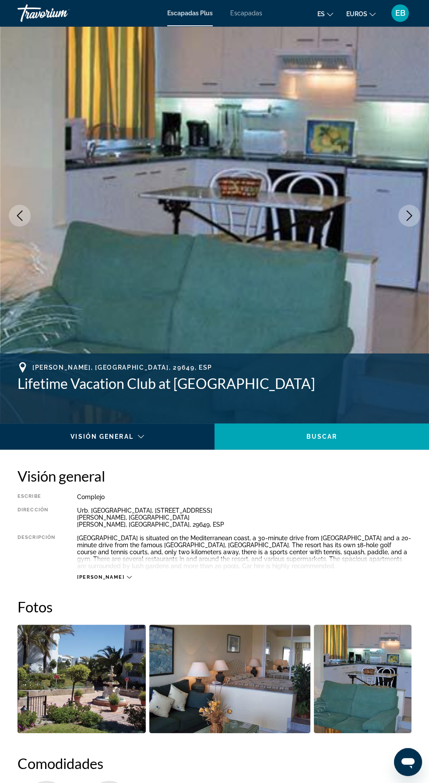
click at [419, 213] on button "Next image" at bounding box center [409, 216] width 22 height 22
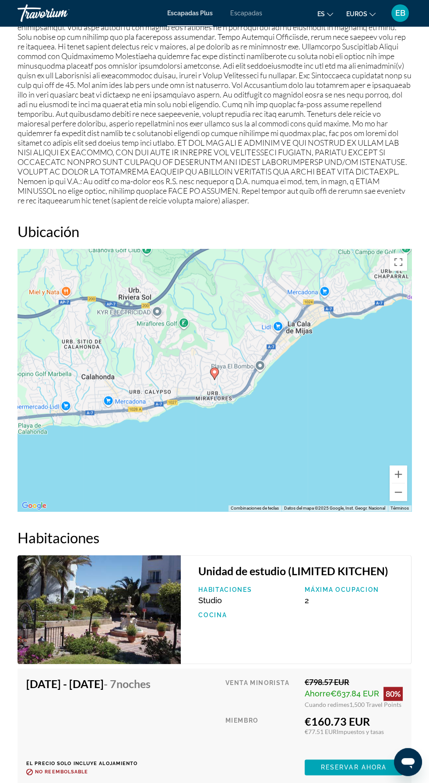
scroll to position [1145, 0]
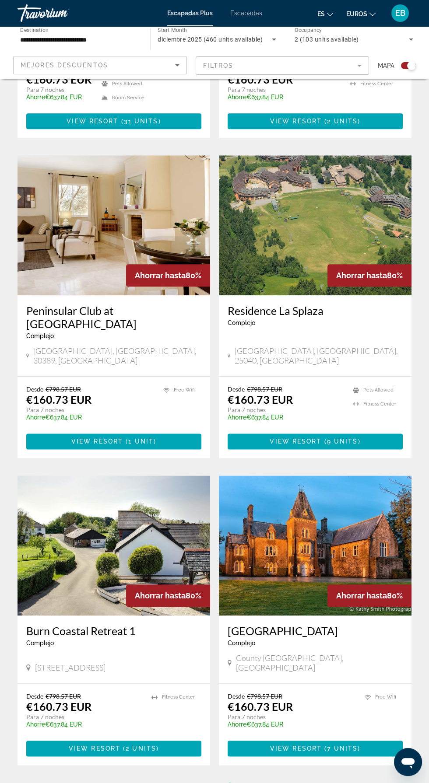
scroll to position [1386, 0]
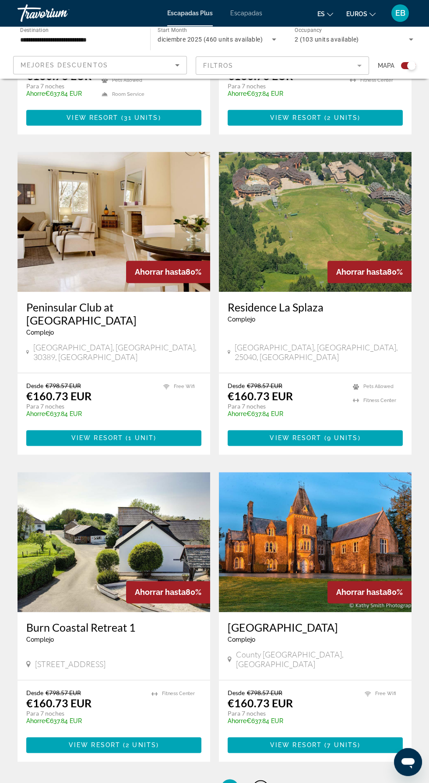
click at [260, 782] on span "5" at bounding box center [260, 788] width 4 height 10
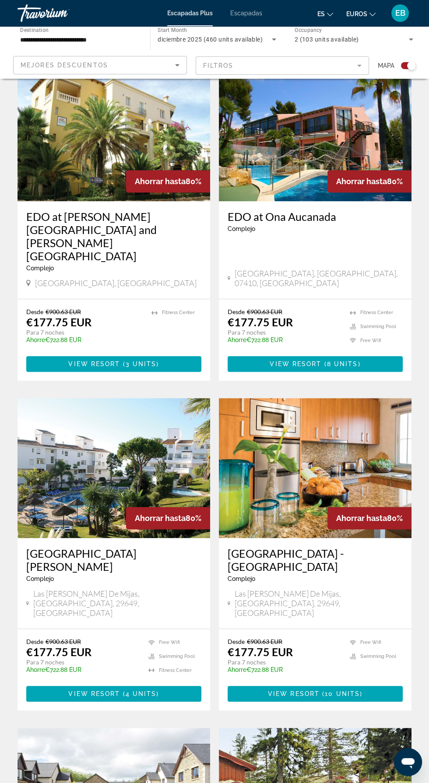
scroll to position [842, 0]
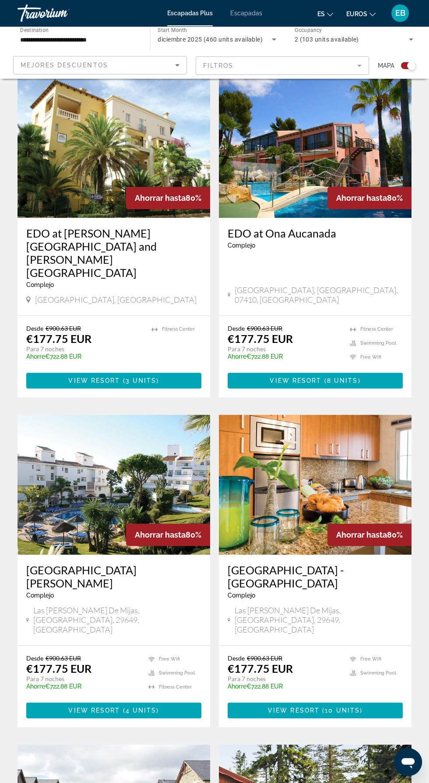
click at [83, 415] on img "Contenido principal" at bounding box center [113, 485] width 192 height 140
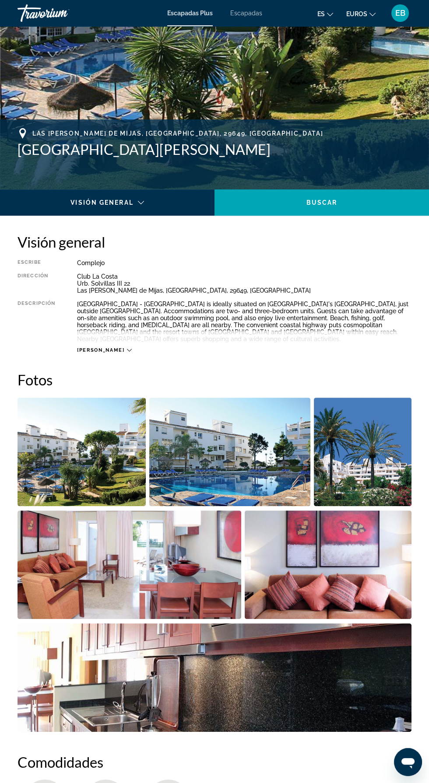
scroll to position [252, 0]
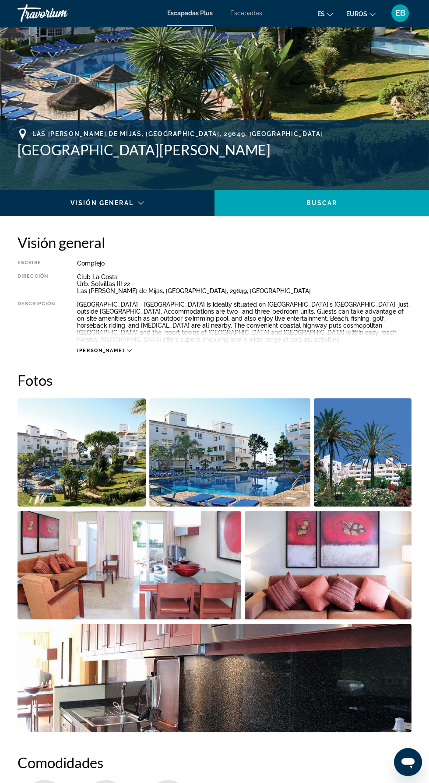
click at [81, 472] on img "Open full-screen image slider" at bounding box center [81, 452] width 128 height 108
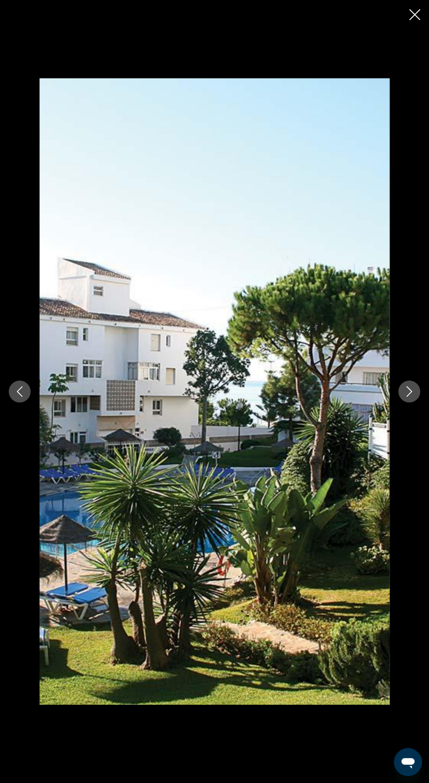
click at [405, 390] on icon "Next image" at bounding box center [409, 391] width 10 height 10
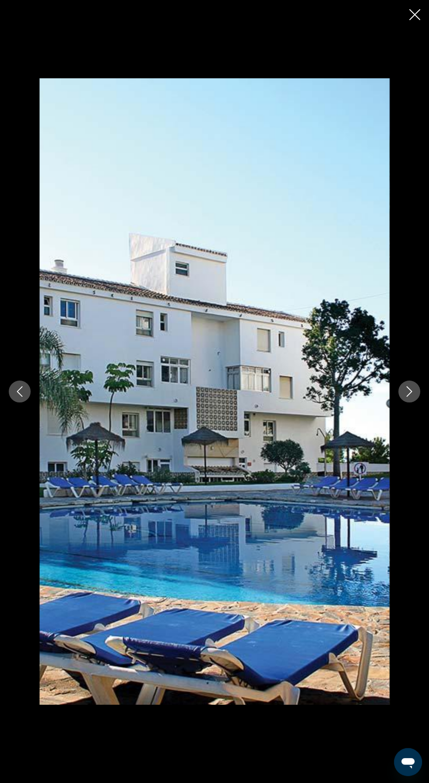
click at [408, 391] on icon "Next image" at bounding box center [409, 391] width 10 height 10
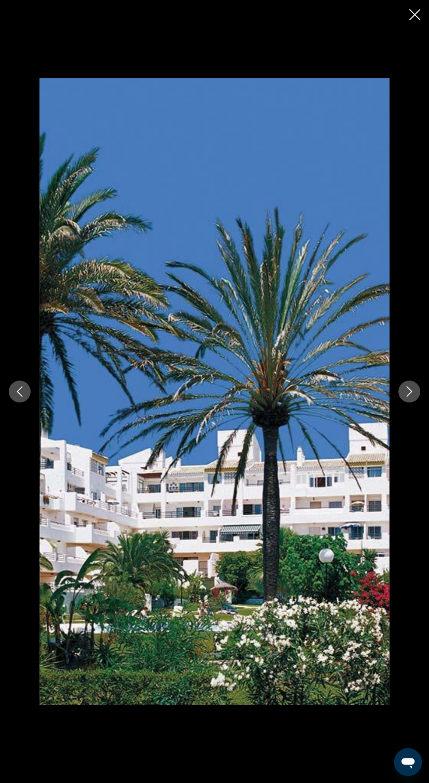
click at [408, 391] on icon "Next image" at bounding box center [409, 391] width 10 height 10
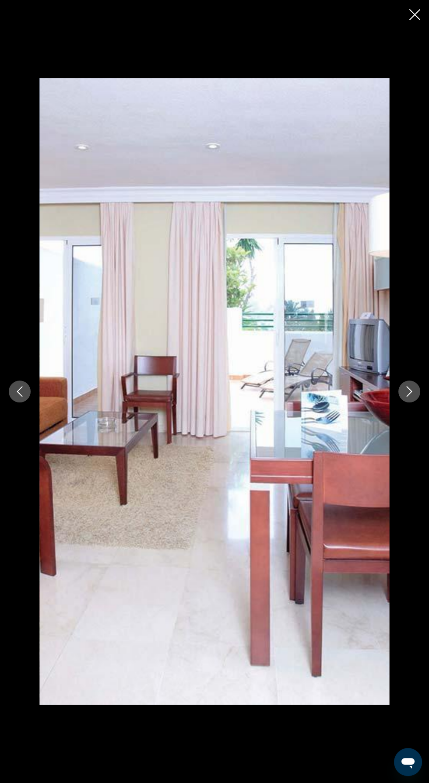
click at [409, 391] on icon "Next image" at bounding box center [409, 391] width 10 height 10
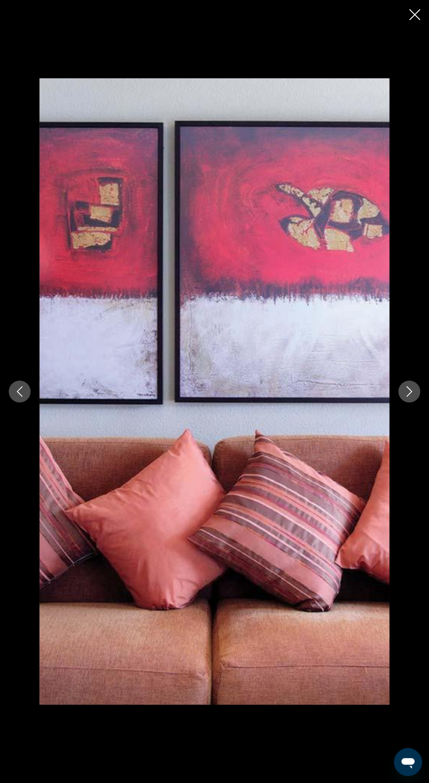
click at [408, 394] on icon "Next image" at bounding box center [409, 391] width 6 height 10
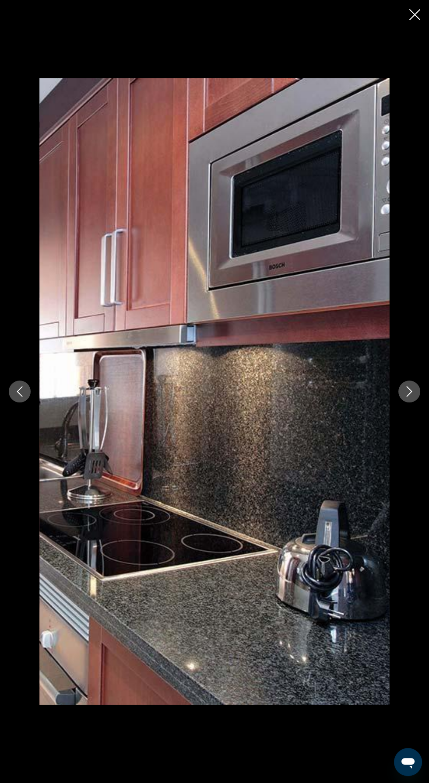
click at [407, 393] on icon "Next image" at bounding box center [409, 391] width 10 height 10
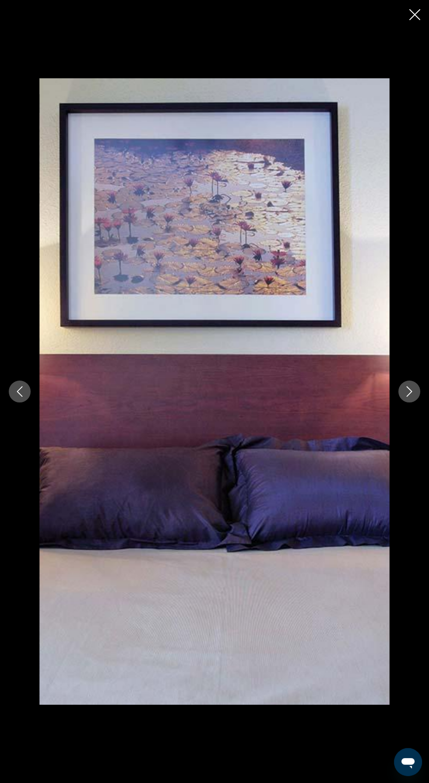
click at [407, 397] on icon "Next image" at bounding box center [409, 391] width 10 height 10
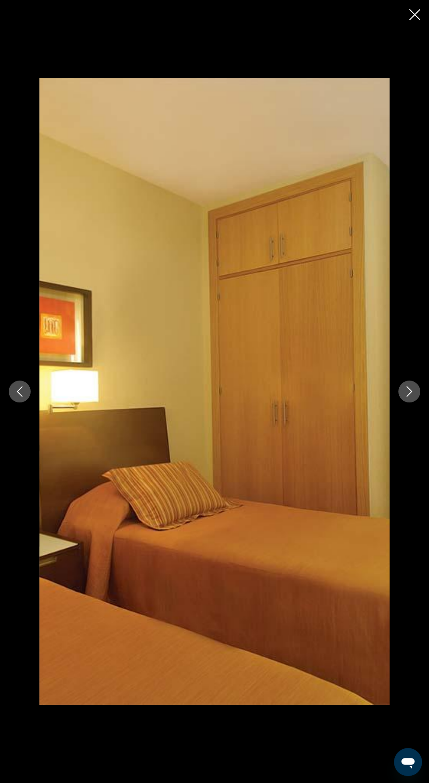
click at [410, 401] on button "Next image" at bounding box center [409, 391] width 22 height 22
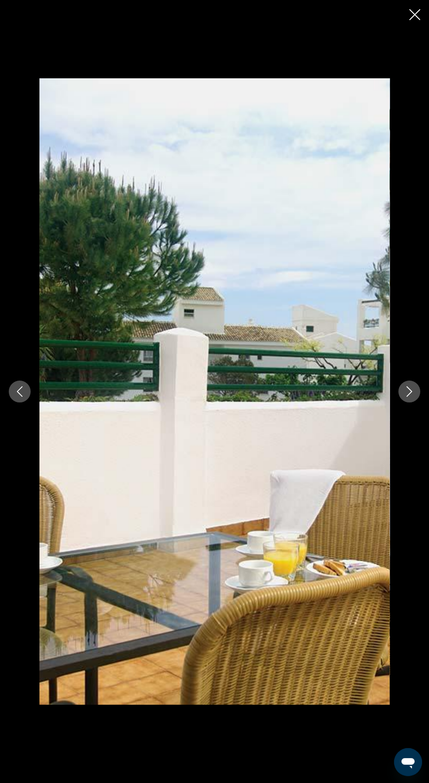
click at [415, 393] on button "Next image" at bounding box center [409, 391] width 22 height 22
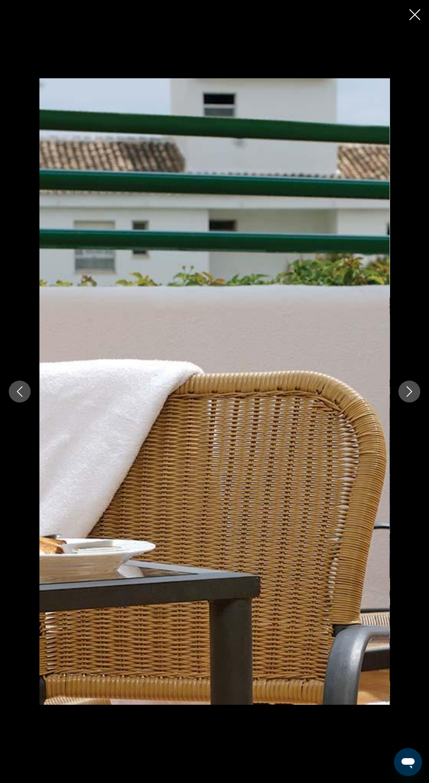
click at [407, 390] on icon "Next image" at bounding box center [409, 391] width 10 height 10
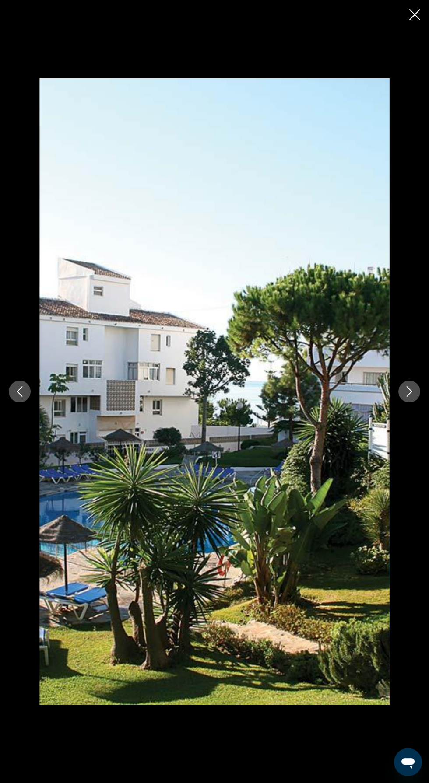
click at [408, 392] on icon "Next image" at bounding box center [409, 391] width 10 height 10
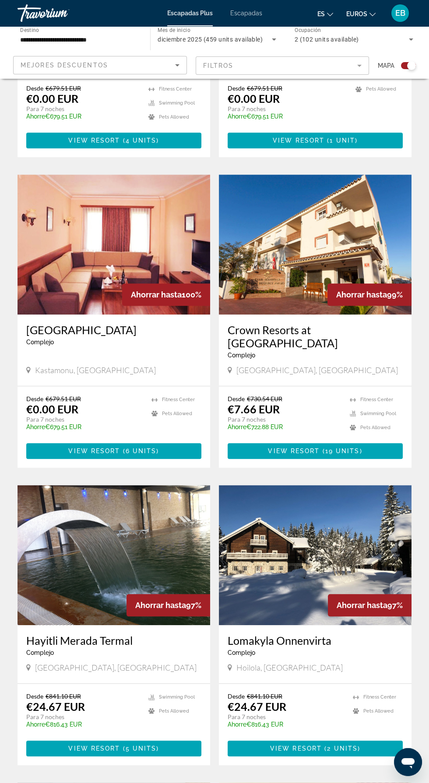
scroll to position [1373, 0]
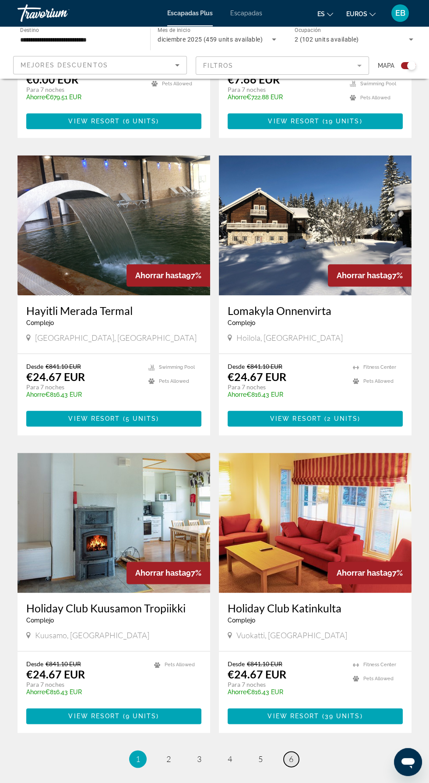
click at [290, 754] on span "6" at bounding box center [291, 759] width 4 height 10
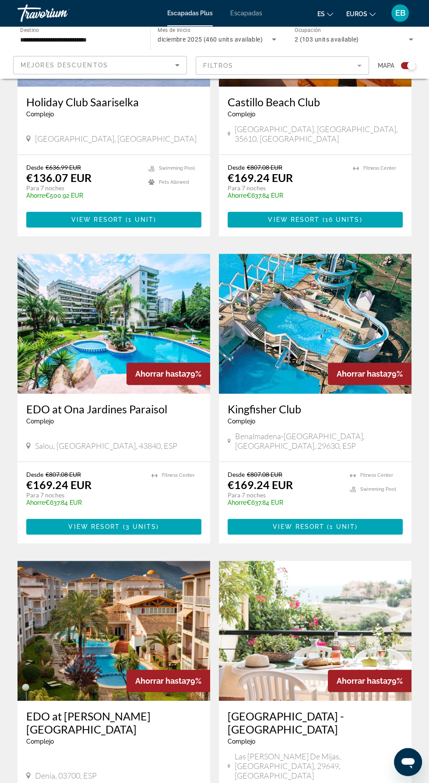
scroll to position [642, 0]
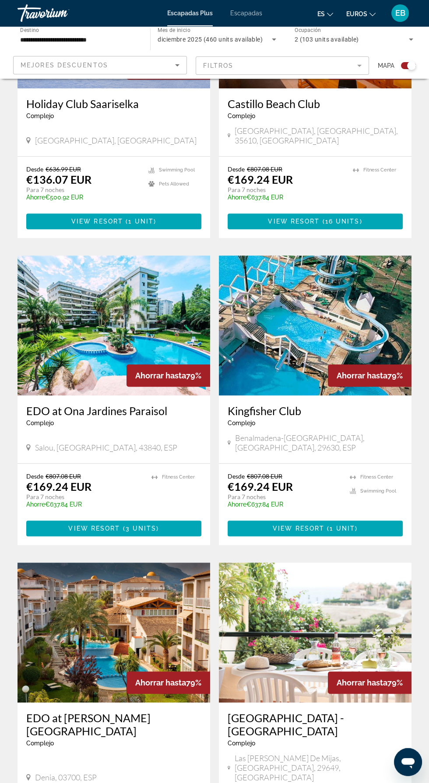
click at [280, 331] on img "Contenido principal" at bounding box center [315, 325] width 192 height 140
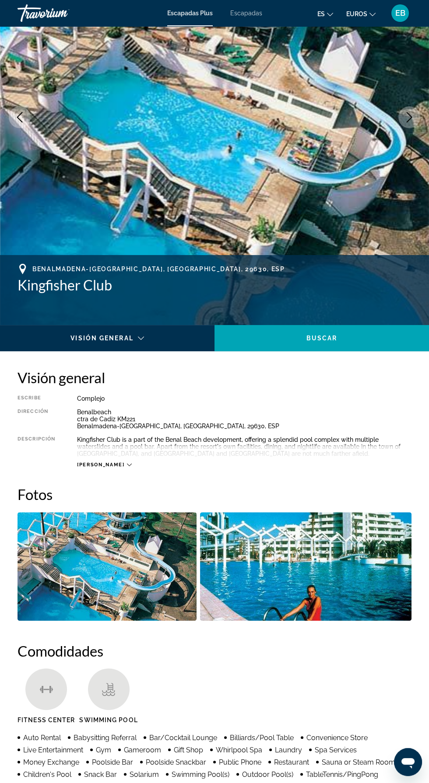
scroll to position [117, 0]
click at [94, 464] on span "[PERSON_NAME]" at bounding box center [100, 465] width 47 height 6
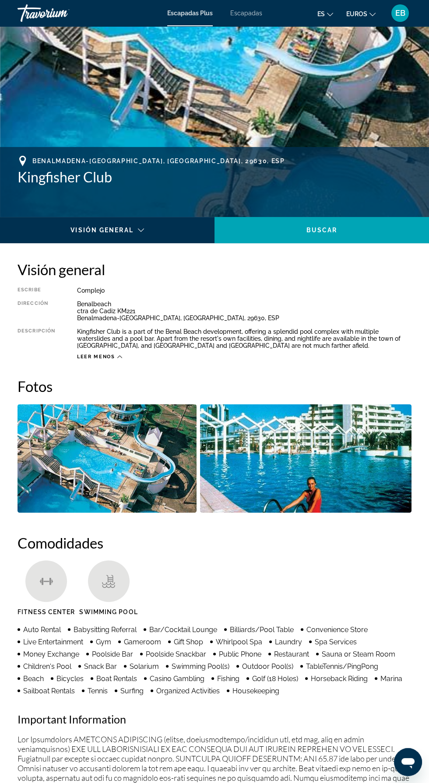
scroll to position [227, 0]
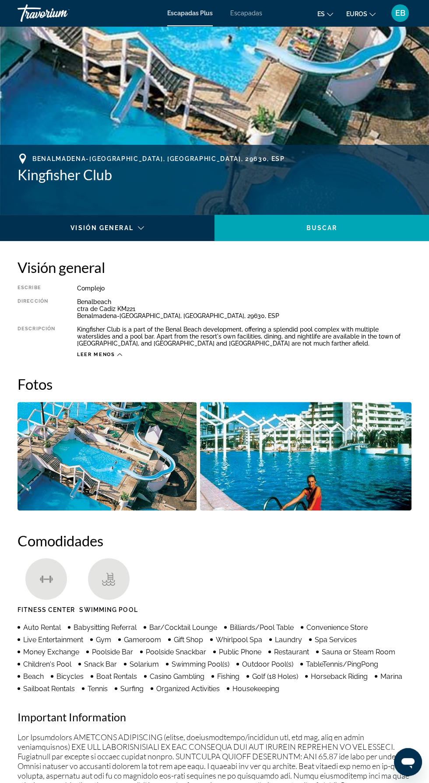
click at [136, 464] on img "Open full-screen image slider" at bounding box center [106, 456] width 179 height 108
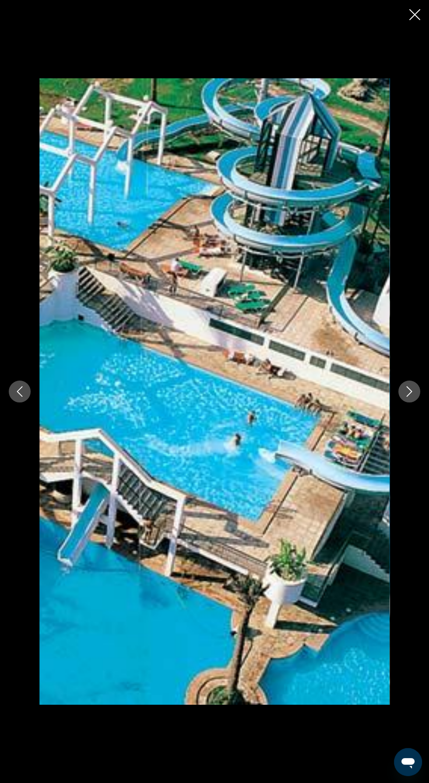
click at [409, 397] on icon "Next image" at bounding box center [409, 391] width 10 height 10
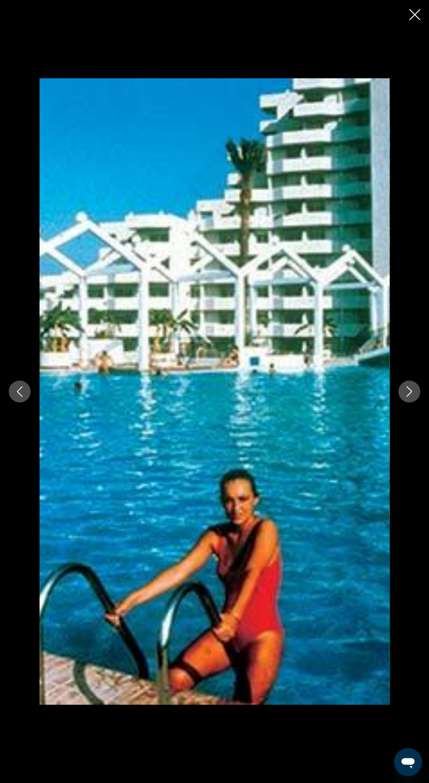
scroll to position [0, 0]
click at [414, 14] on icon "Close slideshow" at bounding box center [414, 14] width 11 height 11
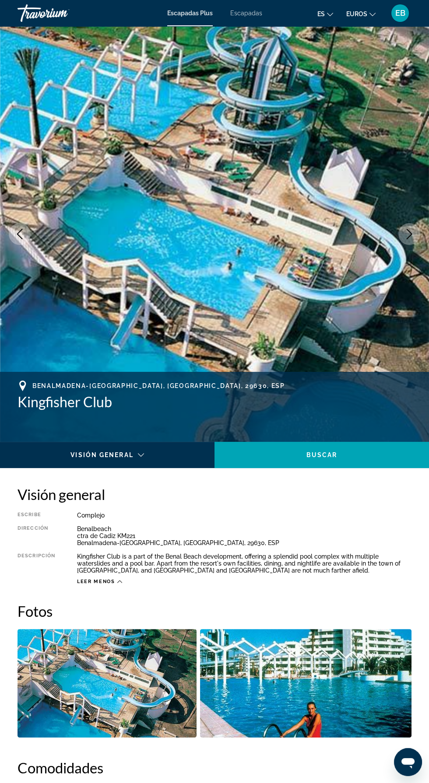
click at [42, 390] on div "Benalmadena-Costa, Malaga, 29630, ESP" at bounding box center [214, 385] width 394 height 10
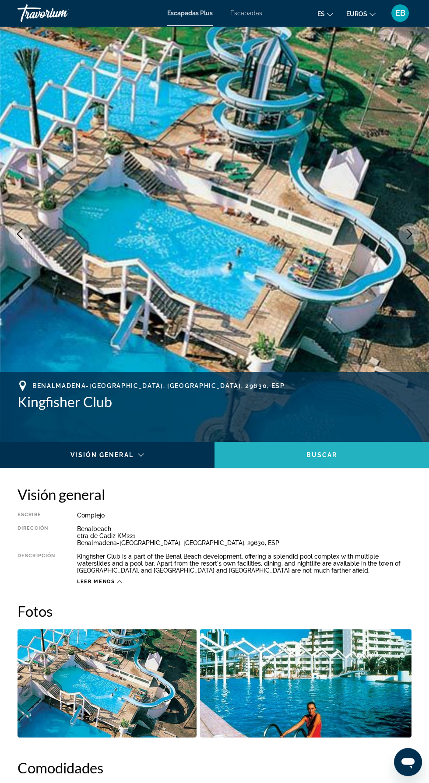
click at [346, 454] on span "Contenido principal" at bounding box center [321, 454] width 214 height 21
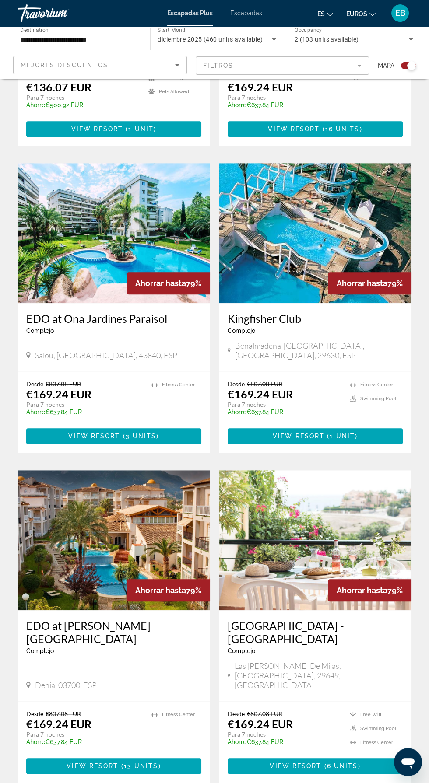
scroll to position [1089, 0]
